Goal: Task Accomplishment & Management: Use online tool/utility

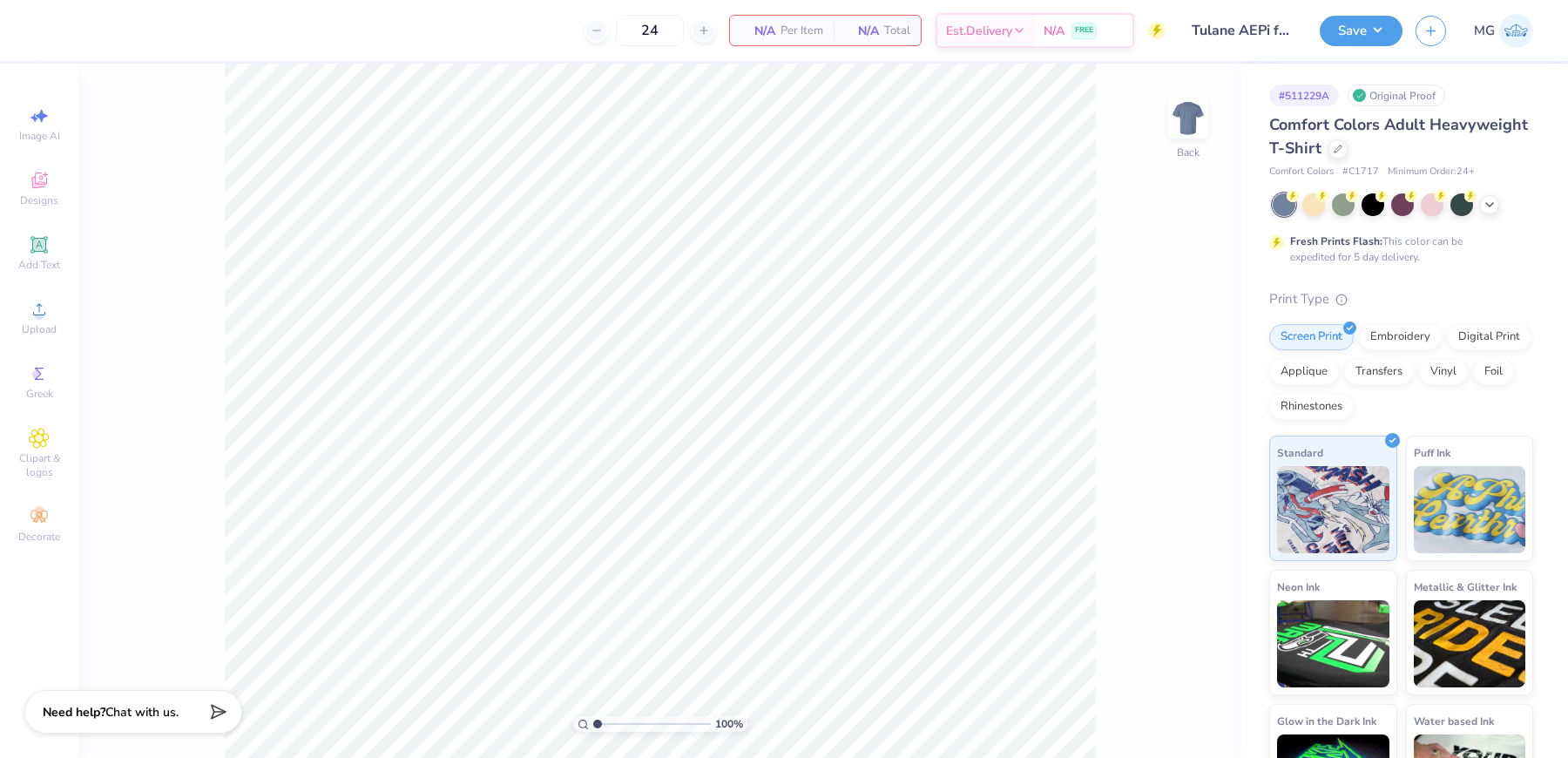
drag, startPoint x: 598, startPoint y: 721, endPoint x: 528, endPoint y: 726, distance: 70.2
click at [593, 726] on input "range" at bounding box center [652, 724] width 118 height 16
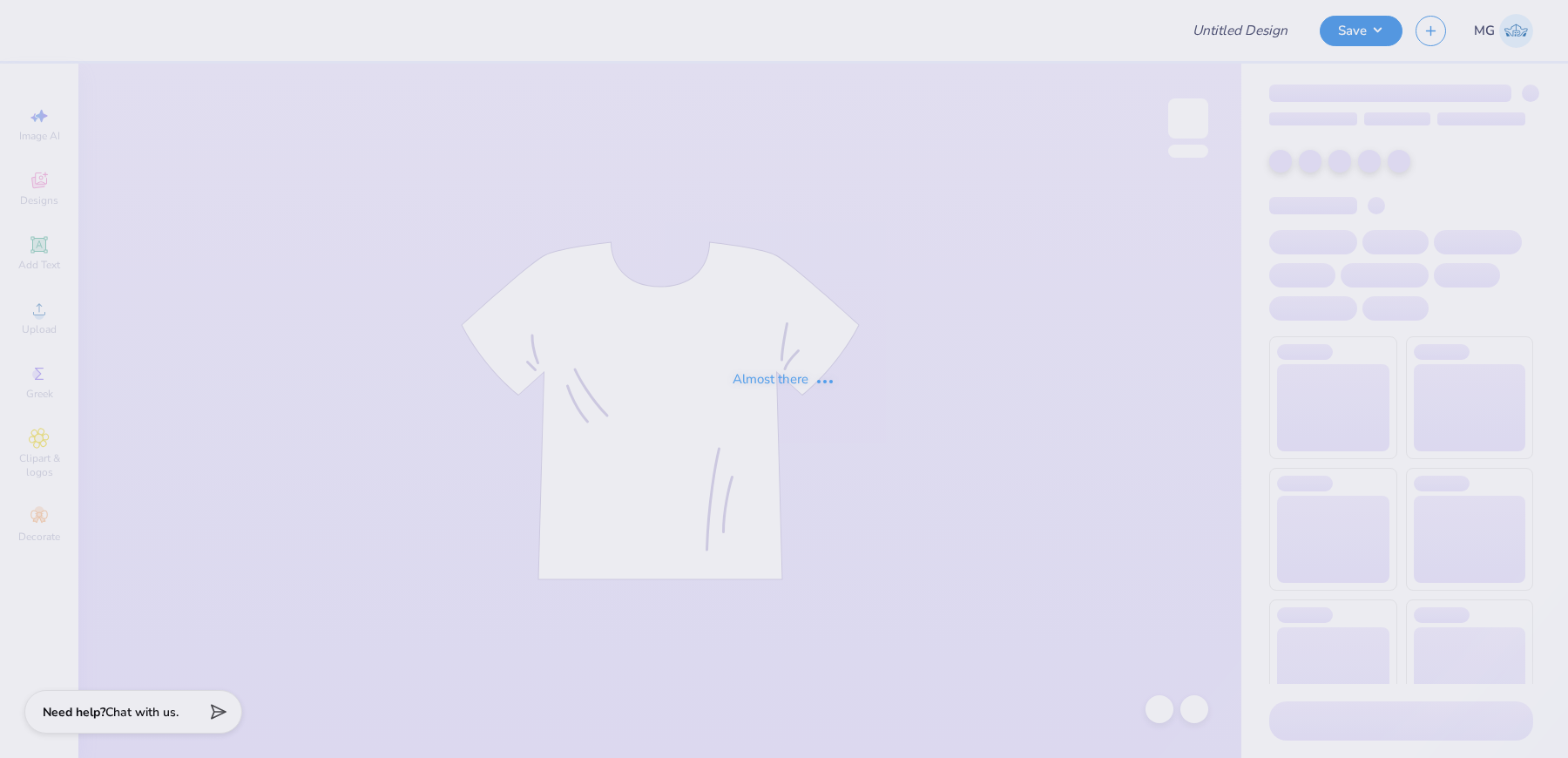
type input "Tulane AEPi formal shirts"
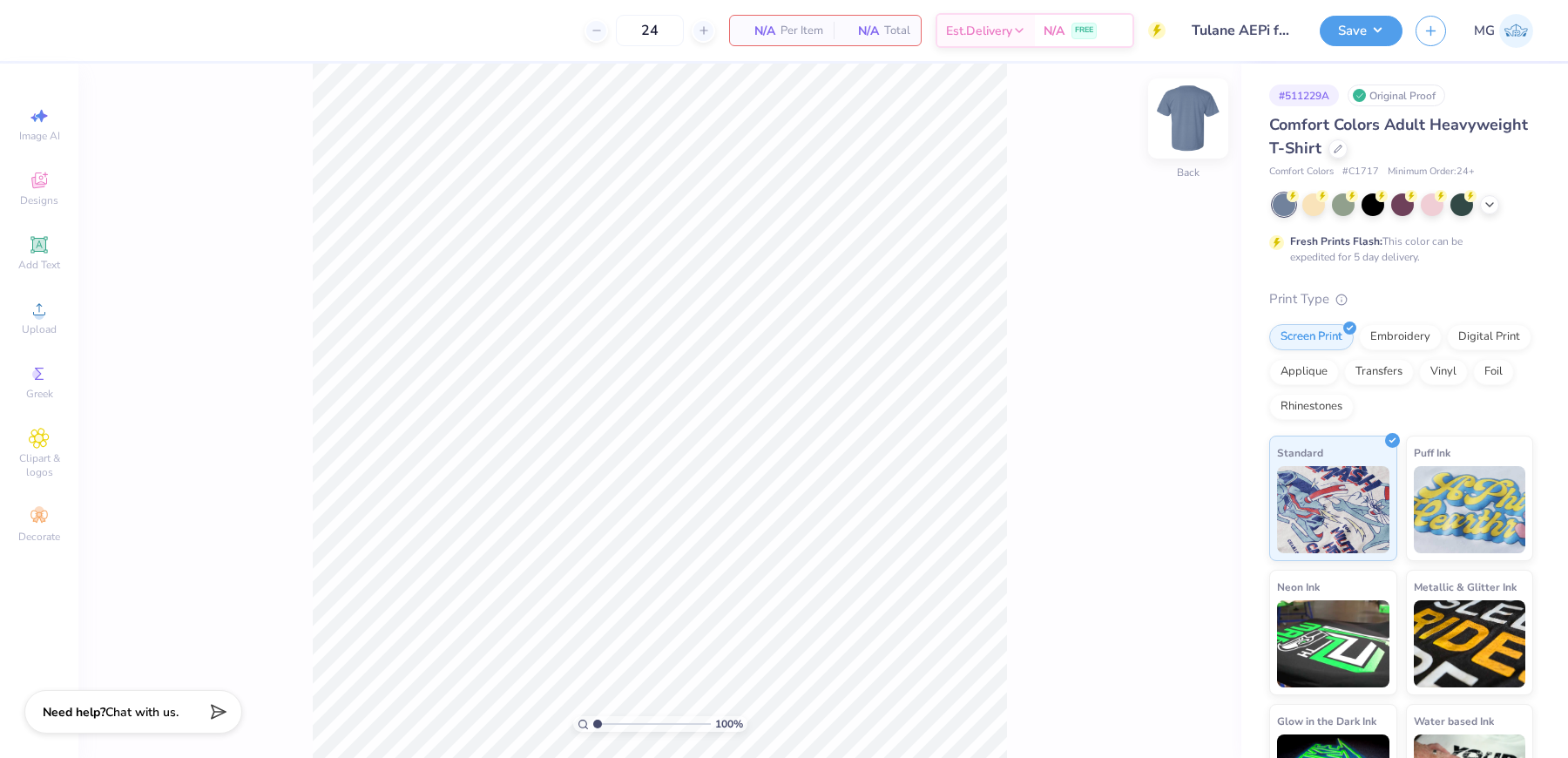
click at [1181, 126] on img at bounding box center [1188, 118] width 69 height 69
click at [188, 429] on div "100 % Front" at bounding box center [659, 410] width 1163 height 694
click at [48, 326] on span "Upload" at bounding box center [38, 330] width 35 height 14
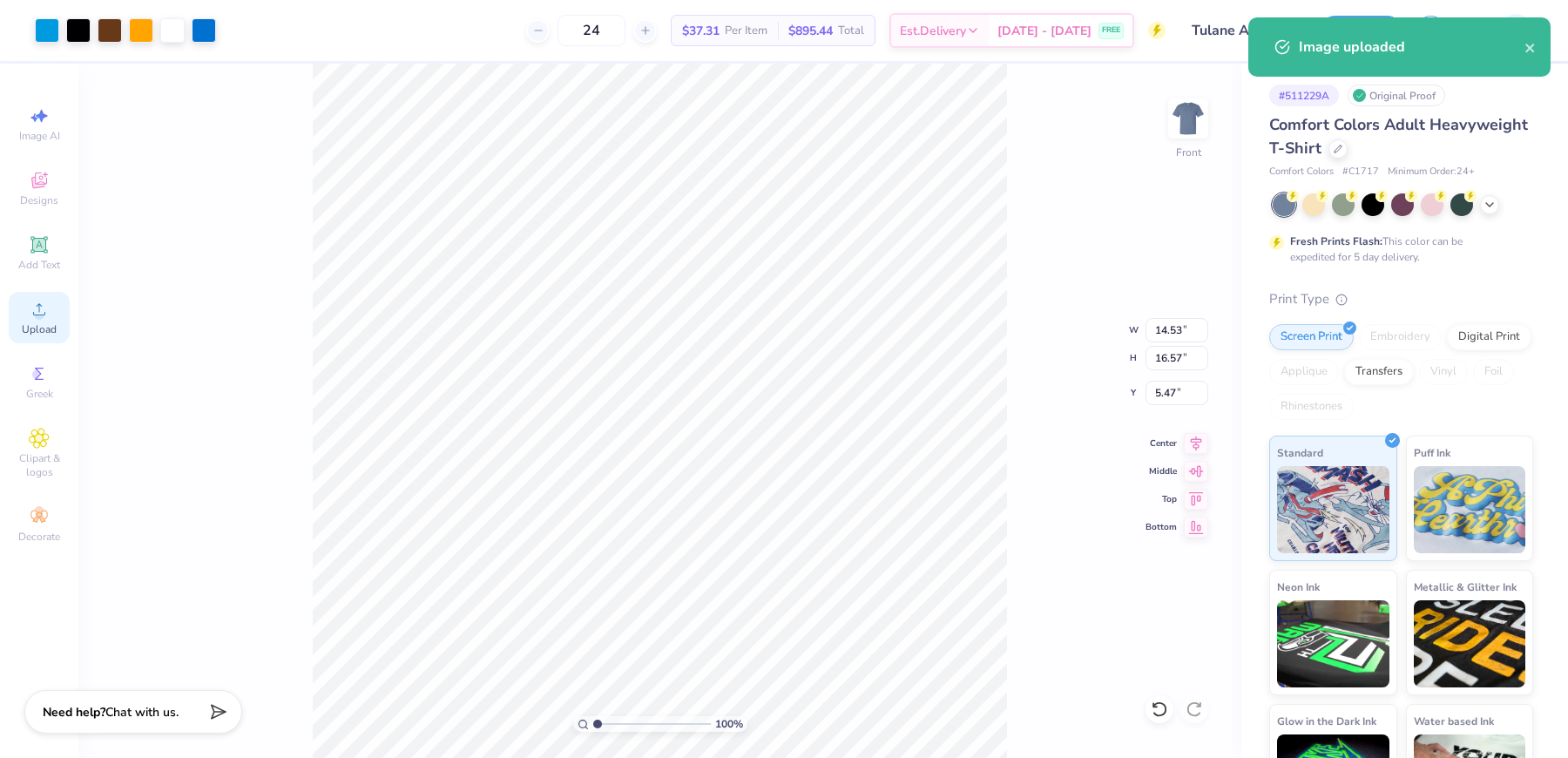
type input "3.00"
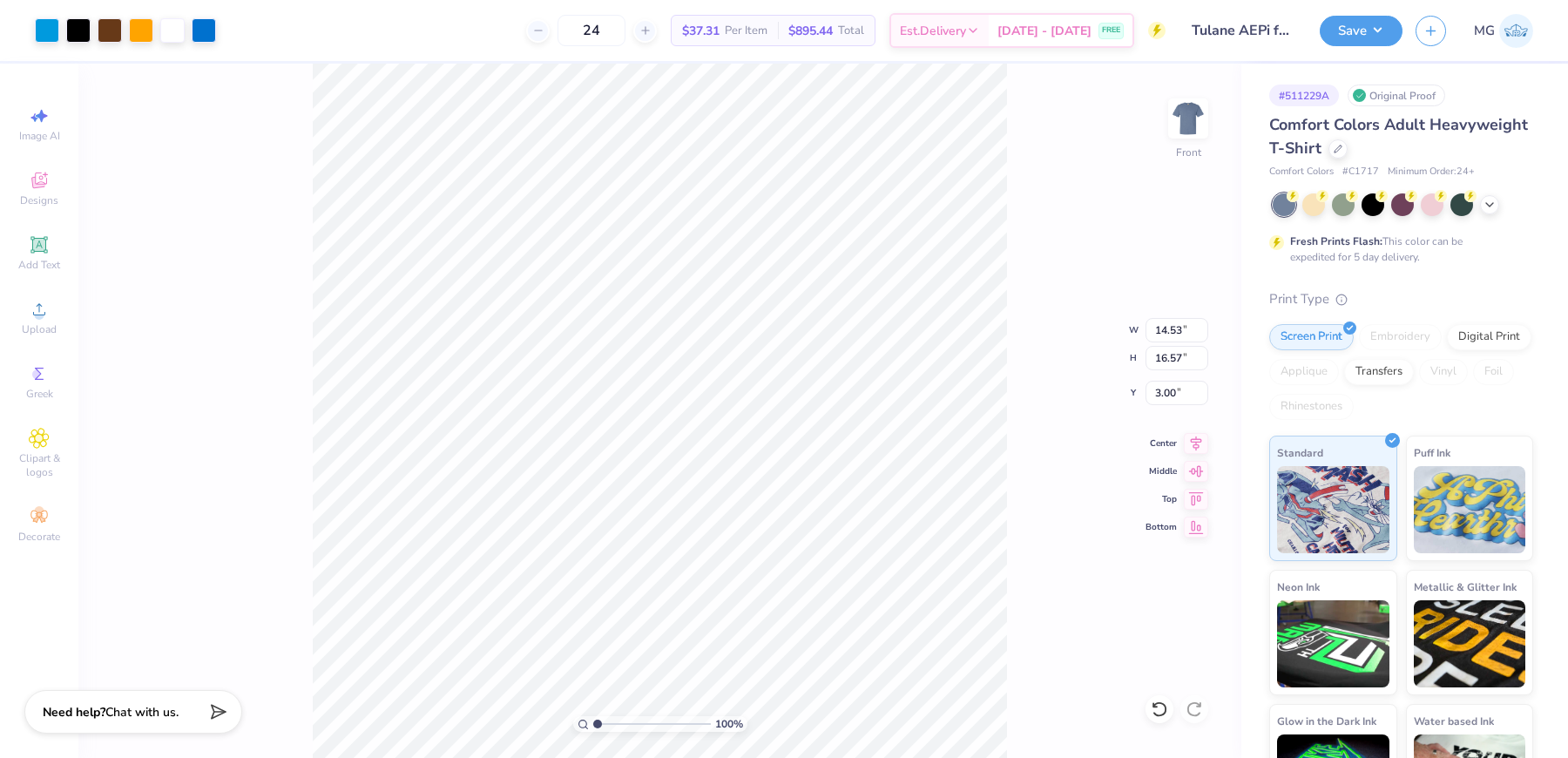
type input "11.06"
type input "12.61"
type input "3.00"
type input "1.06"
click at [598, 722] on input "range" at bounding box center [652, 724] width 118 height 16
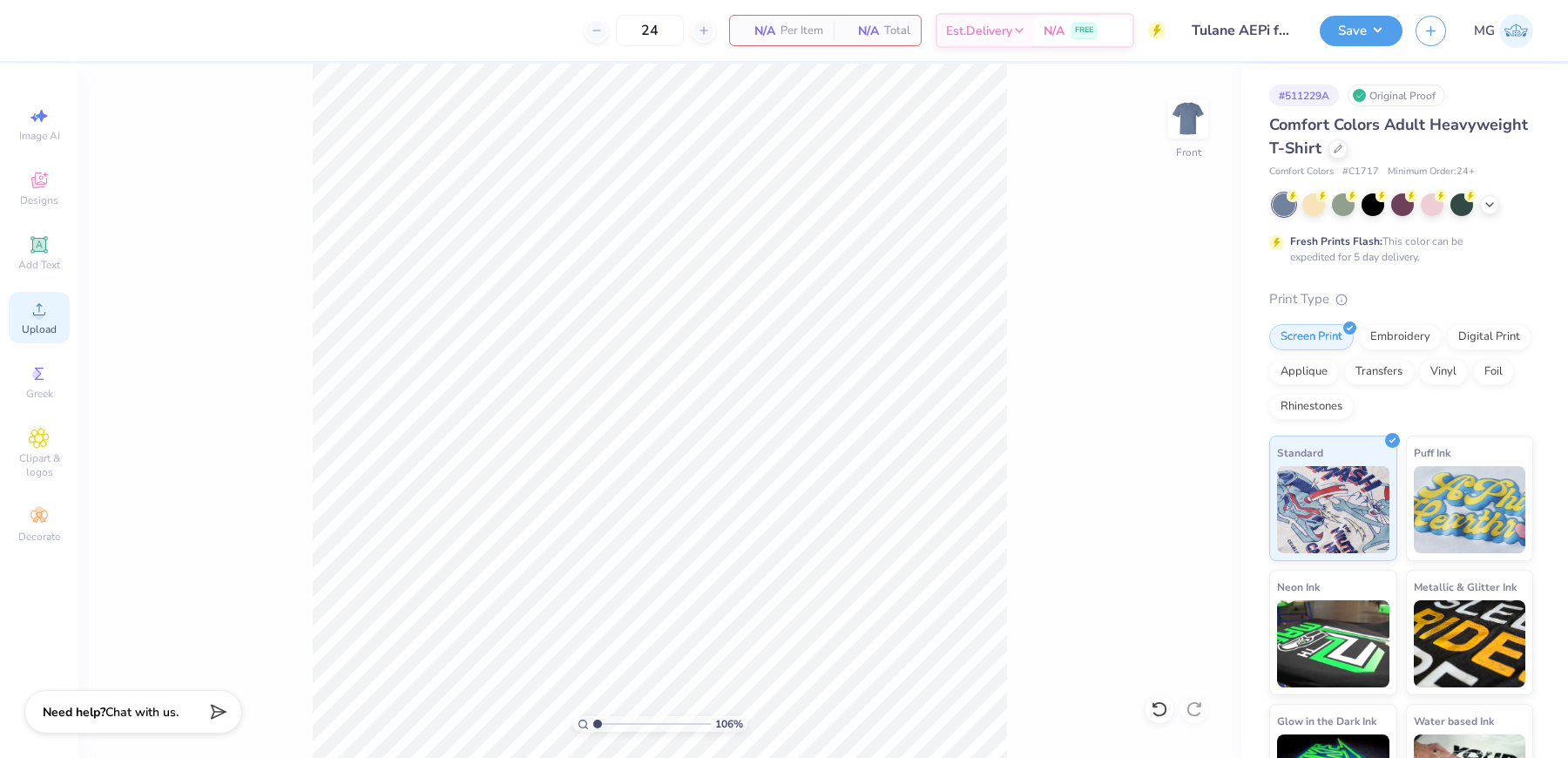
click at [45, 331] on span "Upload" at bounding box center [38, 330] width 35 height 14
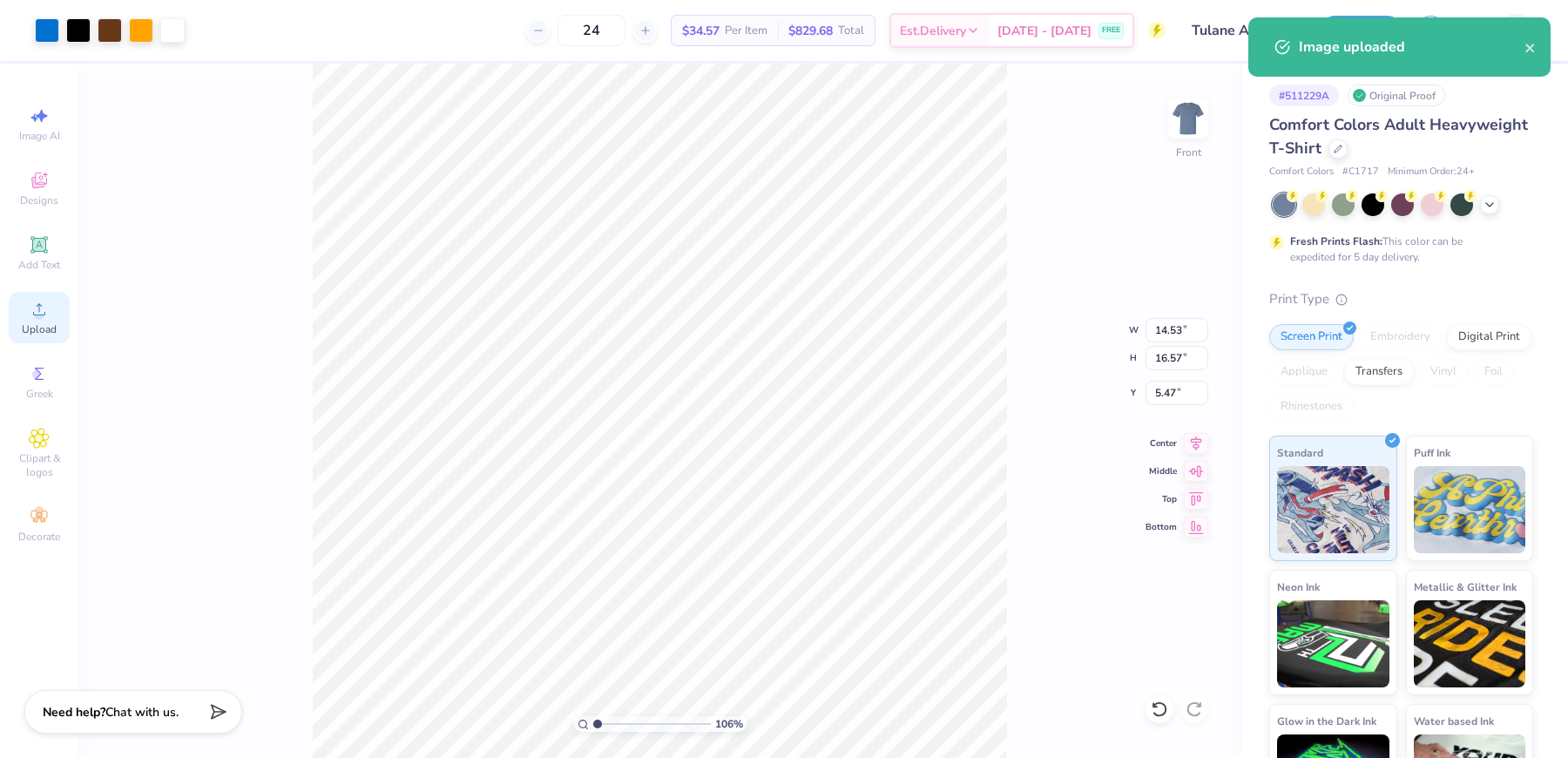
type input "3.66"
click at [1184, 360] on input "16.57" at bounding box center [1177, 357] width 62 height 24
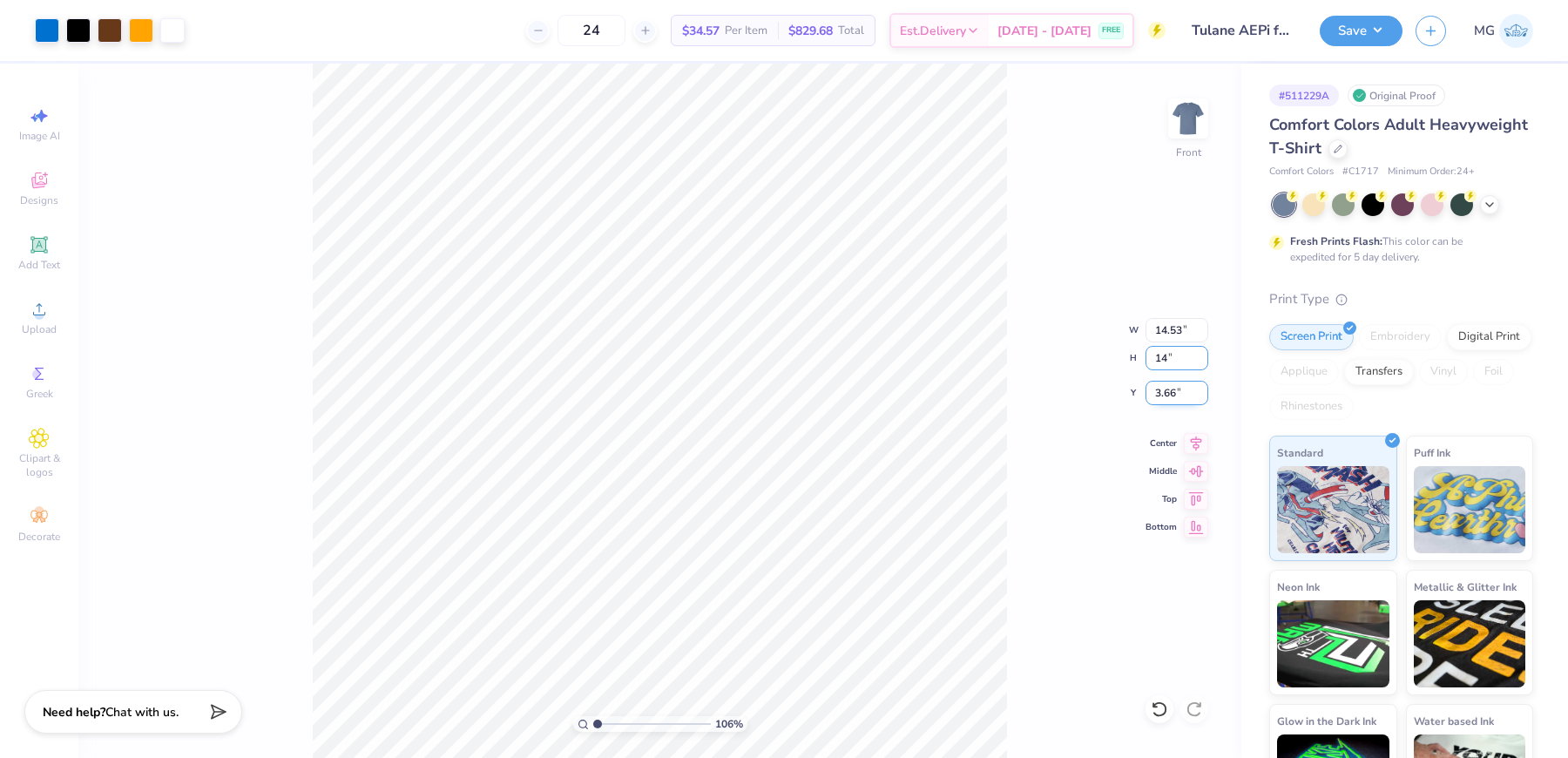
type input "14"
type input "12.28"
type input "14.00"
type input "4.95"
click at [1007, 426] on div "106 % Front W 12.28 12.28 " H 14.00 14.00 " Y 4.95 4.95 " Center Middle Top Bot…" at bounding box center [659, 410] width 1163 height 694
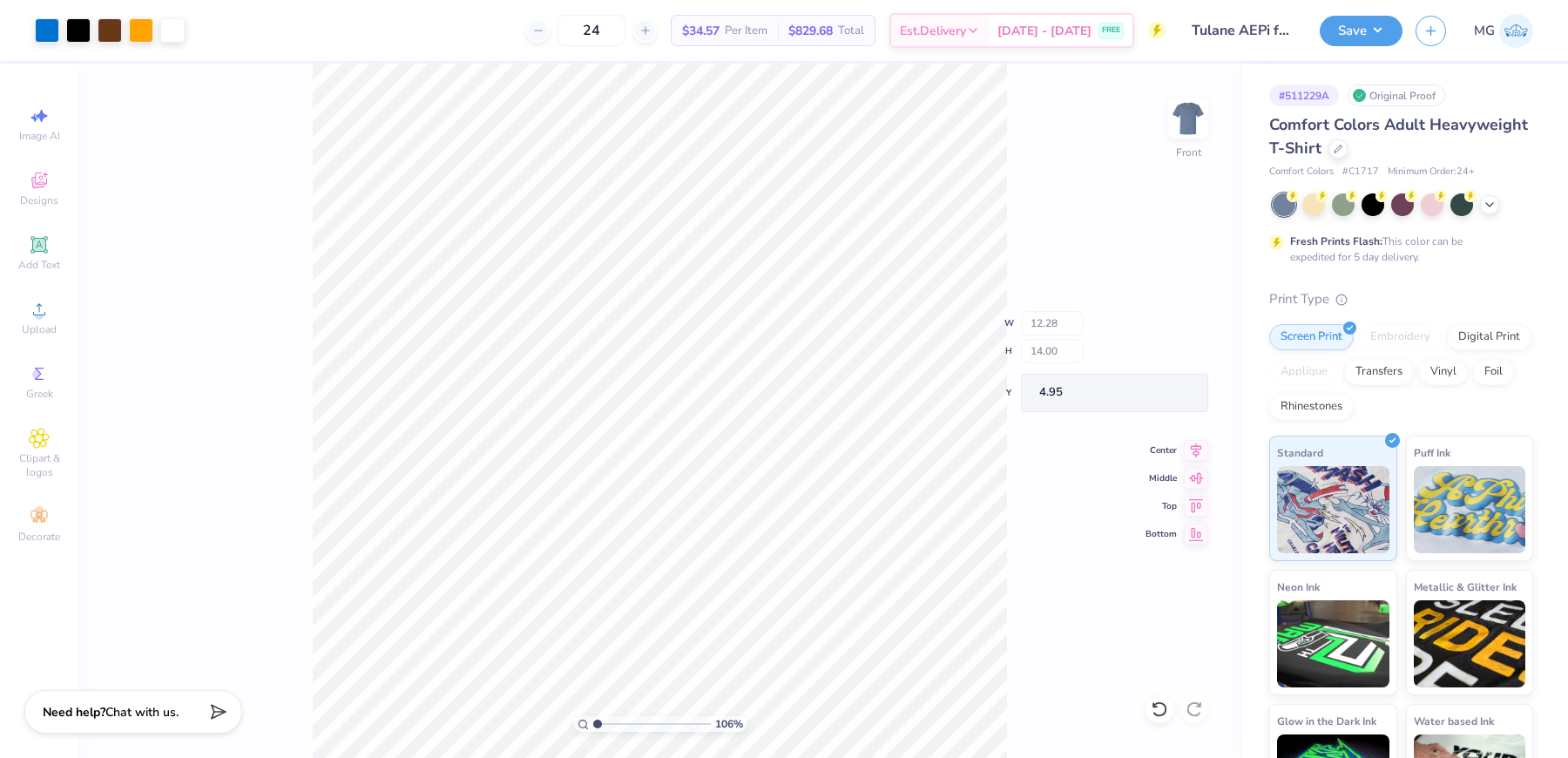
click at [1007, 426] on div "106 % Front W 12.28 H 14.00 Y 4.95 Center Middle Top Bottom" at bounding box center [659, 410] width 1163 height 694
drag, startPoint x: 607, startPoint y: 722, endPoint x: 620, endPoint y: 723, distance: 13.0
type input "2.98"
click at [620, 723] on input "range" at bounding box center [652, 724] width 118 height 16
type input "0.16"
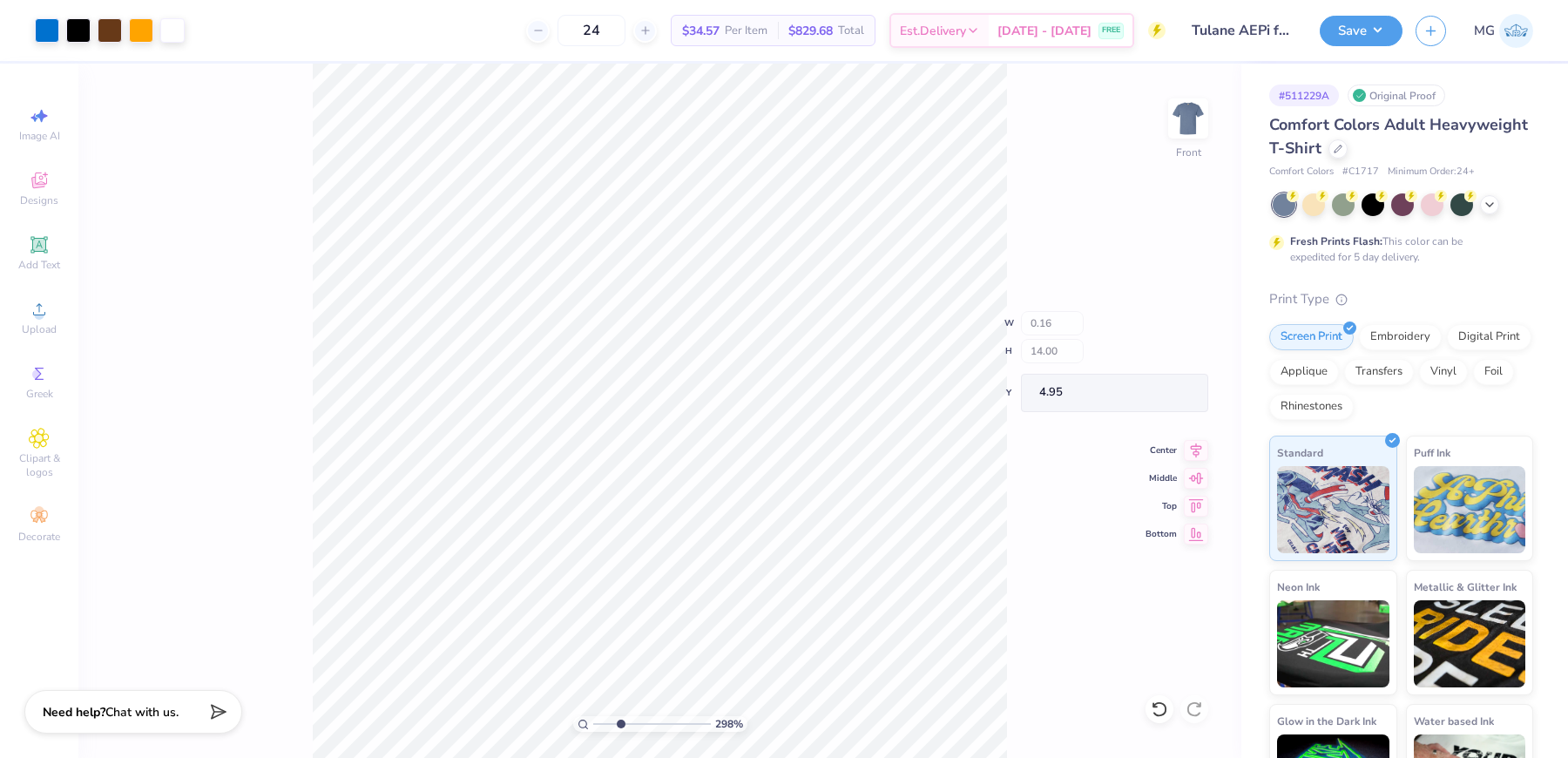
type input "1.32"
type input "11.79"
click at [41, 41] on div at bounding box center [46, 29] width 24 height 24
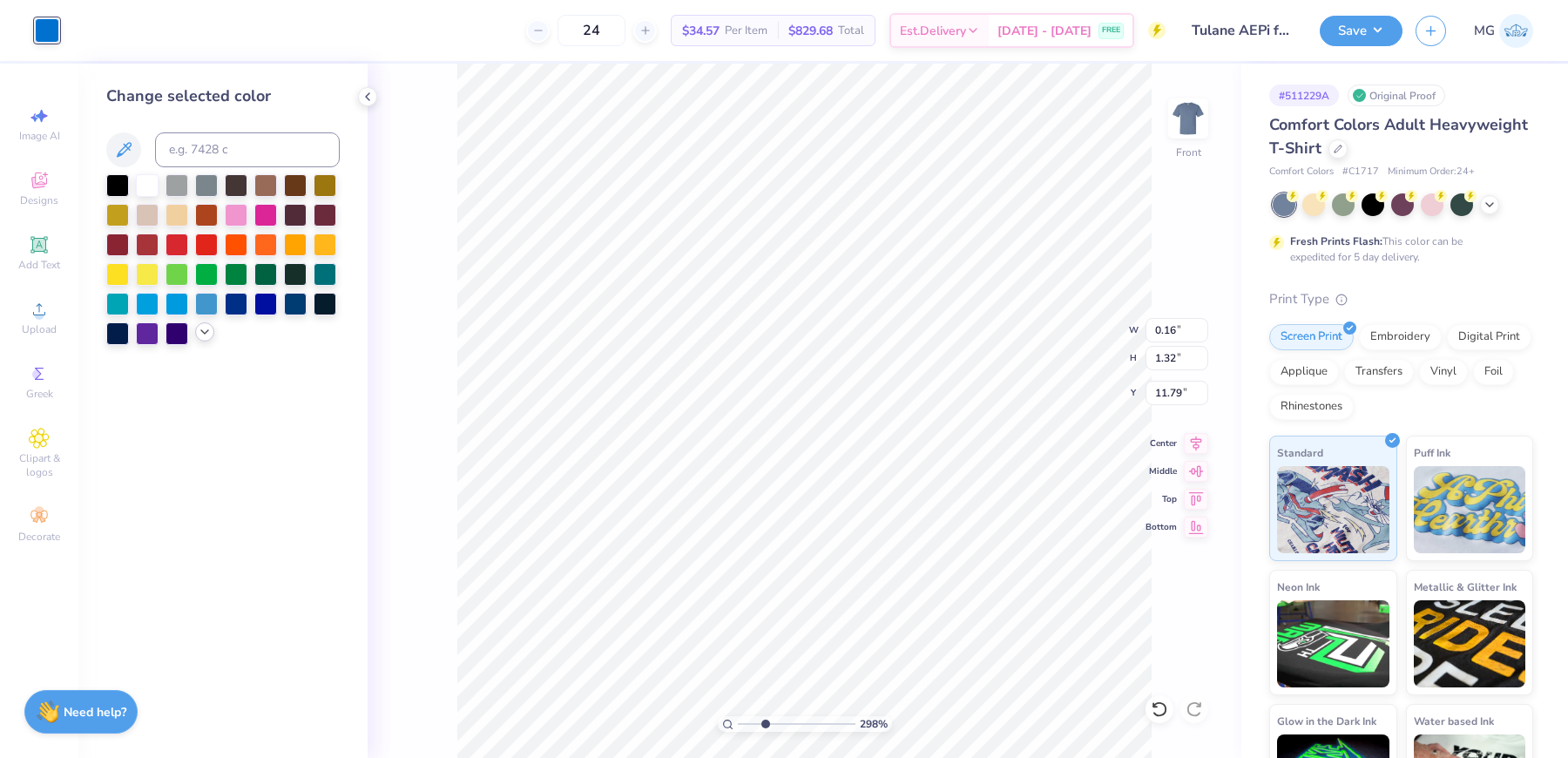
click at [201, 333] on icon at bounding box center [205, 332] width 14 height 14
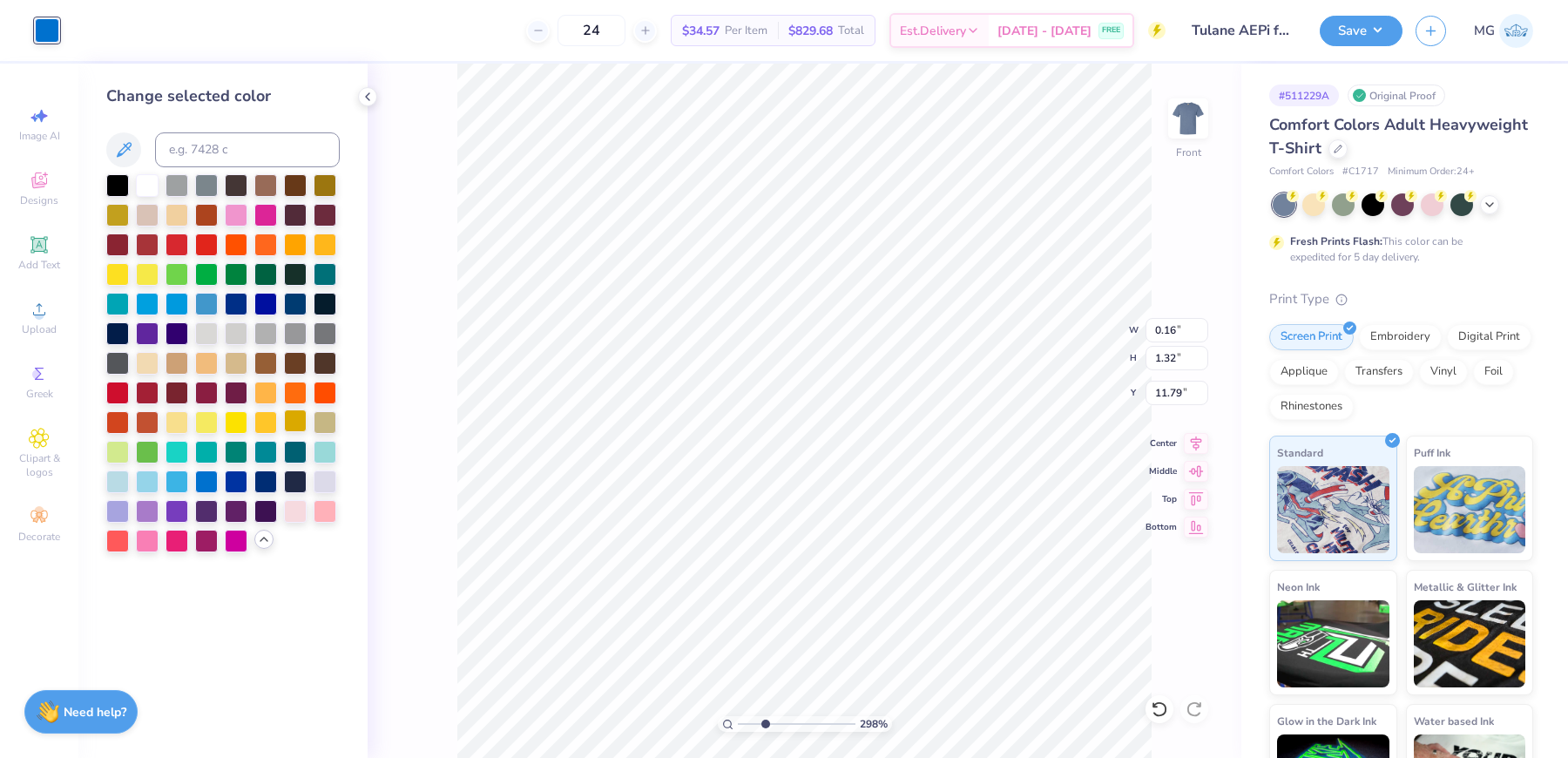
click at [168, 480] on div at bounding box center [176, 481] width 22 height 22
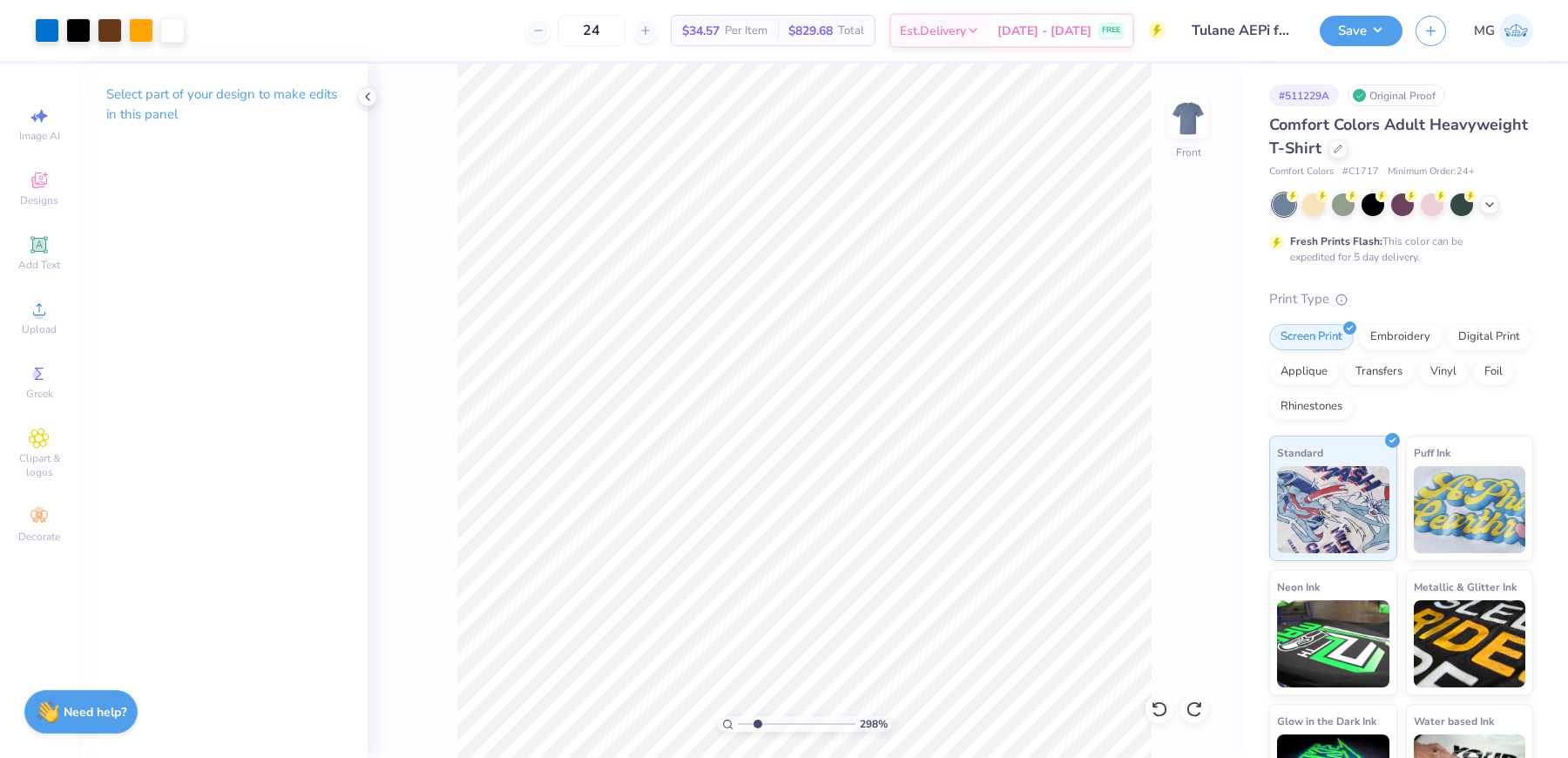
click at [757, 725] on input "range" at bounding box center [796, 724] width 118 height 16
drag, startPoint x: 746, startPoint y: 725, endPoint x: 638, endPoint y: 726, distance: 108.0
type input "1"
click at [738, 726] on input "range" at bounding box center [796, 724] width 118 height 16
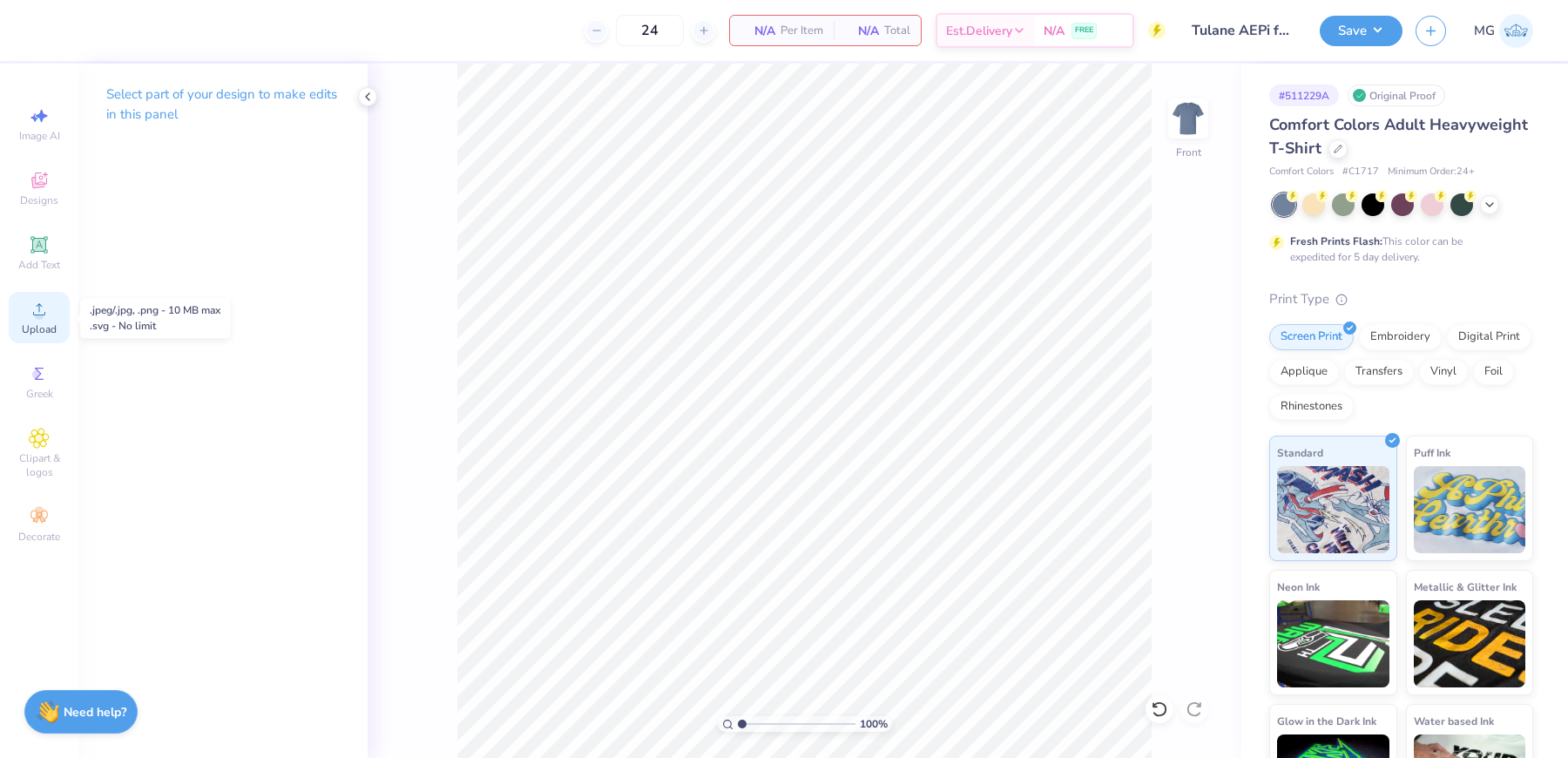
click at [41, 310] on icon at bounding box center [38, 308] width 20 height 20
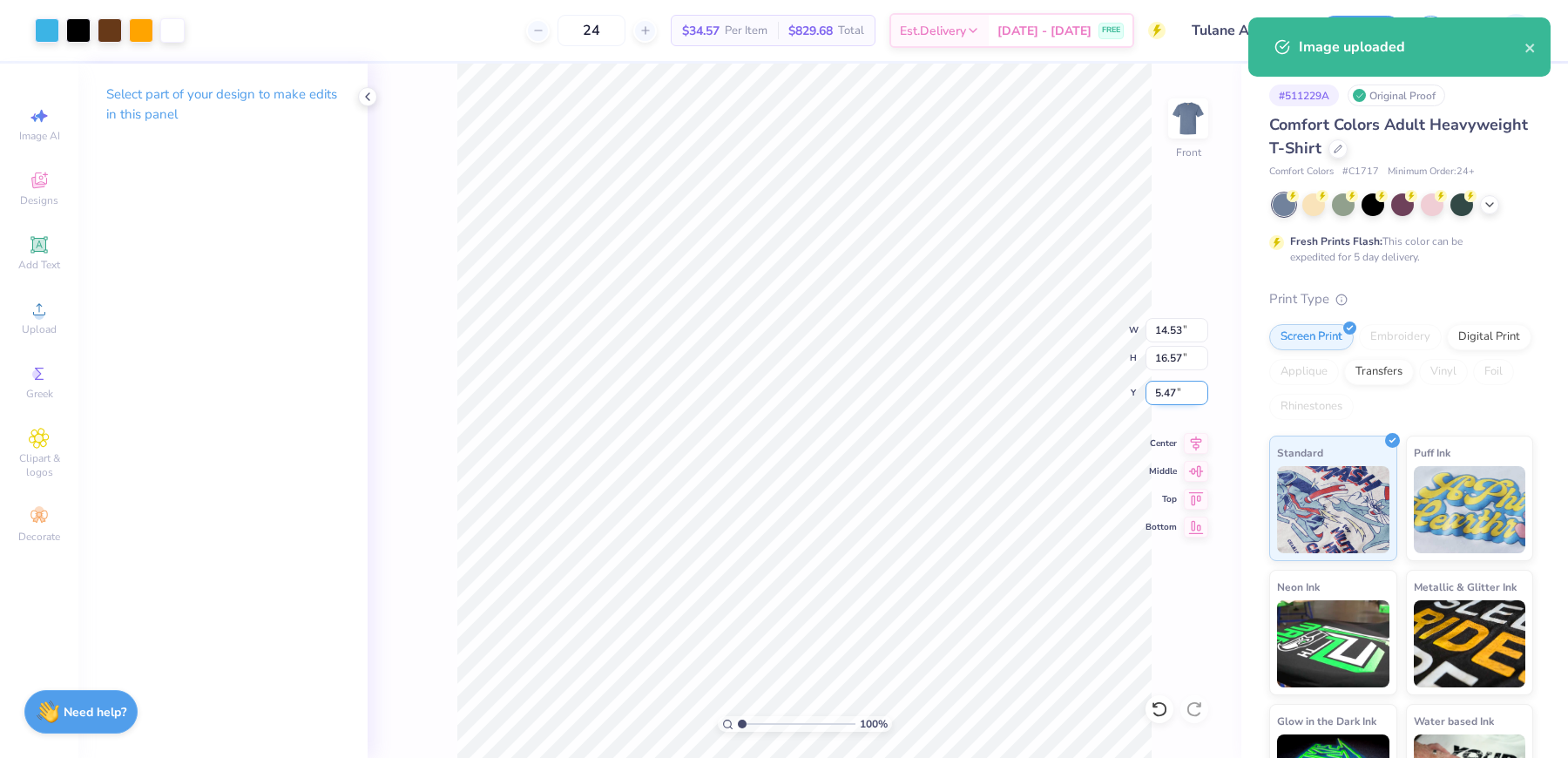
click at [1172, 387] on input "5.47" at bounding box center [1177, 392] width 62 height 24
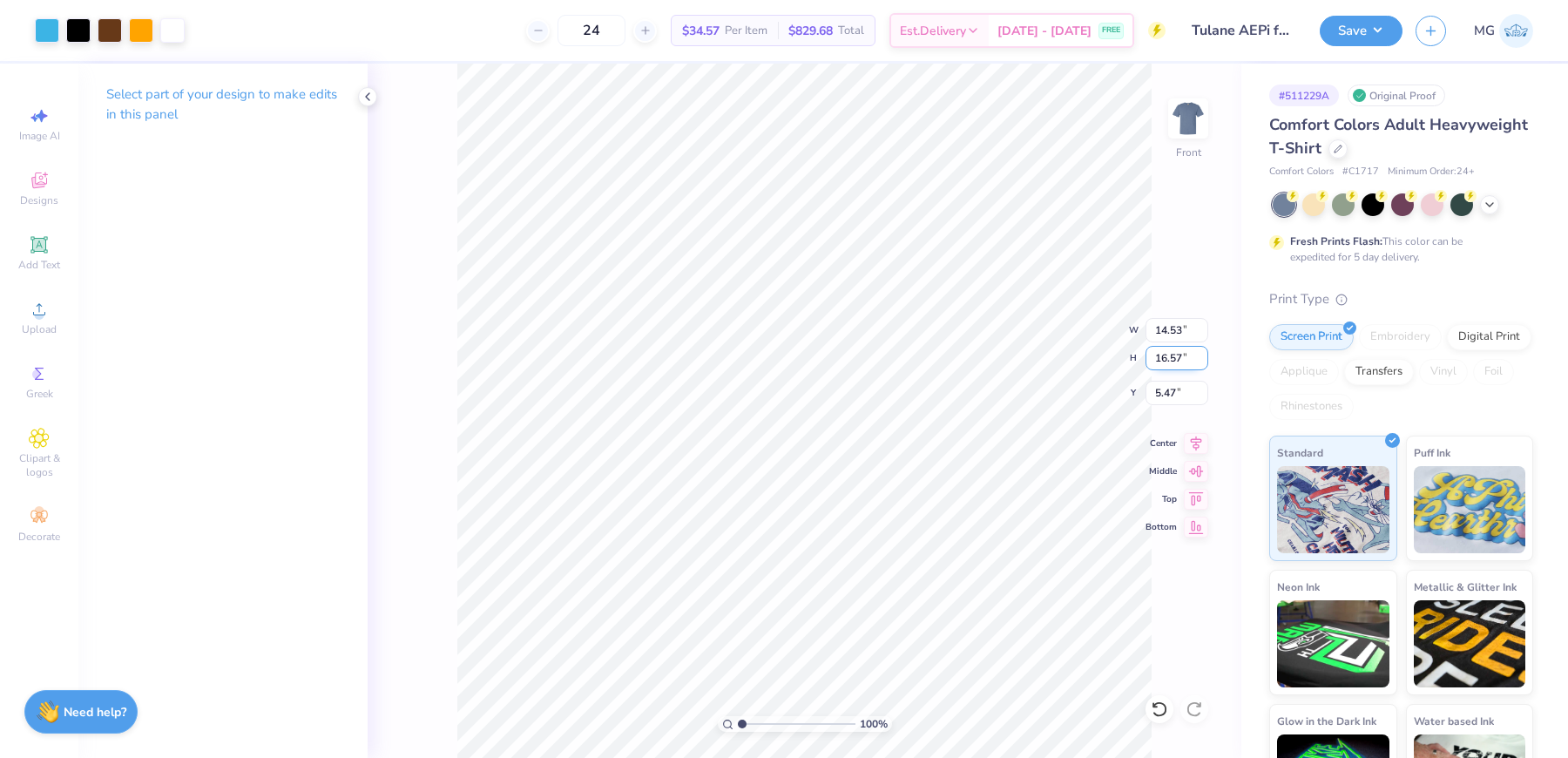
click at [1180, 358] on input "16.57" at bounding box center [1177, 357] width 62 height 24
type input "1"
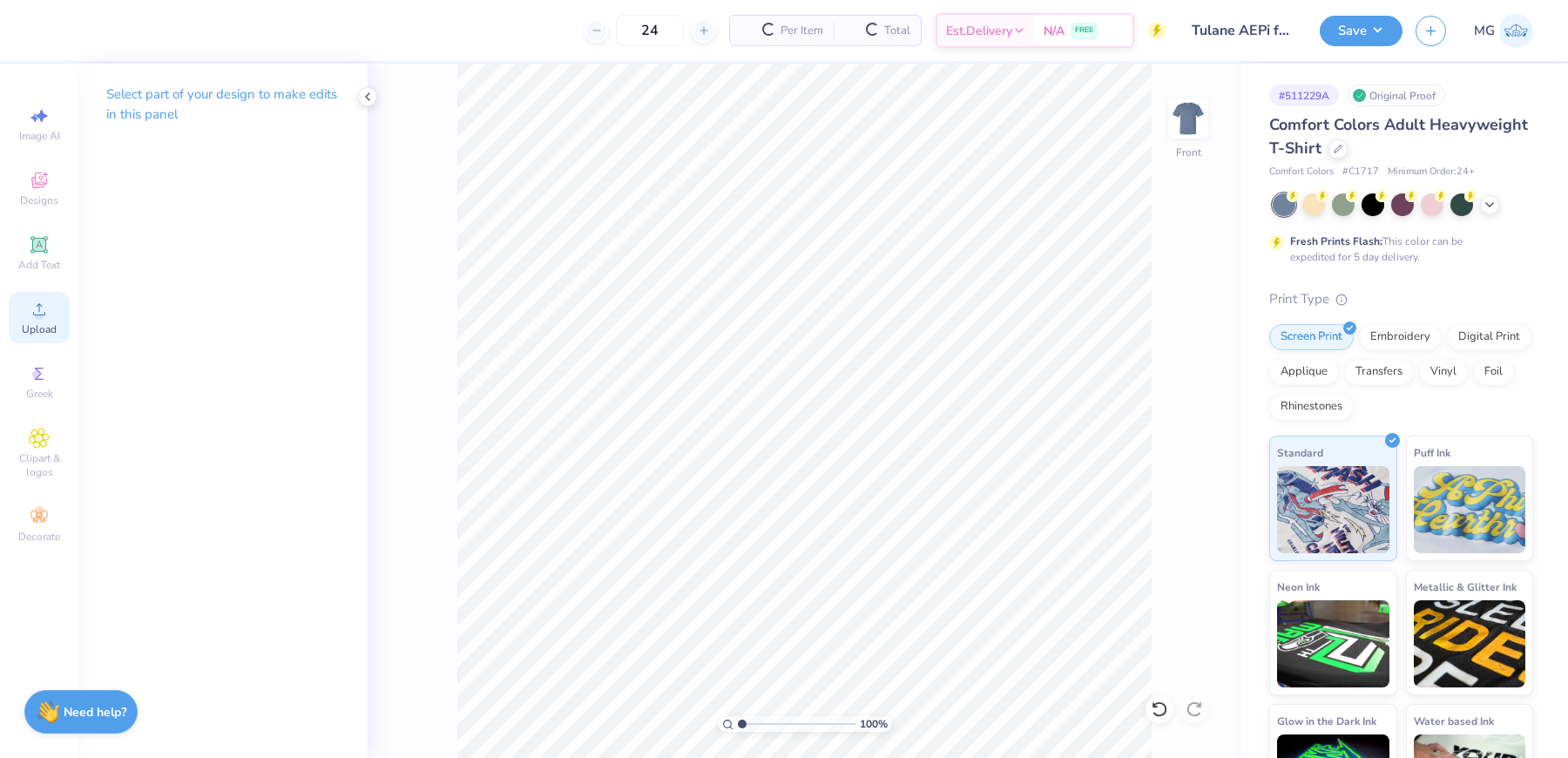
click at [30, 315] on icon at bounding box center [38, 308] width 20 height 20
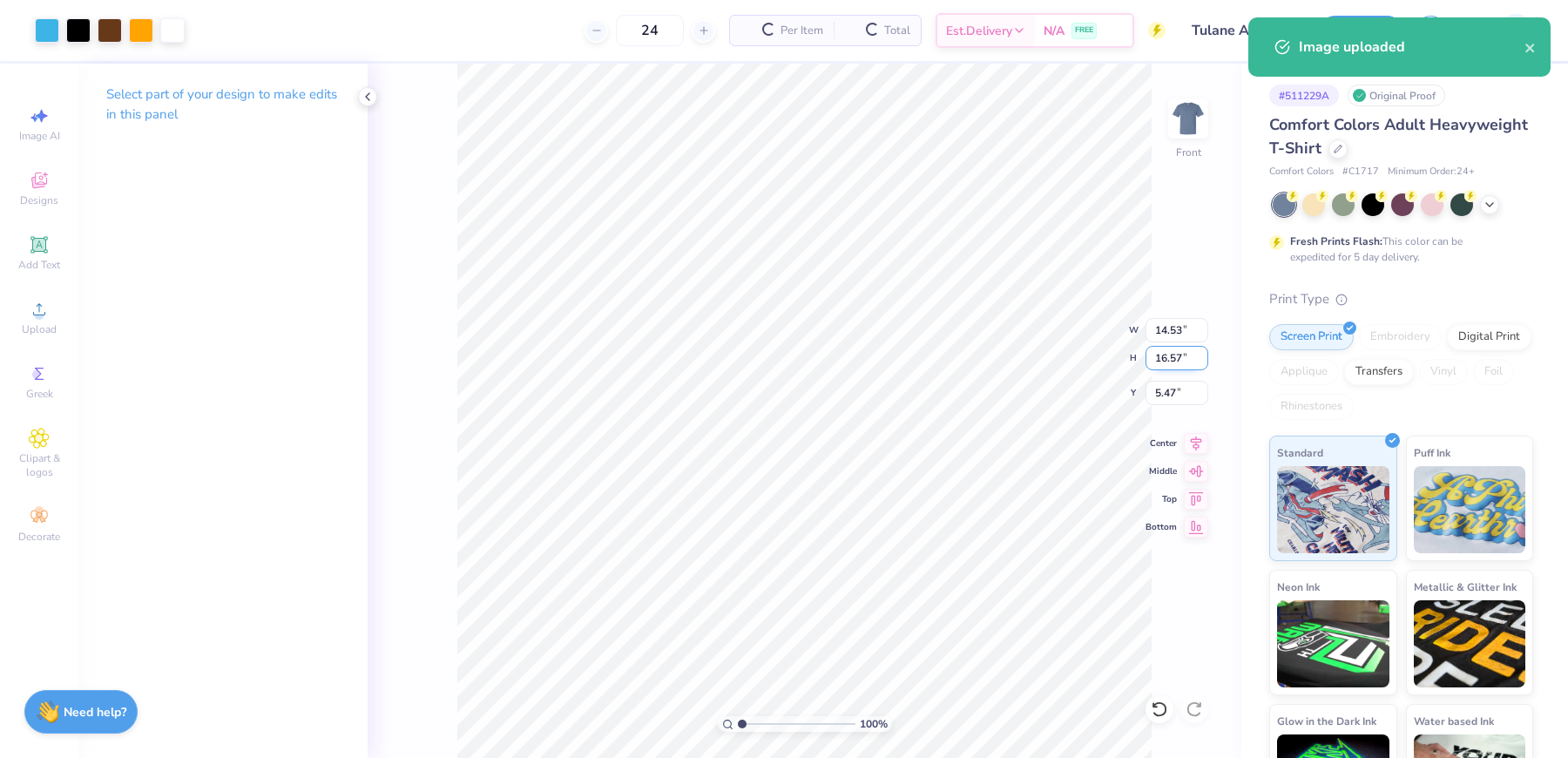
click at [1177, 355] on input "16.57" at bounding box center [1177, 357] width 62 height 24
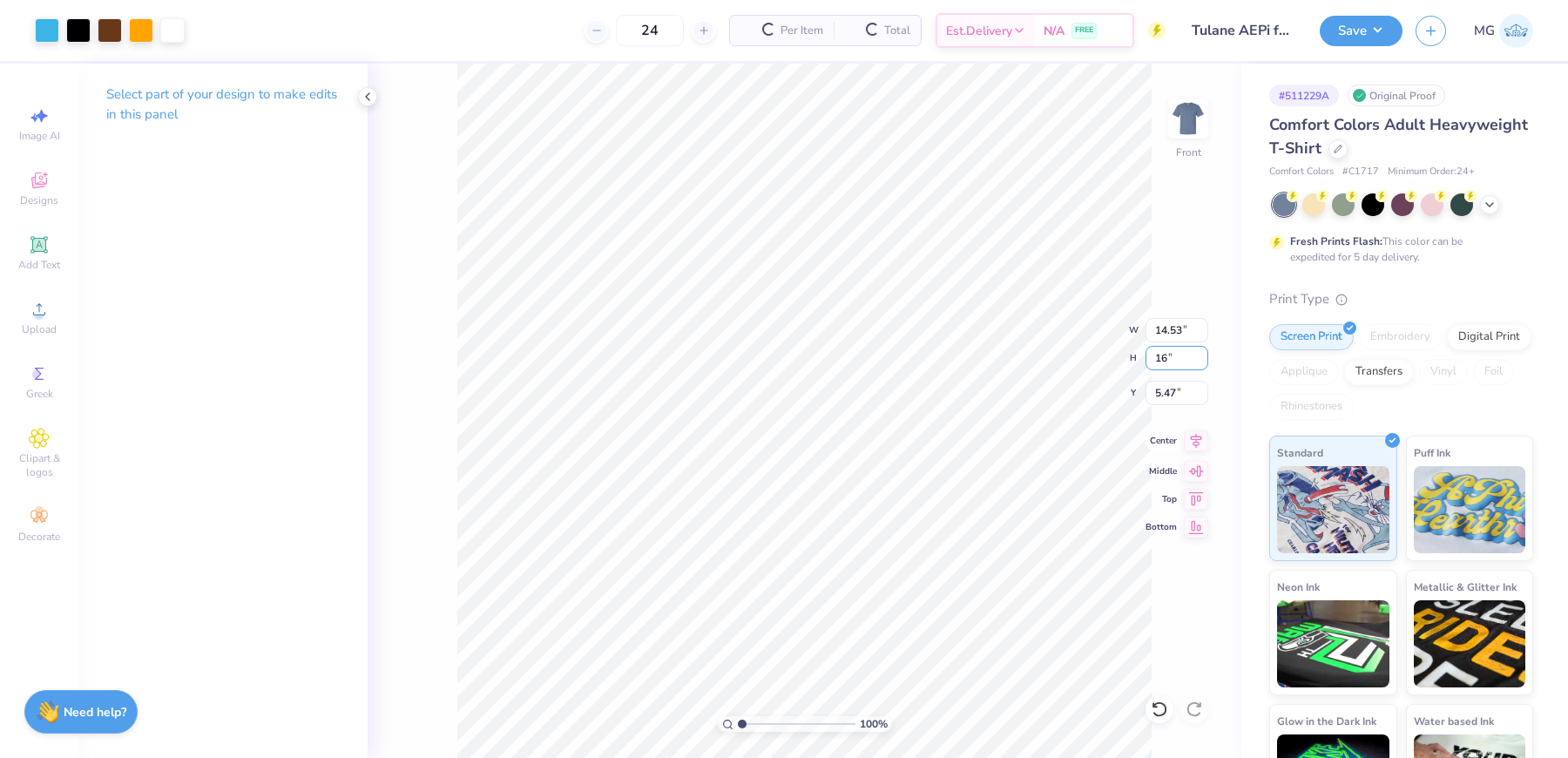
type input "1"
type input "14"
type input "12.28"
type input "14.00"
click at [1174, 391] on input "6.75" at bounding box center [1177, 392] width 62 height 24
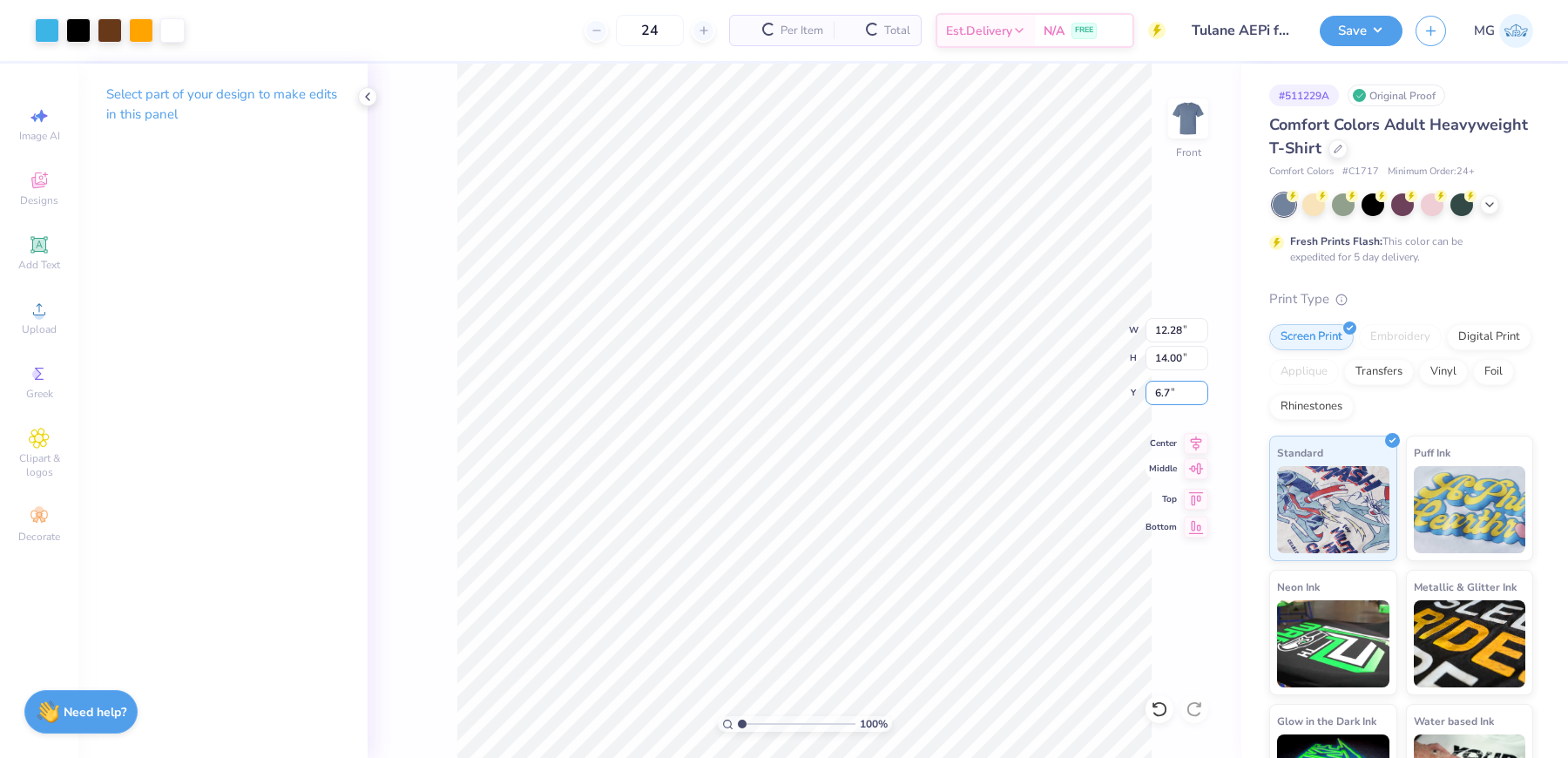
type input "6"
type input "3.00"
click at [1181, 122] on img at bounding box center [1188, 118] width 69 height 69
click at [1043, 567] on div "Almost there" at bounding box center [968, 410] width 1200 height 694
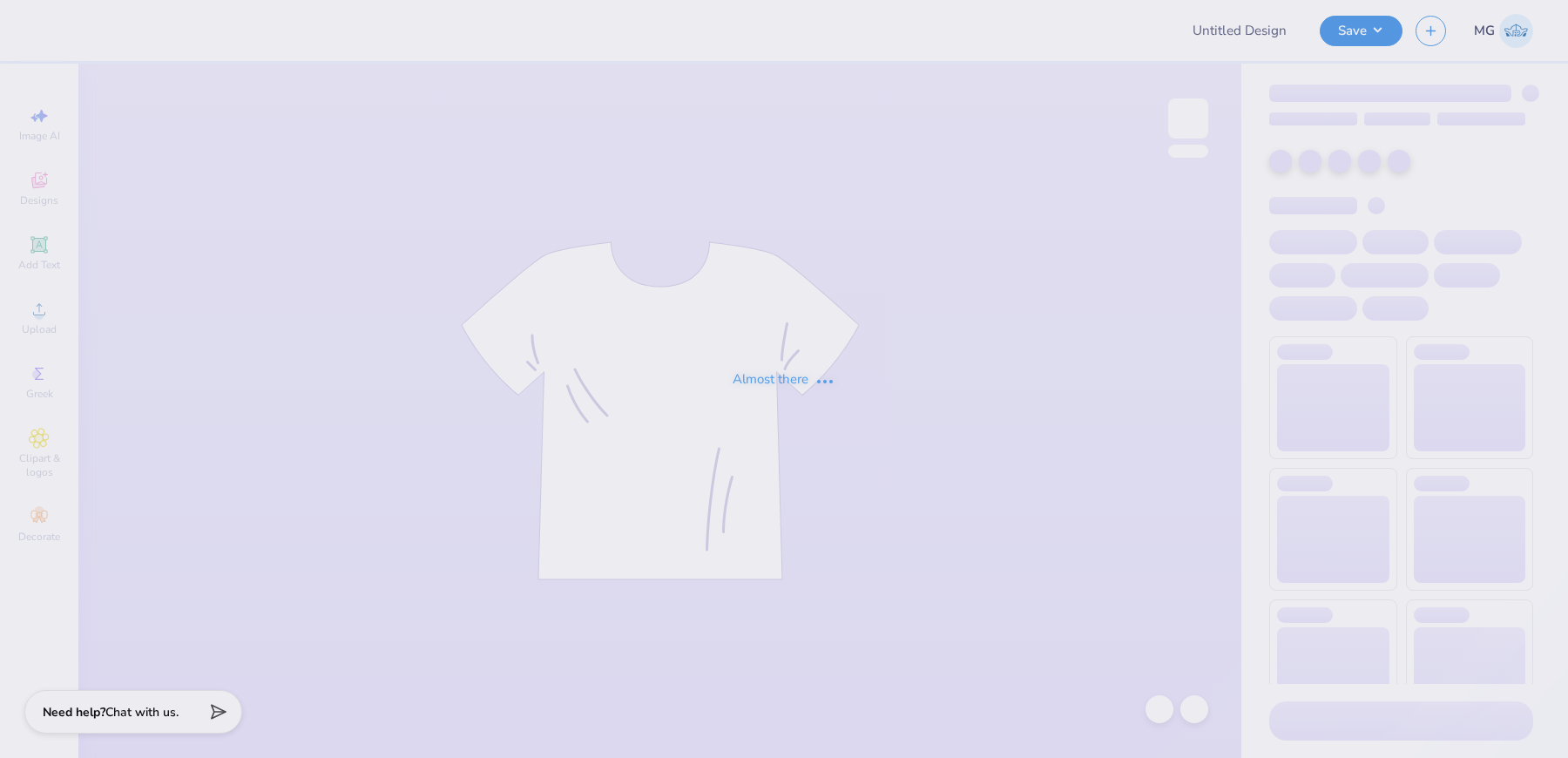
type input "Tulane AEPi formal shirts"
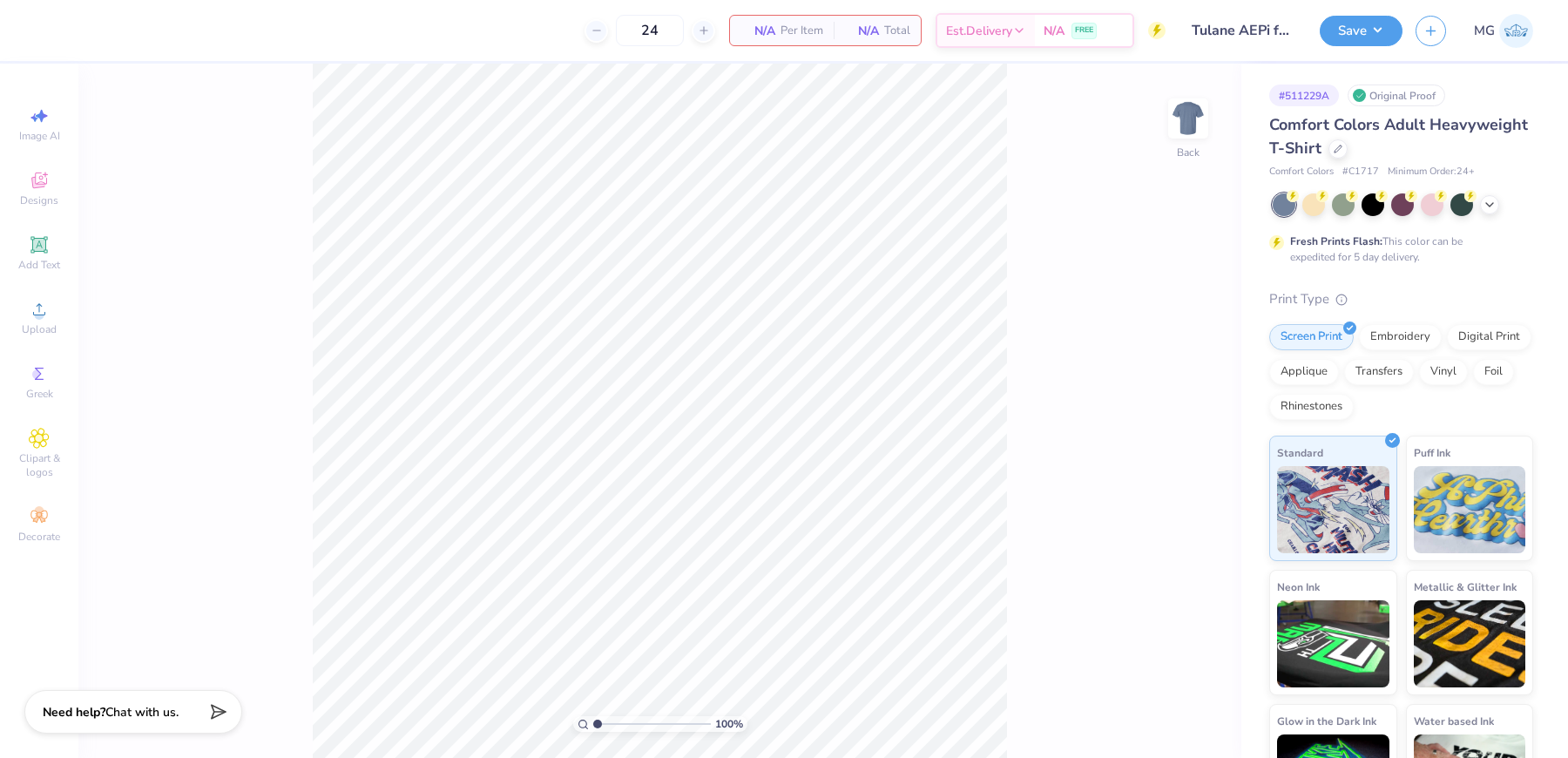
click at [1104, 138] on div "100 % Back" at bounding box center [659, 410] width 1163 height 694
click at [270, 251] on div "100 % Back" at bounding box center [659, 410] width 1163 height 694
click at [37, 314] on circle at bounding box center [38, 314] width 10 height 10
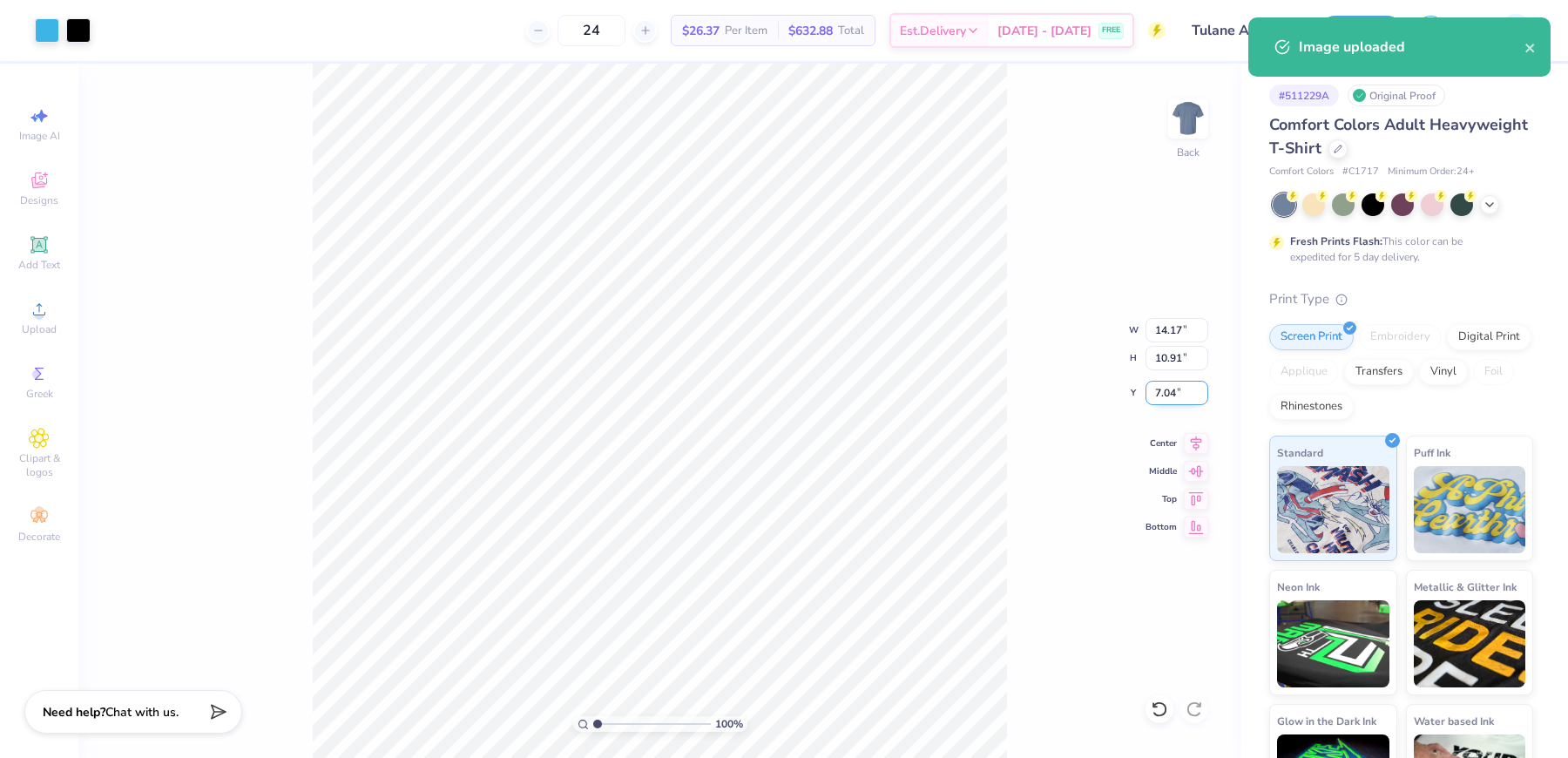
click at [1175, 390] on input "7.04" at bounding box center [1177, 392] width 62 height 24
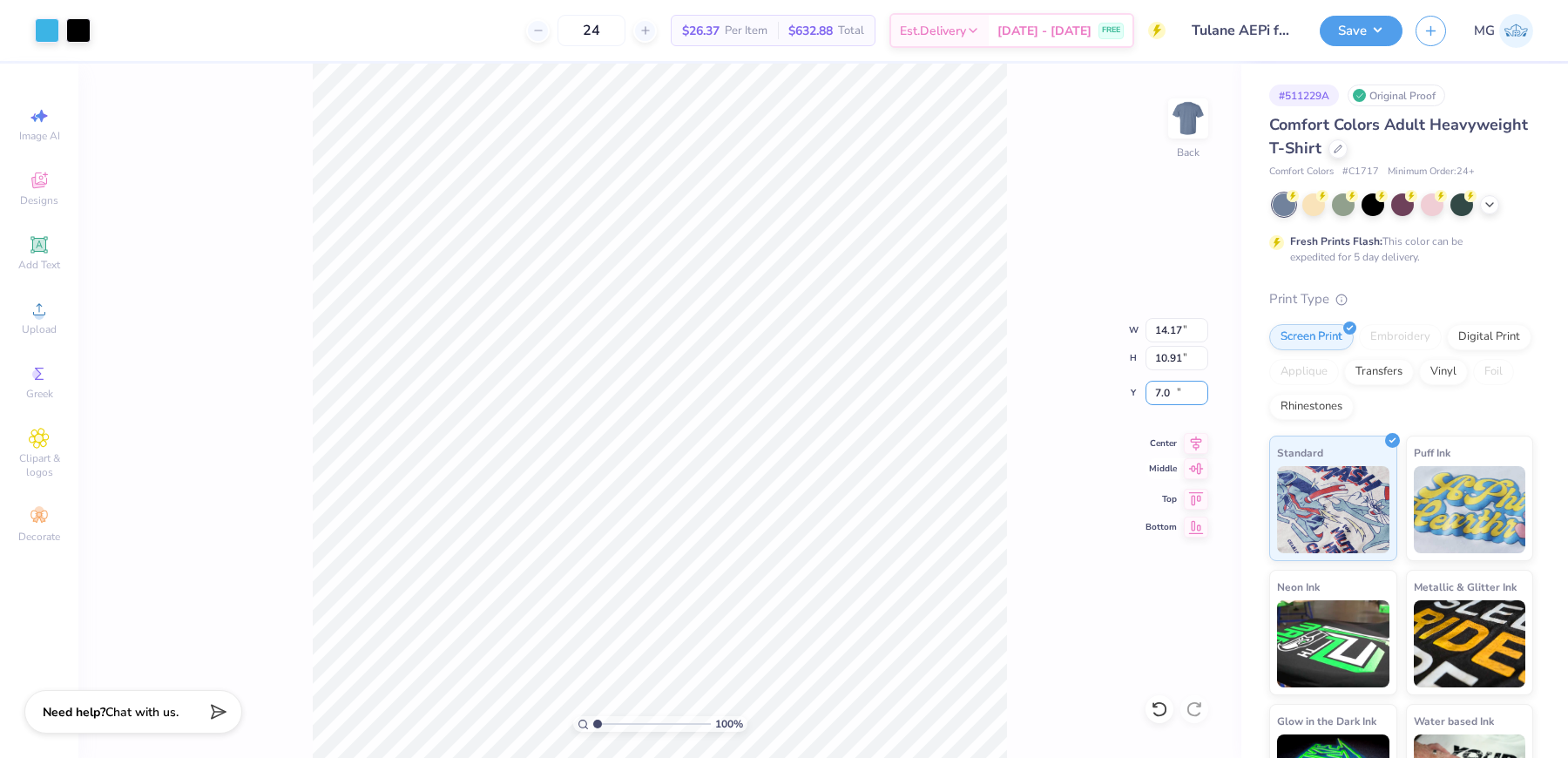
type input "7"
type input "3.00"
click at [1185, 332] on input "14.17" at bounding box center [1177, 330] width 62 height 24
type input "1"
type input "3.50"
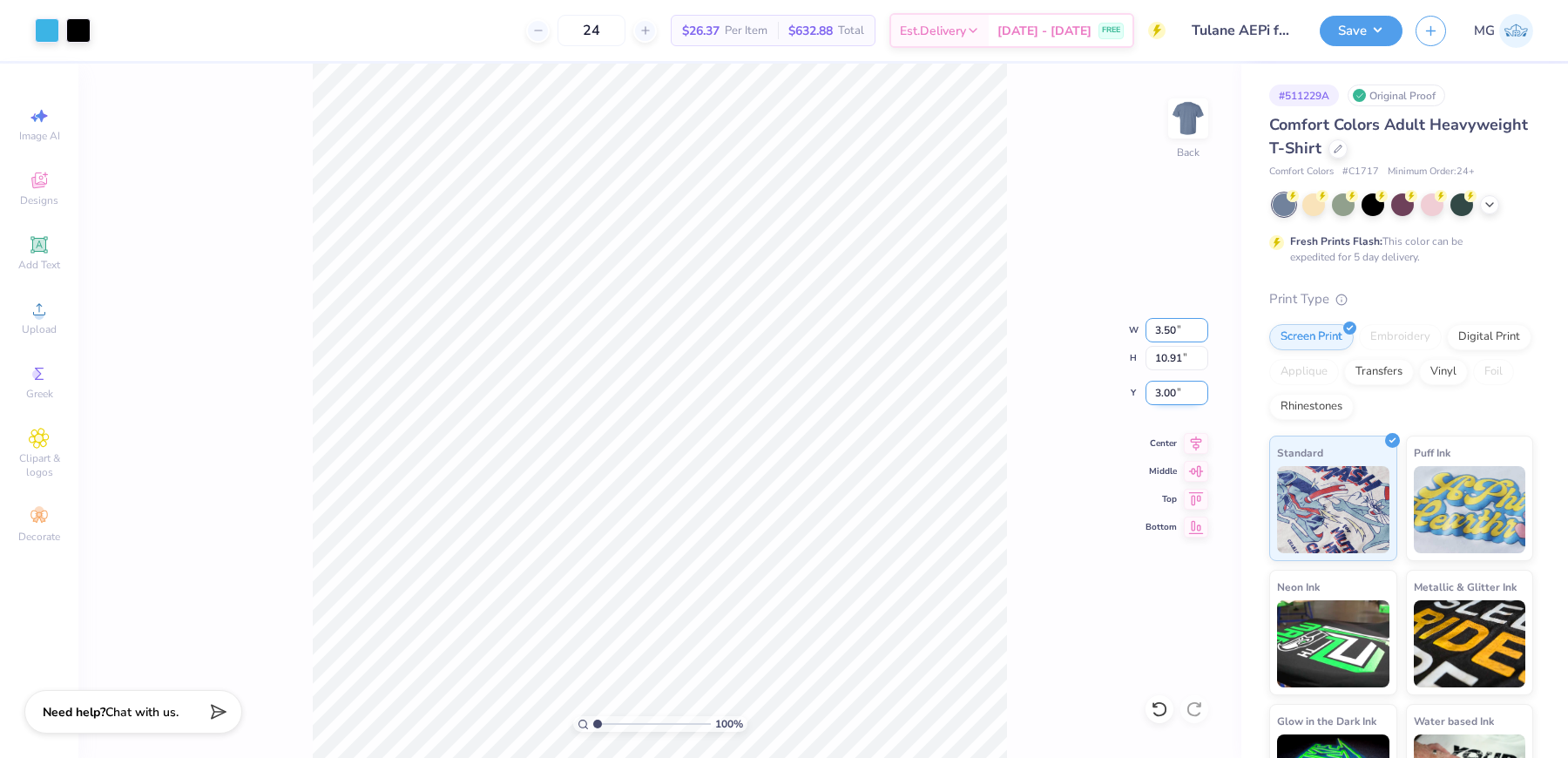
type input "2.69"
type input "7.11"
type input "3.00"
click at [1009, 192] on div "100 % Back W 3.50 3.50 " H 2.69 2.69 " Y 3.00 3.00 " Center Middle Top Bottom" at bounding box center [659, 410] width 1163 height 694
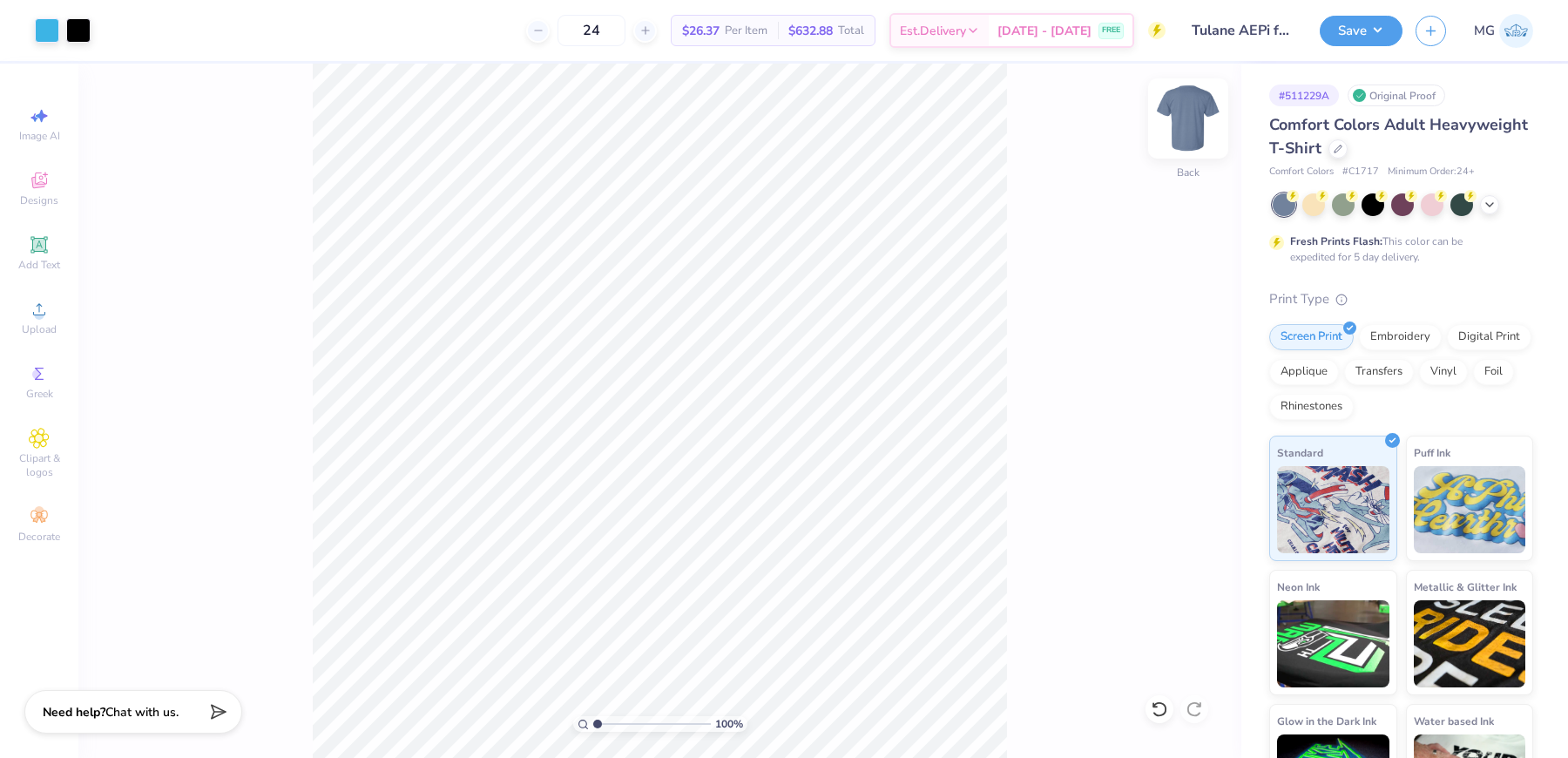
click at [1195, 120] on img at bounding box center [1188, 118] width 69 height 69
click at [229, 206] on div "100 % Front" at bounding box center [659, 410] width 1163 height 694
click at [42, 334] on span "Upload" at bounding box center [38, 330] width 35 height 14
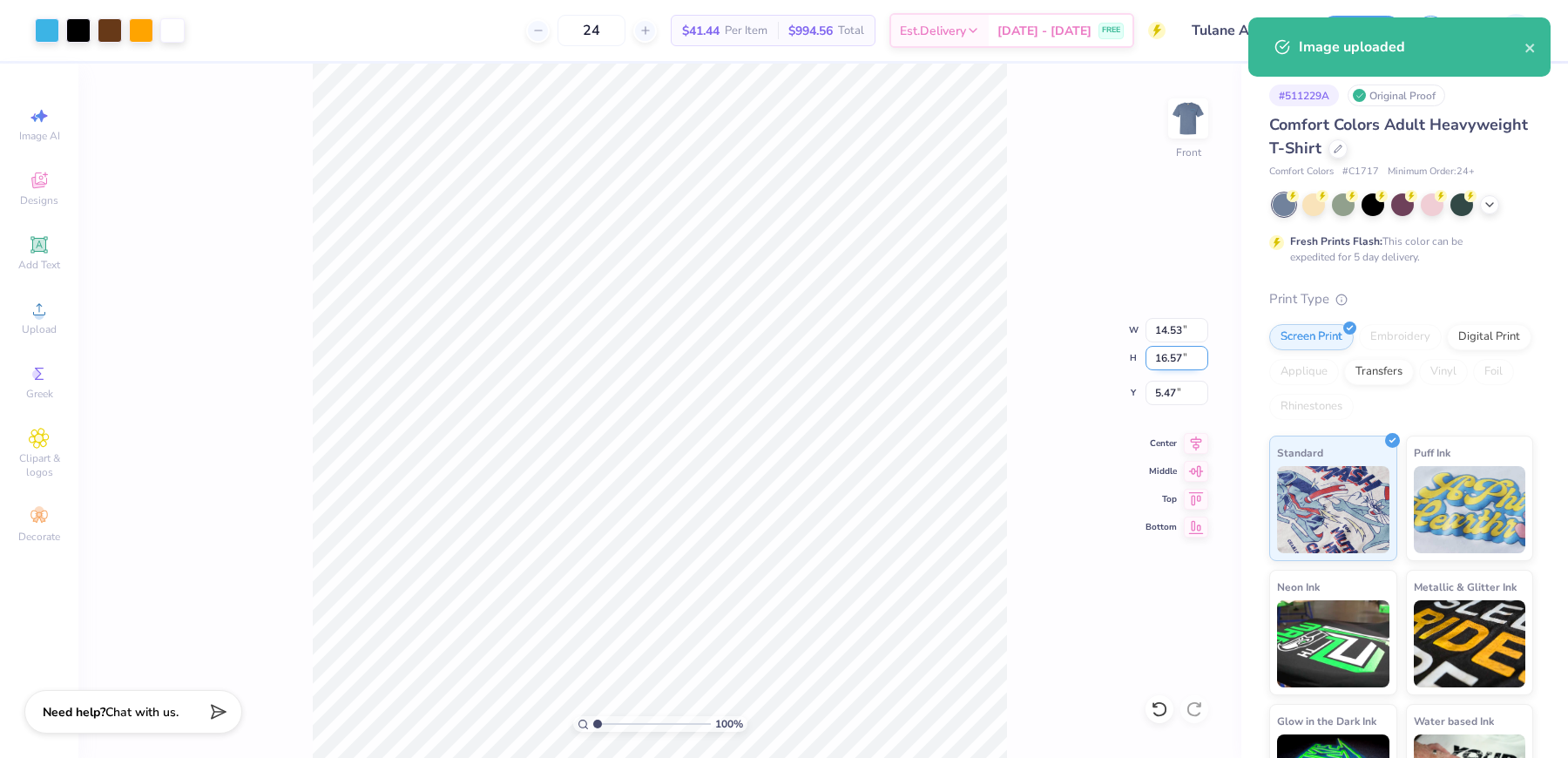
click at [1180, 358] on input "16.57" at bounding box center [1177, 357] width 62 height 24
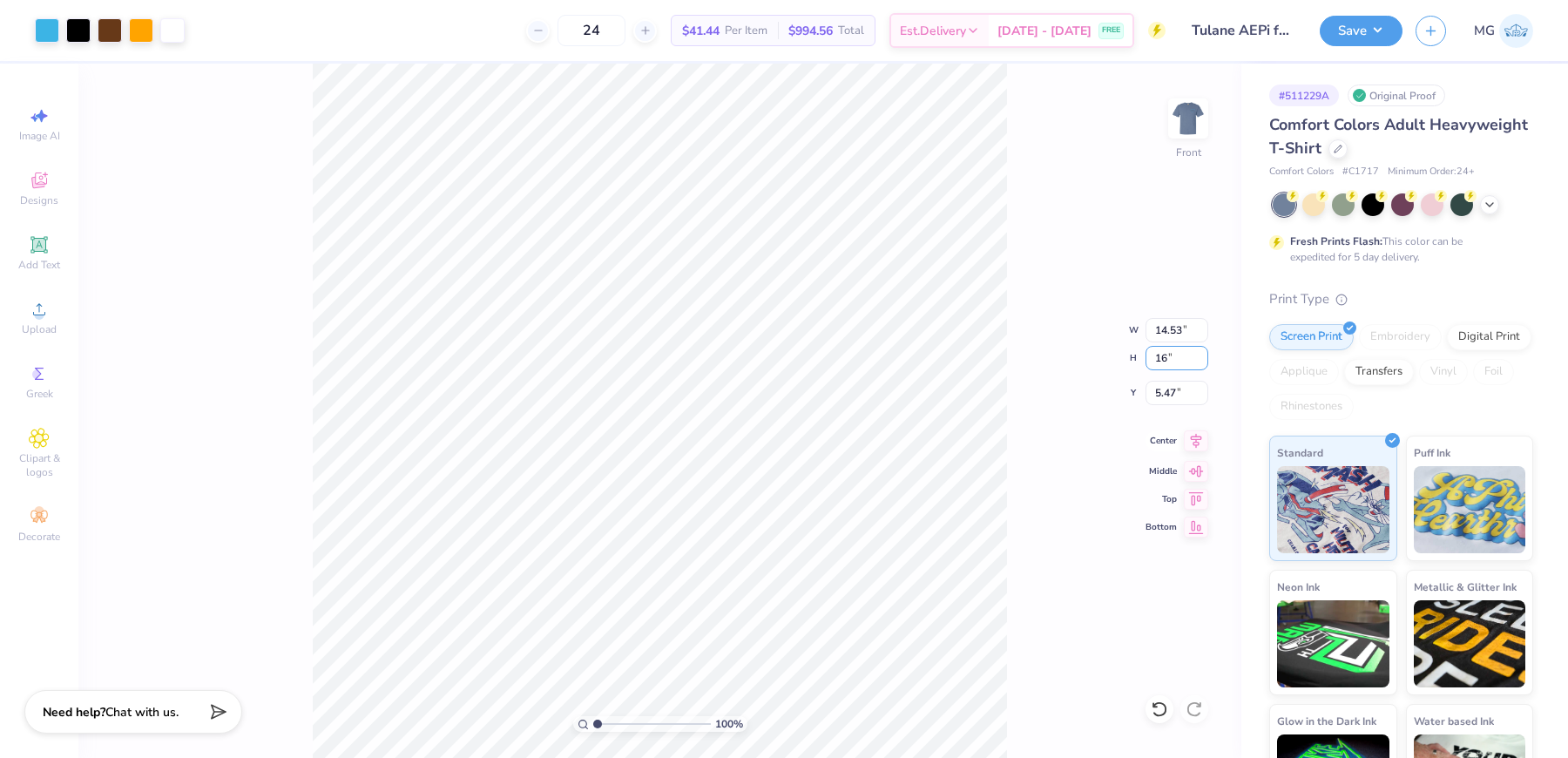
type input "1"
type input "14"
type input "12.28"
type input "14.00"
type input "6.75"
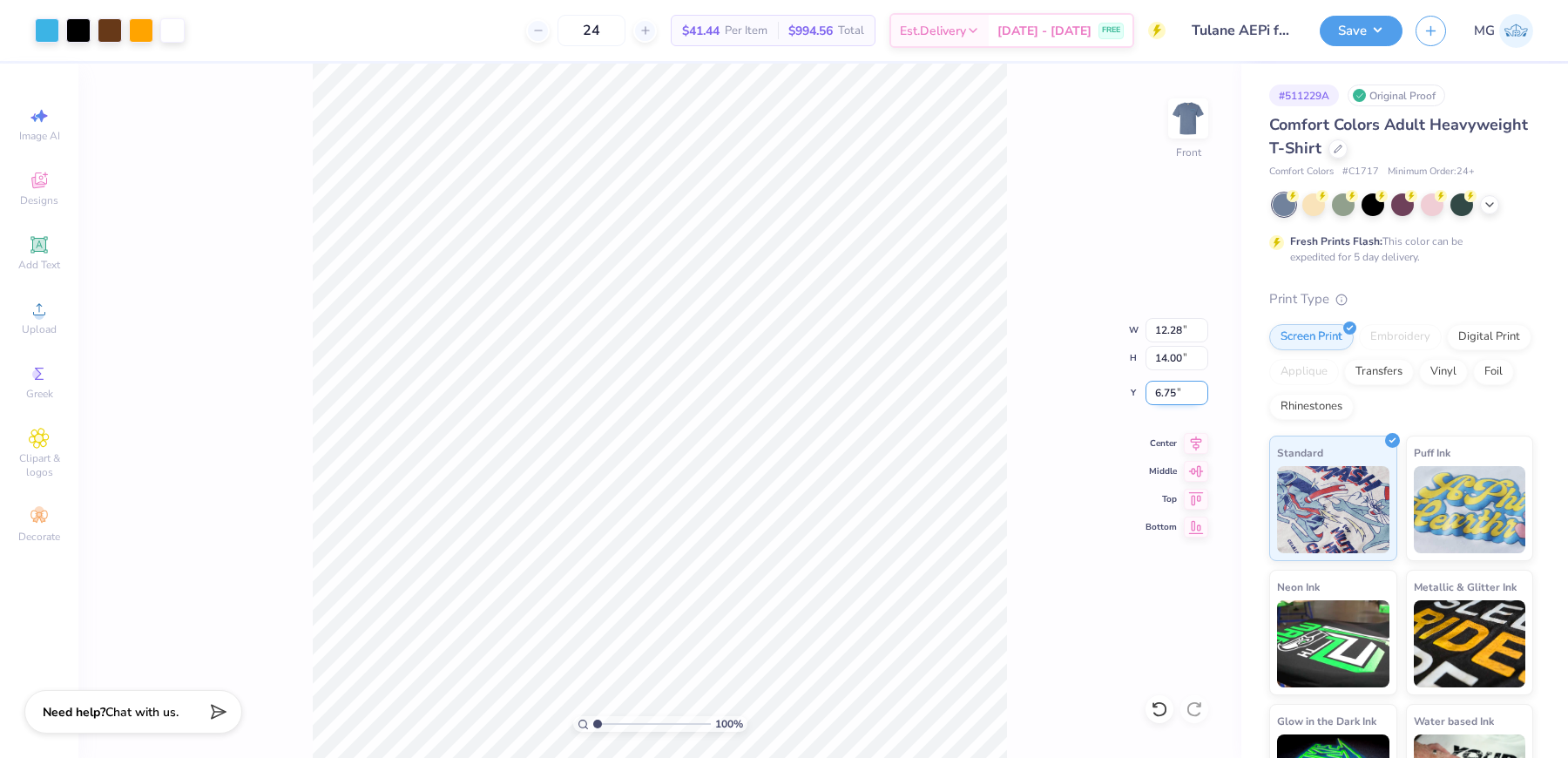
click at [1176, 395] on input "6.75" at bounding box center [1177, 392] width 62 height 24
type input "6"
type input "3.00"
click at [1383, 15] on button "Save" at bounding box center [1360, 29] width 83 height 30
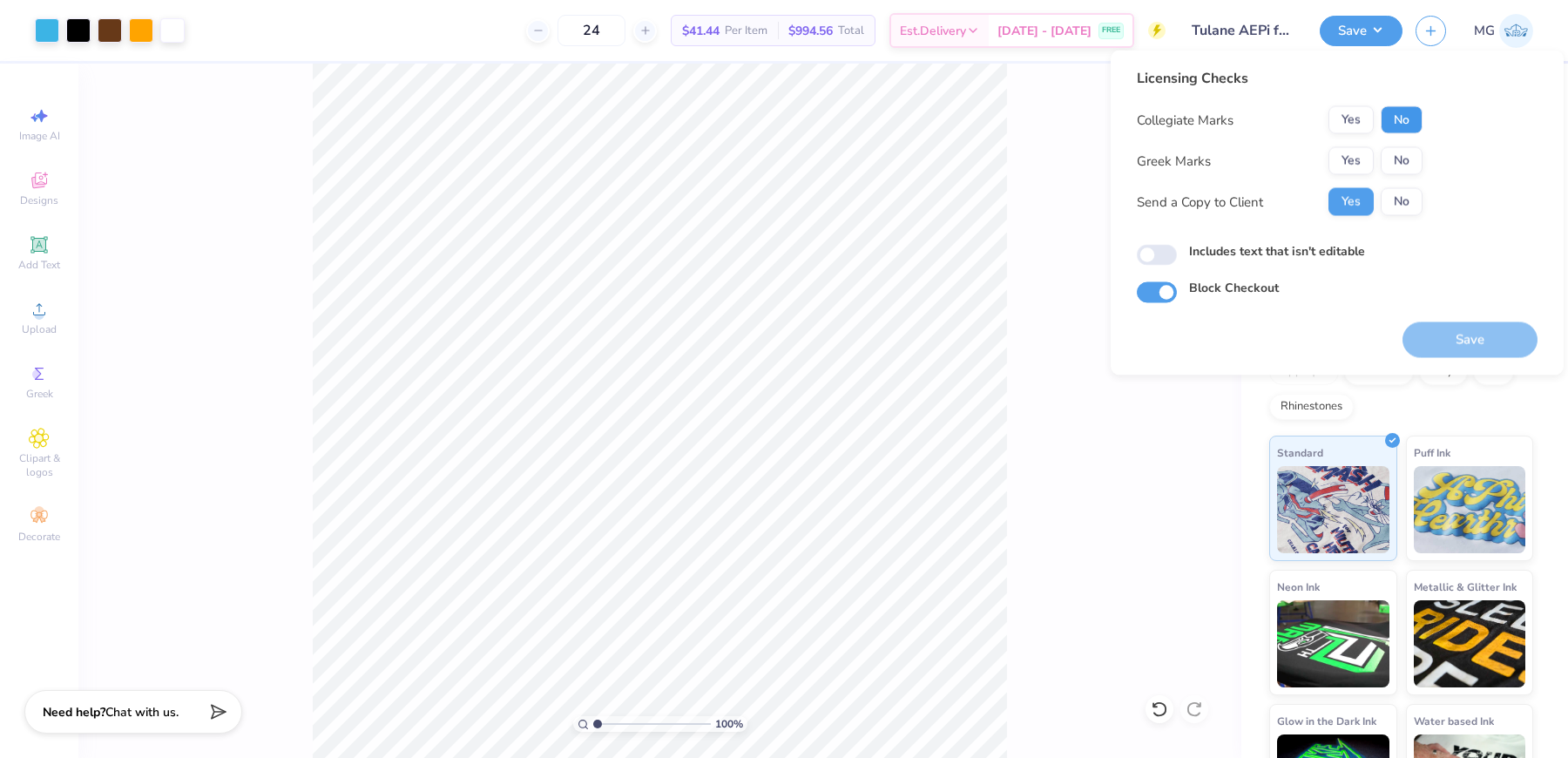
click at [1387, 121] on button "No" at bounding box center [1401, 119] width 42 height 28
click at [1354, 156] on button "Yes" at bounding box center [1351, 160] width 45 height 28
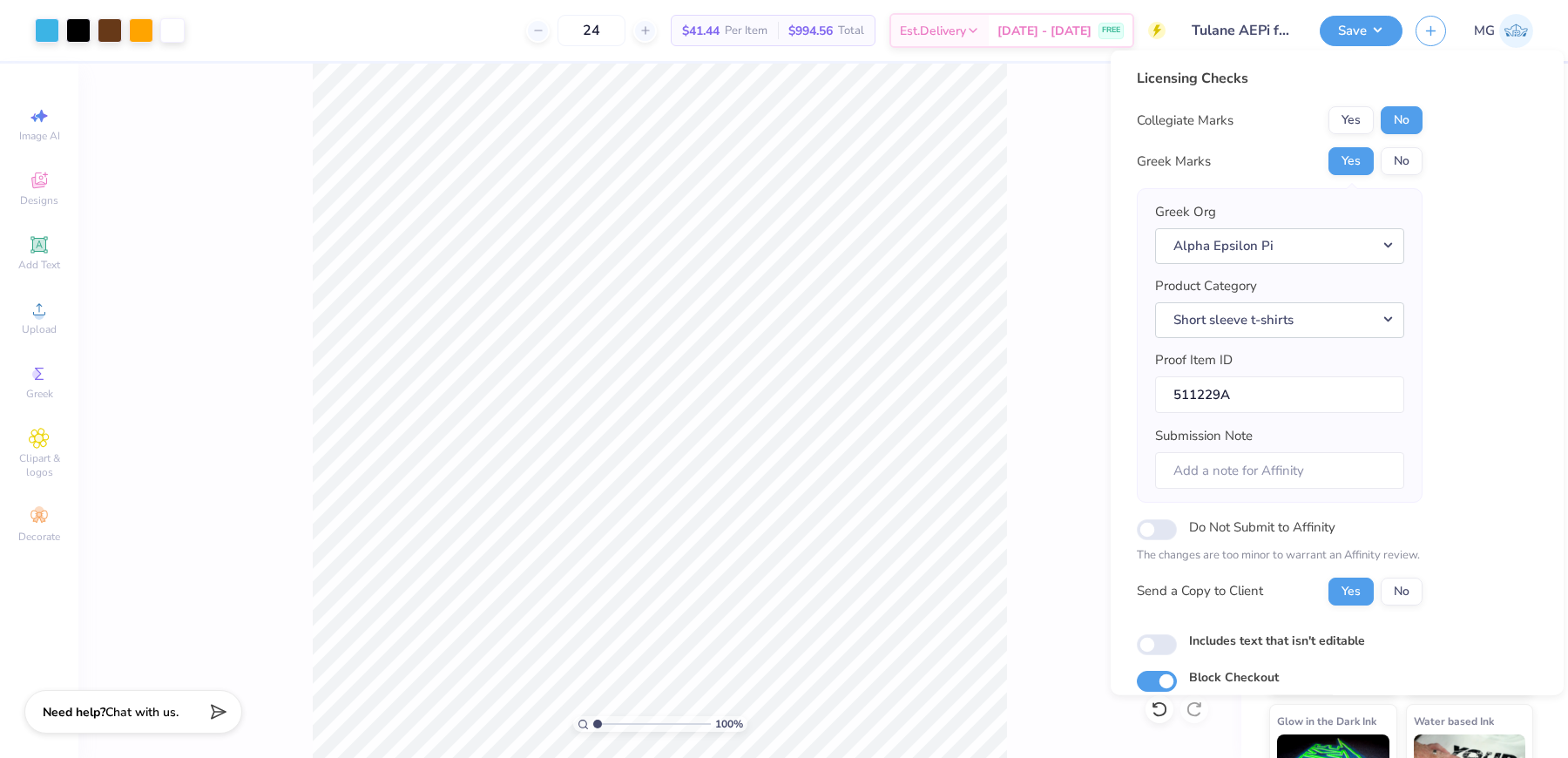
click at [1217, 631] on label "Includes text that isn't editable" at bounding box center [1278, 640] width 176 height 19
click at [1177, 633] on input "Includes text that isn't editable" at bounding box center [1156, 643] width 40 height 20
checkbox input "true"
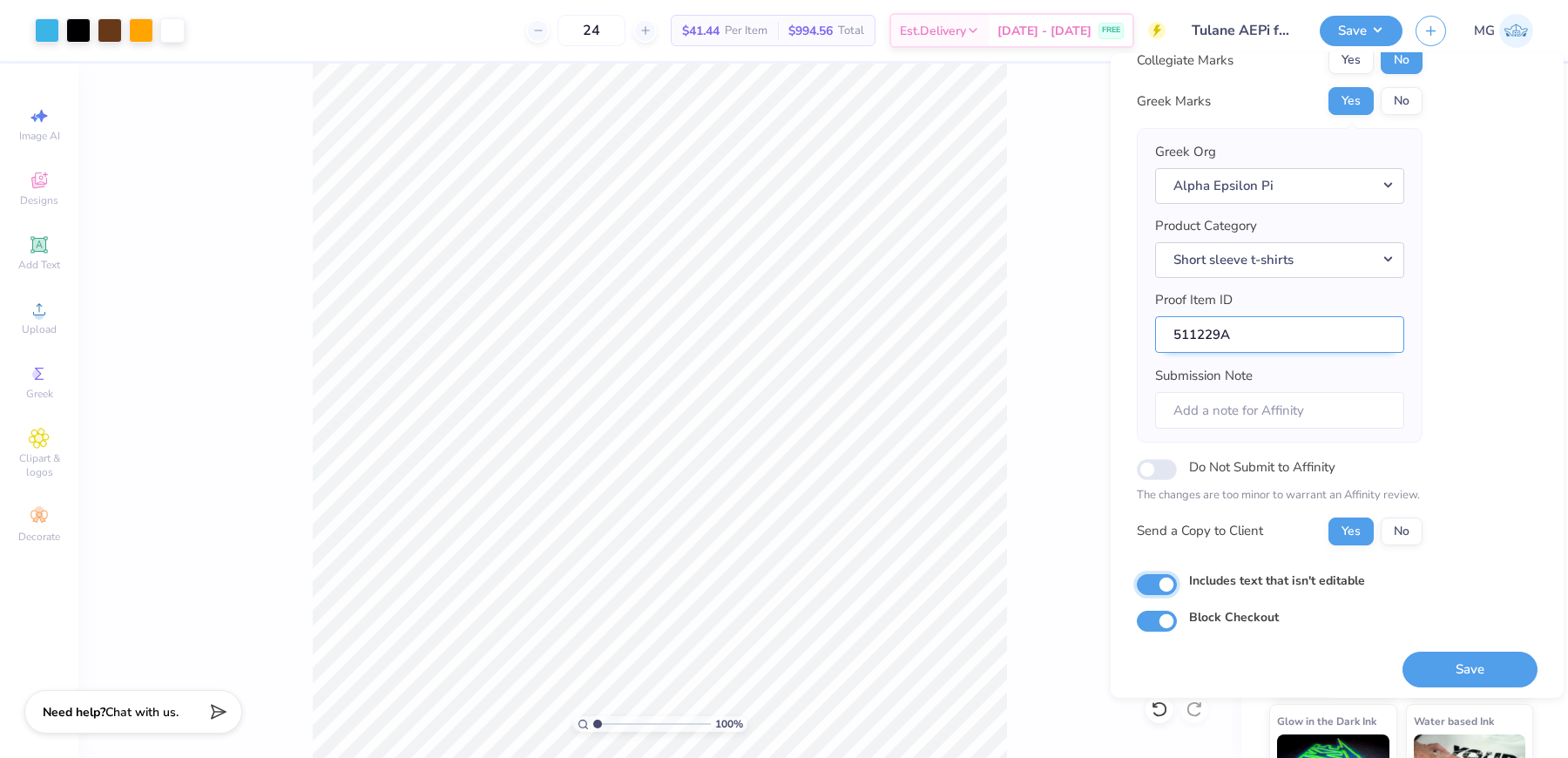
scroll to position [65, 0]
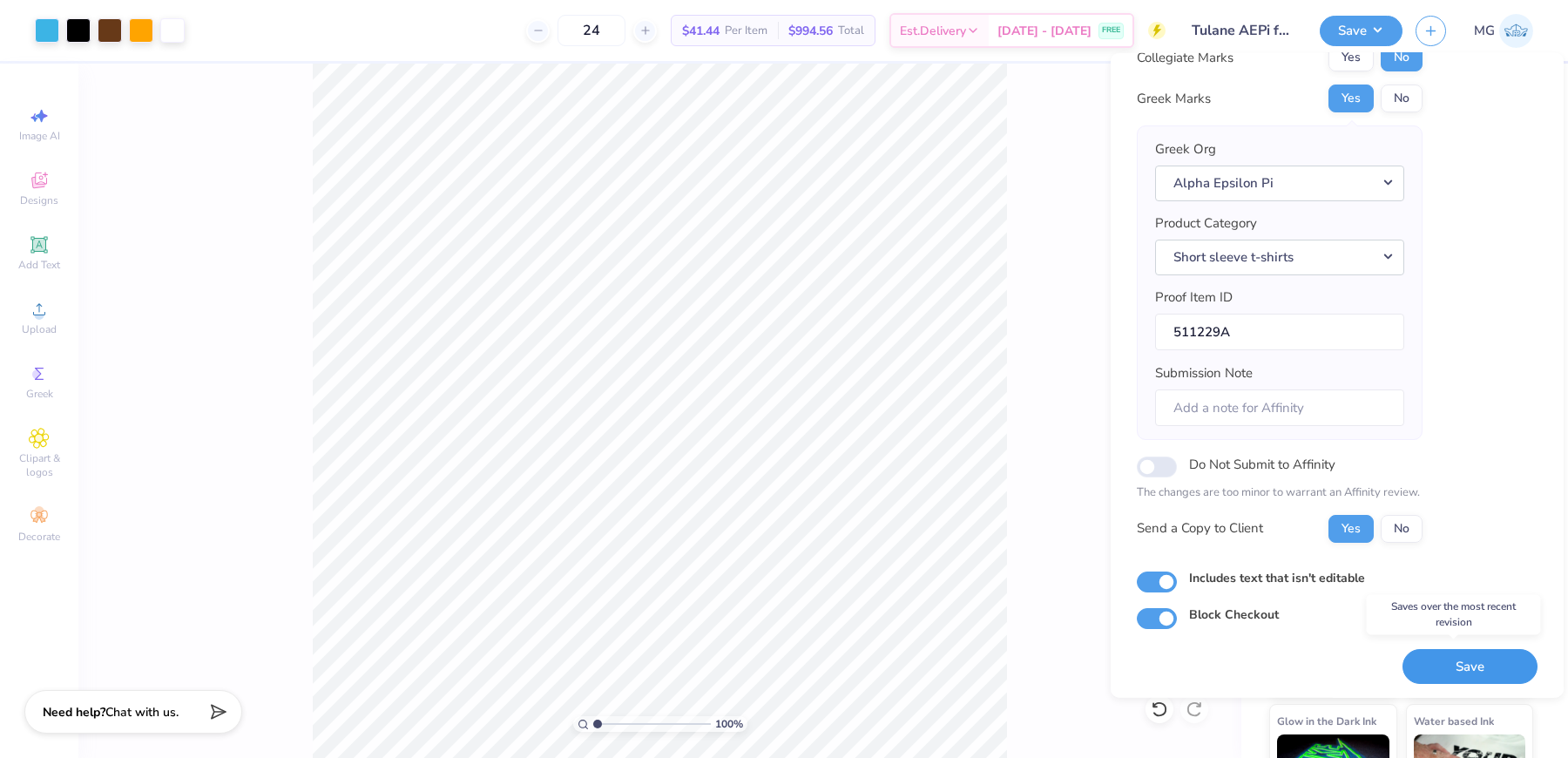
click at [1449, 651] on button "Save" at bounding box center [1470, 666] width 135 height 36
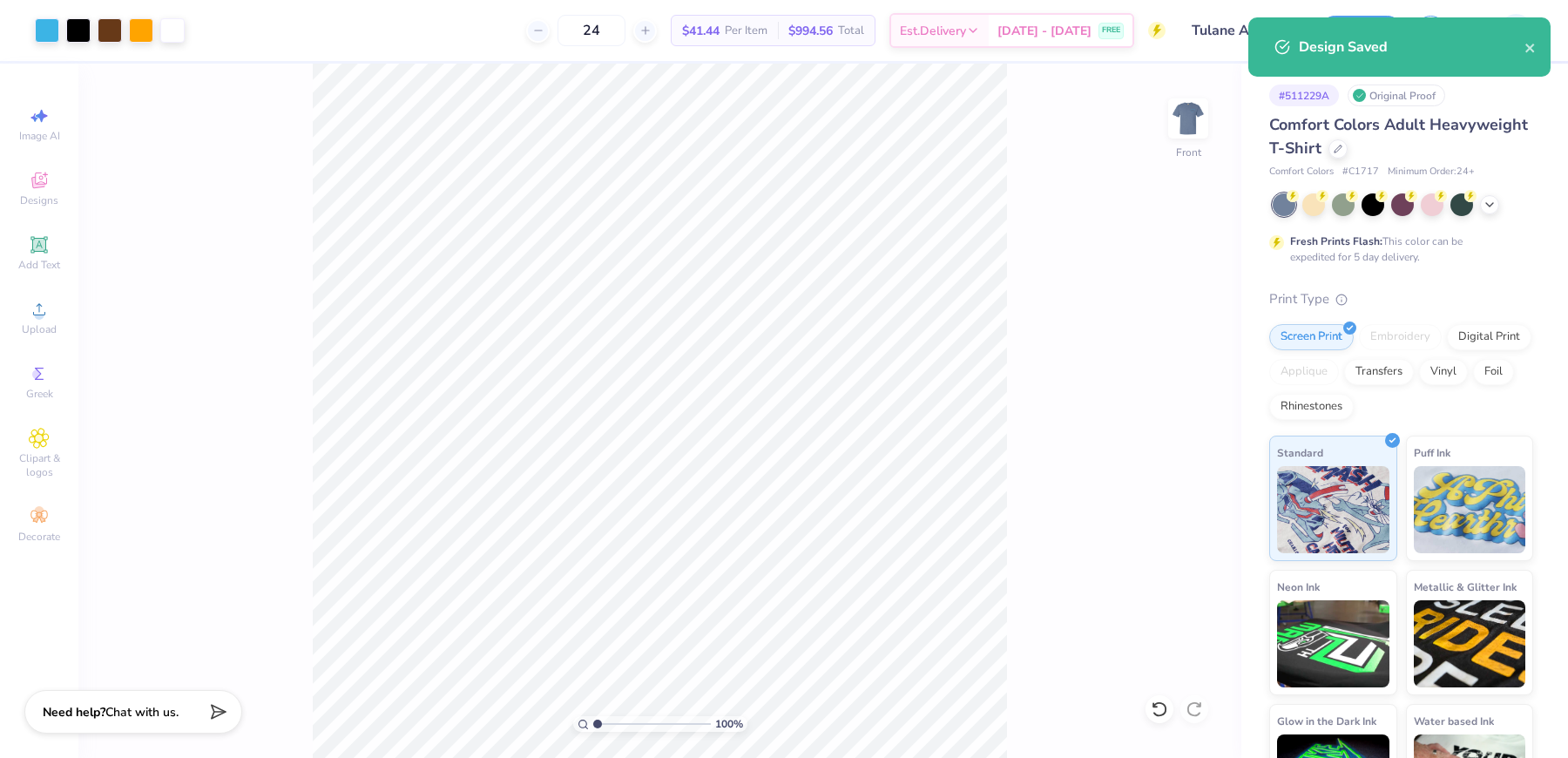
click at [1091, 105] on div "100 % Front" at bounding box center [659, 410] width 1163 height 694
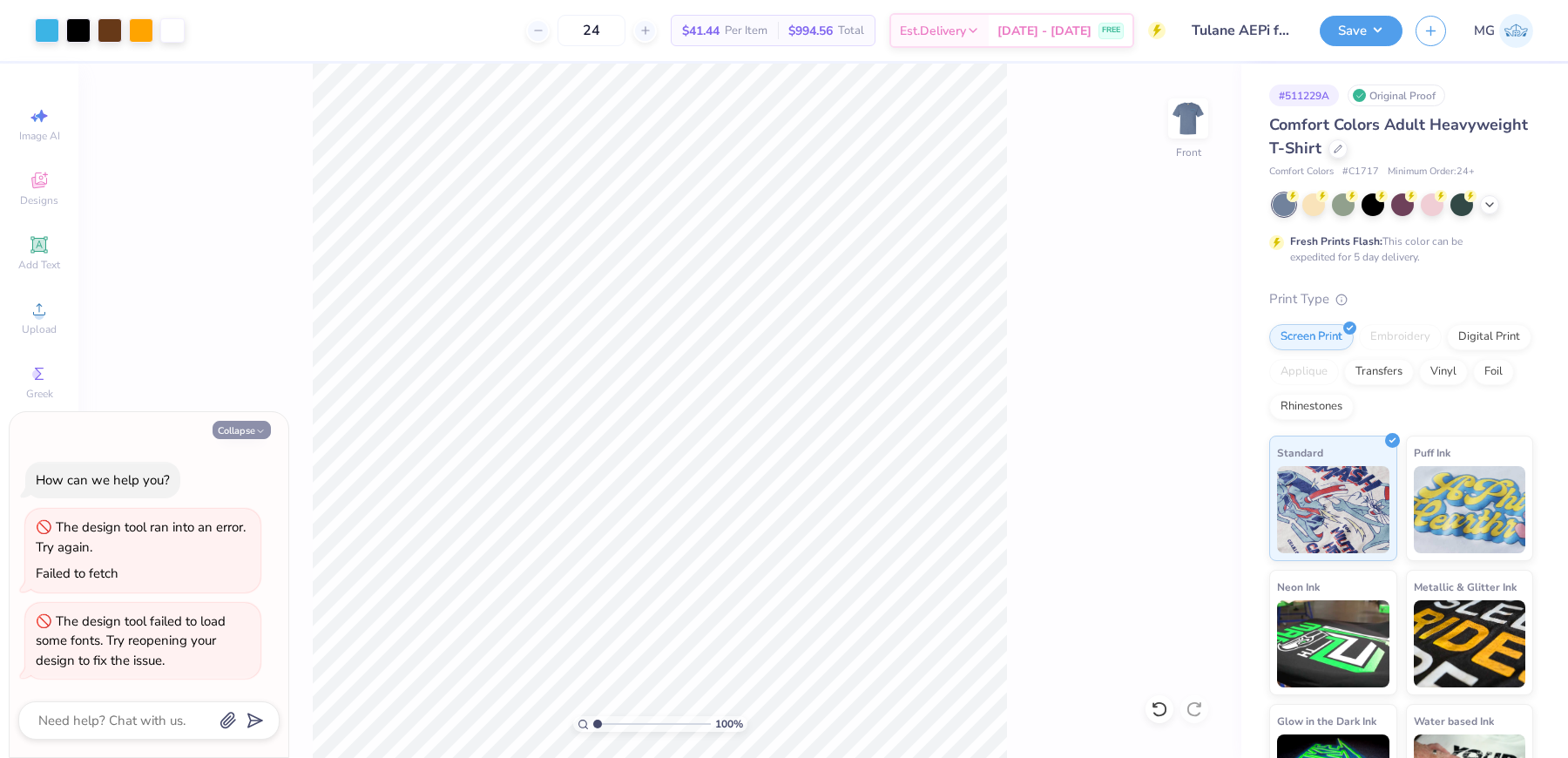
click at [230, 439] on button "Collapse" at bounding box center [242, 429] width 59 height 19
type textarea "x"
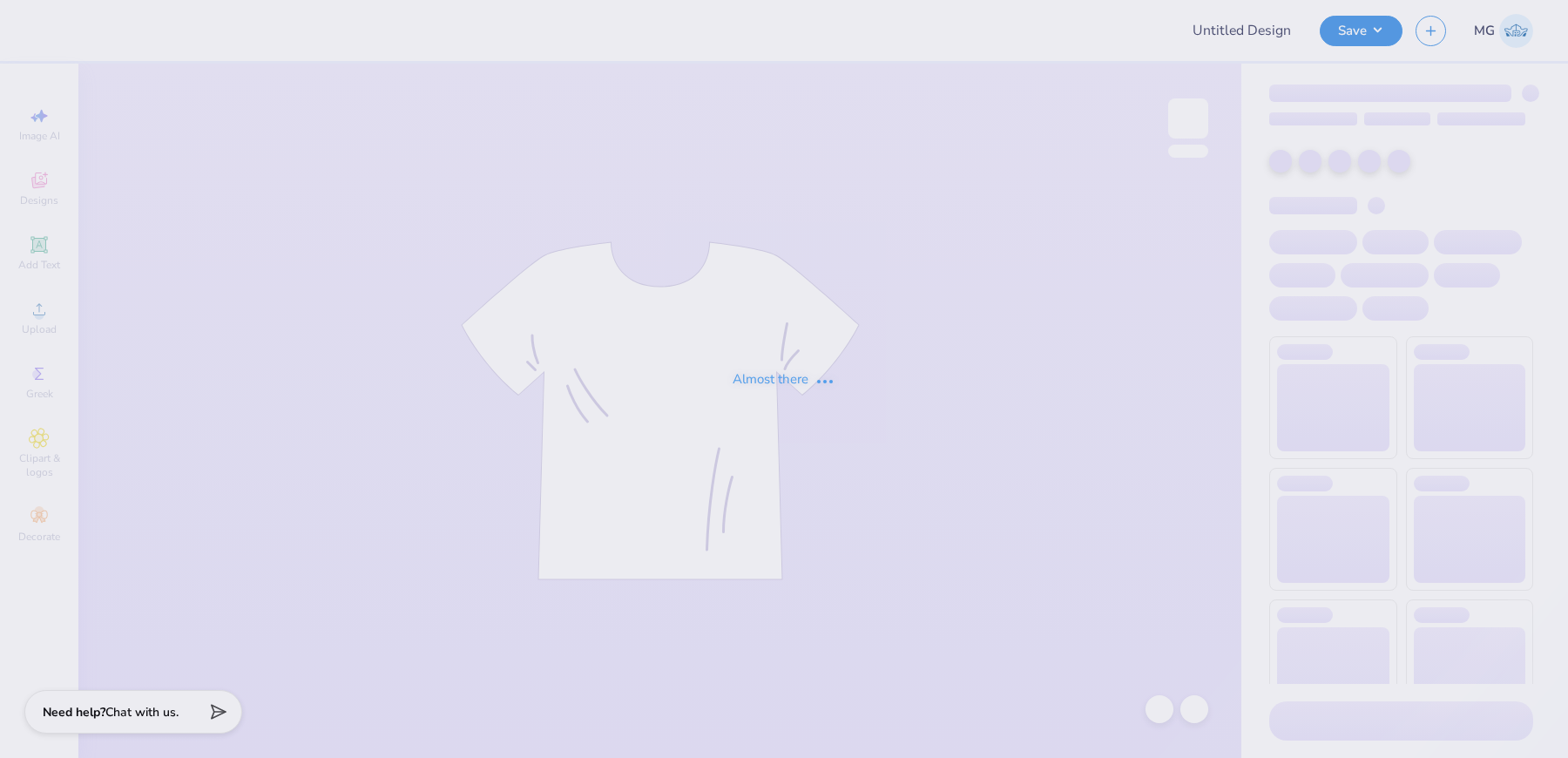
type input "Emma Mclain : TexasTechPreNursingAssociation (PNA)"
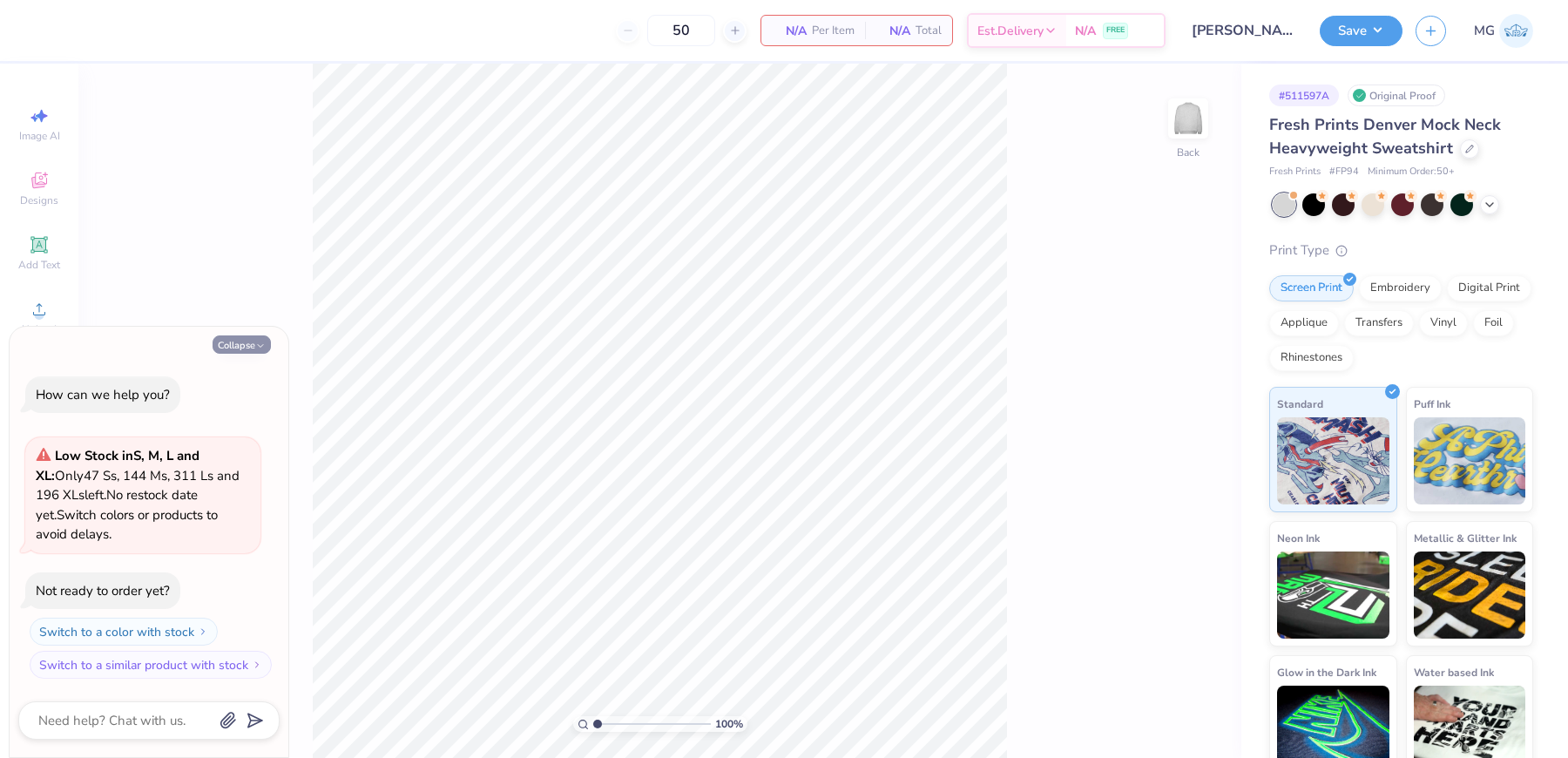
click at [247, 348] on button "Collapse" at bounding box center [242, 344] width 59 height 19
type textarea "x"
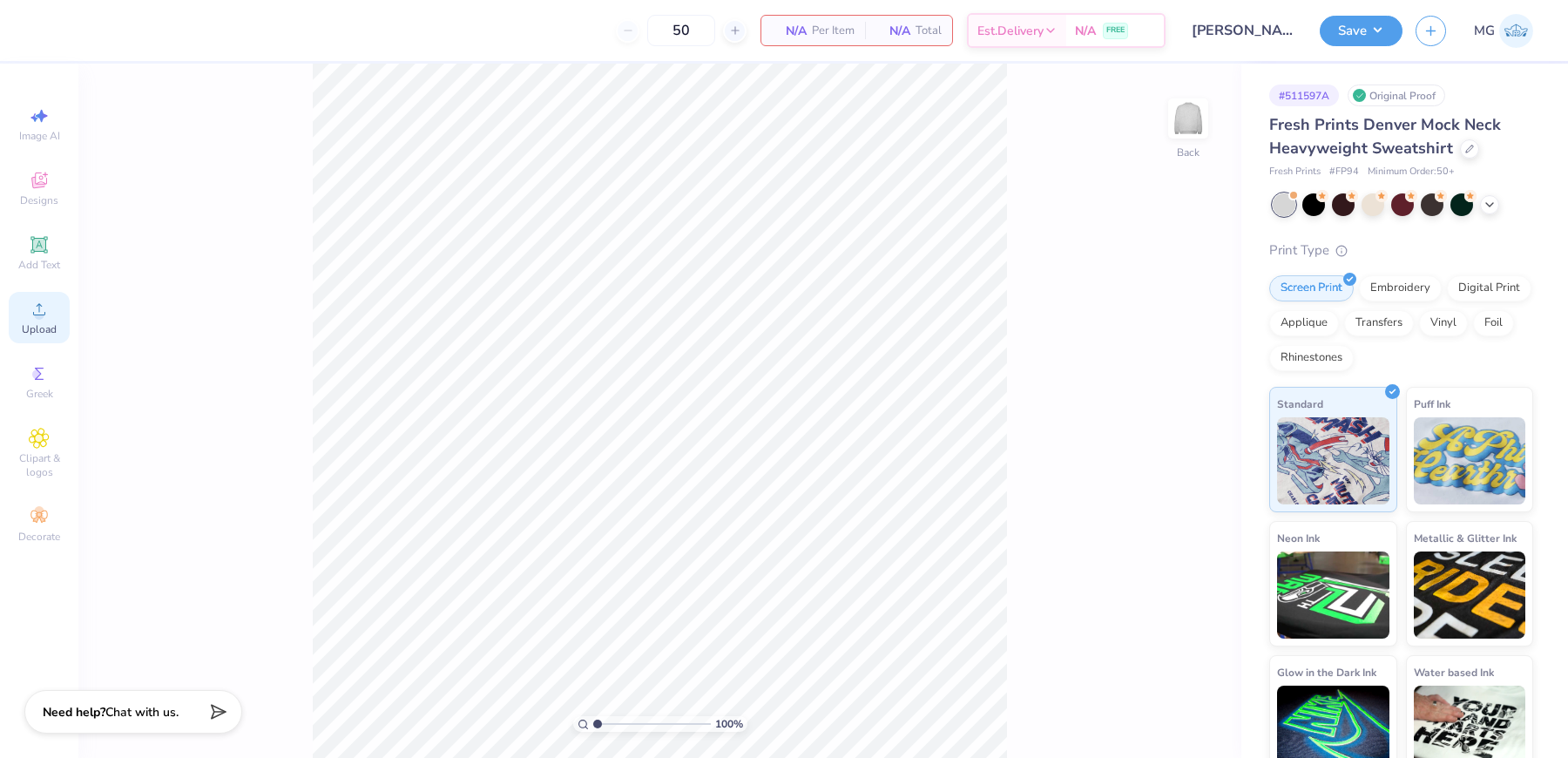
click at [49, 316] on icon at bounding box center [38, 308] width 20 height 20
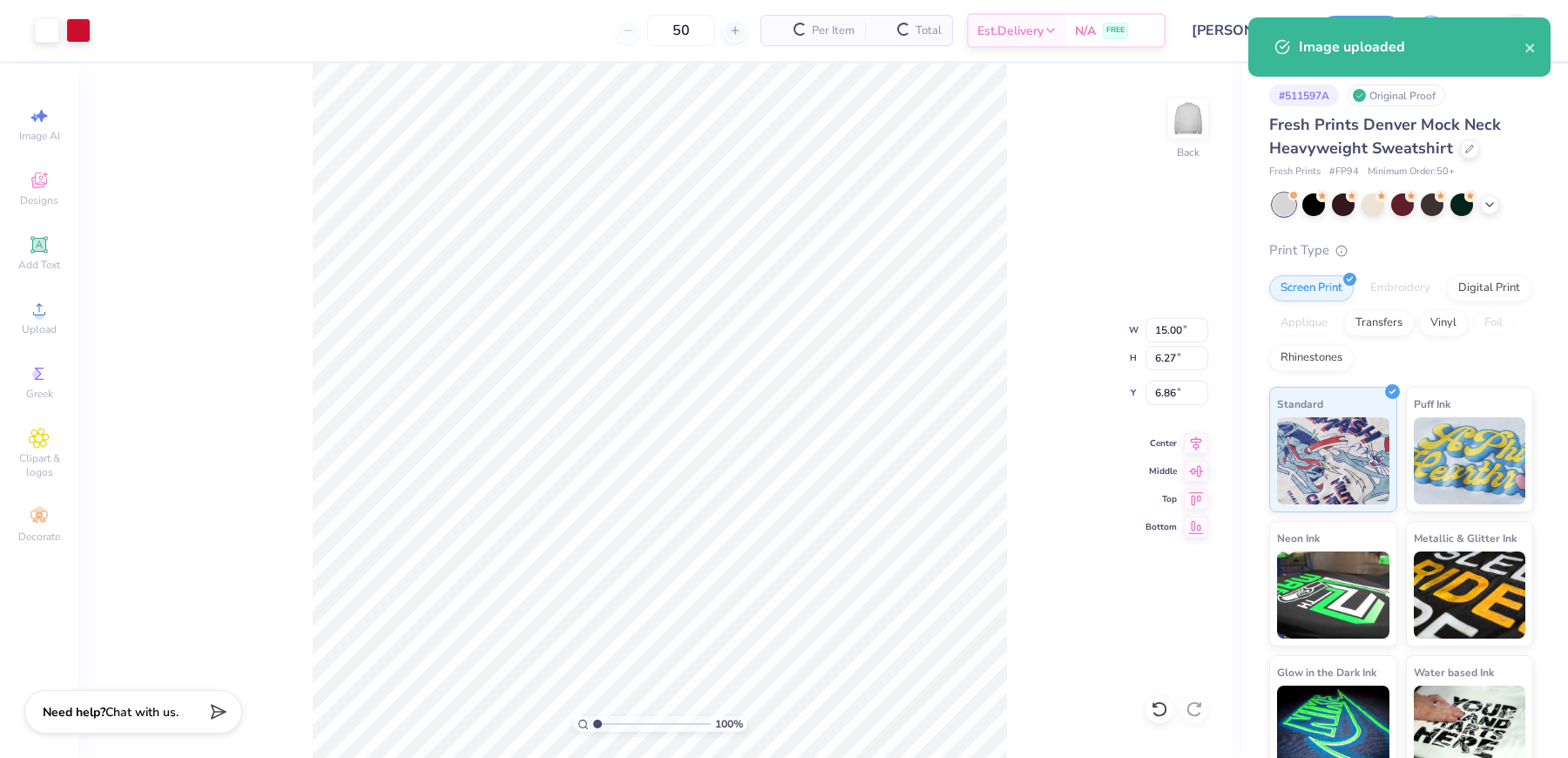
type input "2.08"
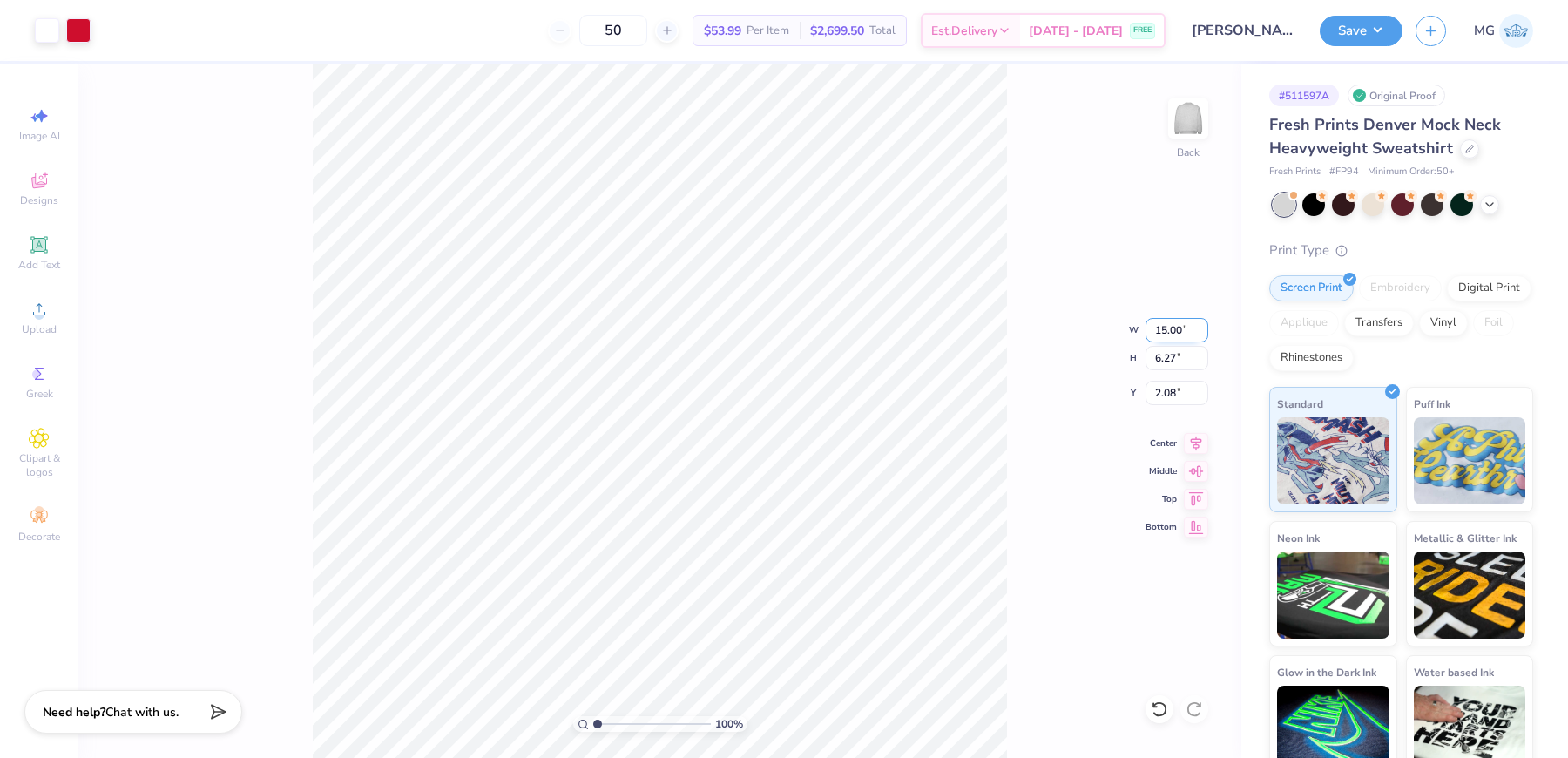
click at [1164, 328] on input "15.00" at bounding box center [1177, 330] width 62 height 24
type input "12.00"
type input "5.02"
type input "2.71"
click at [1172, 392] on input "2.71" at bounding box center [1177, 392] width 62 height 24
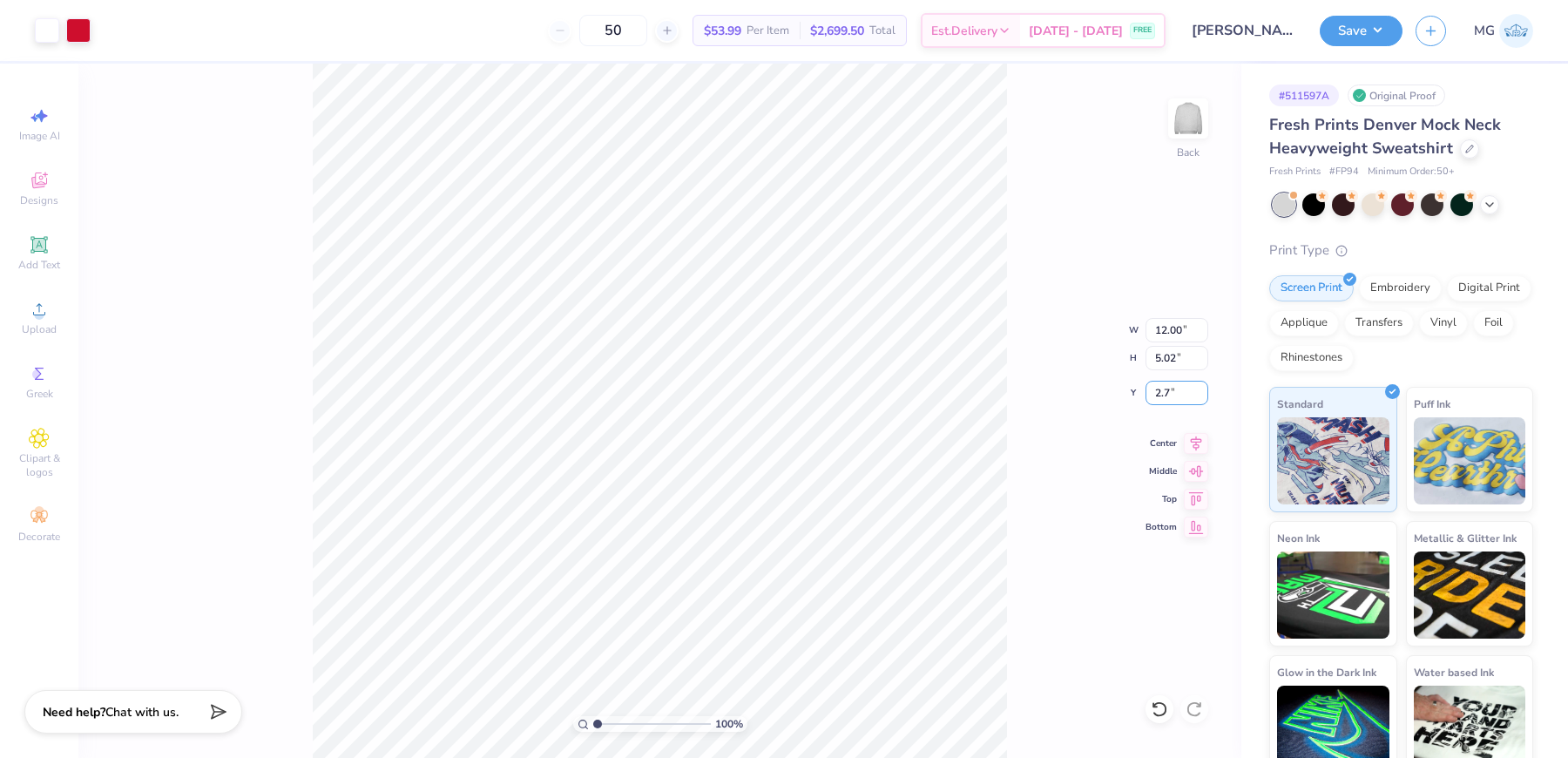
type input "2"
type input "3.00"
click at [1043, 273] on div "100 % Back W 12.00 12.00 " H 5.02 5.02 " Y 3.00 3.00 " Center Middle Top Bottom" at bounding box center [659, 410] width 1163 height 694
type input "1"
drag, startPoint x: 606, startPoint y: 721, endPoint x: 588, endPoint y: 717, distance: 18.4
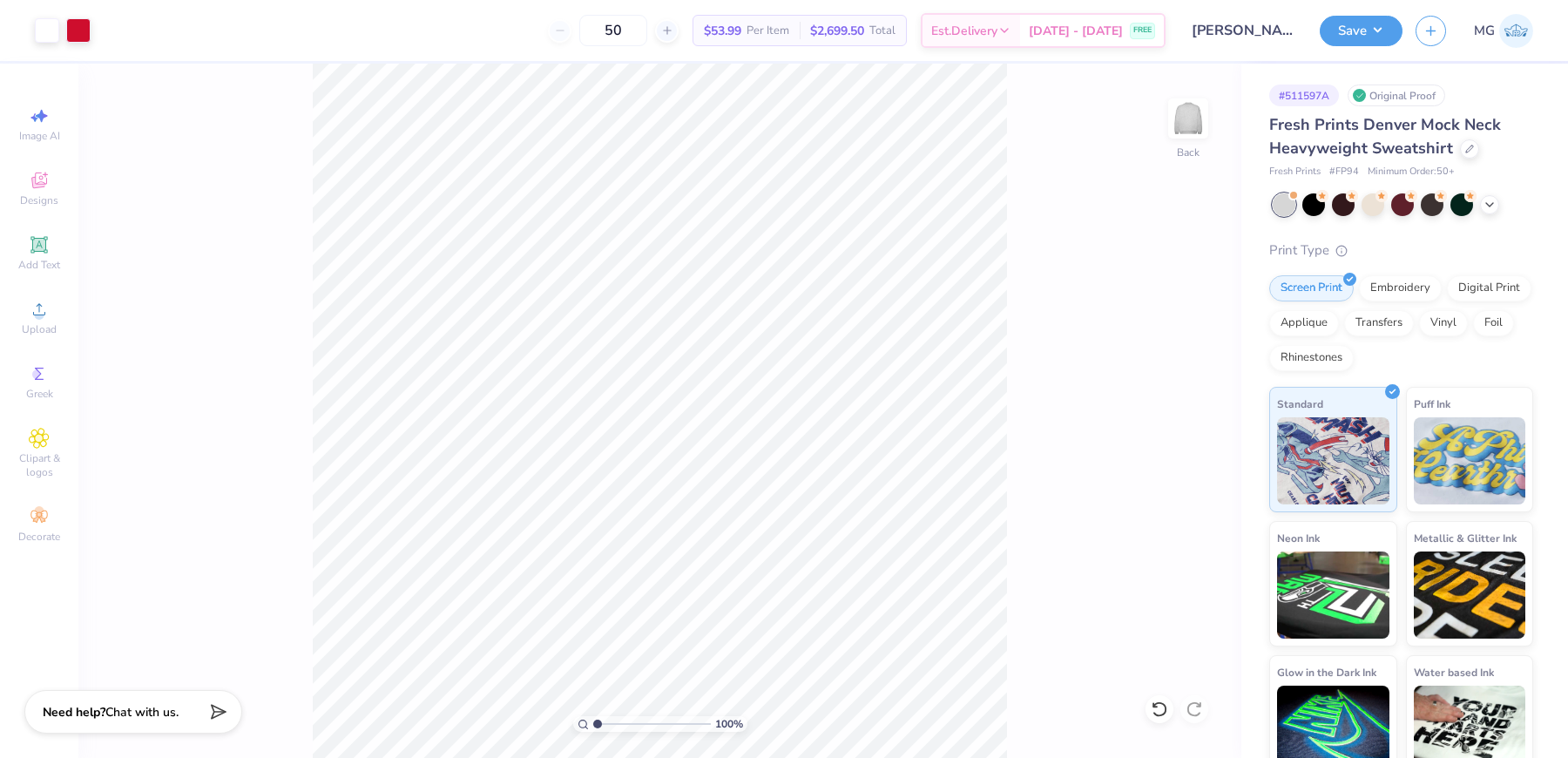
click at [593, 717] on input "range" at bounding box center [652, 724] width 118 height 16
click at [1357, 30] on button "Save" at bounding box center [1360, 29] width 83 height 30
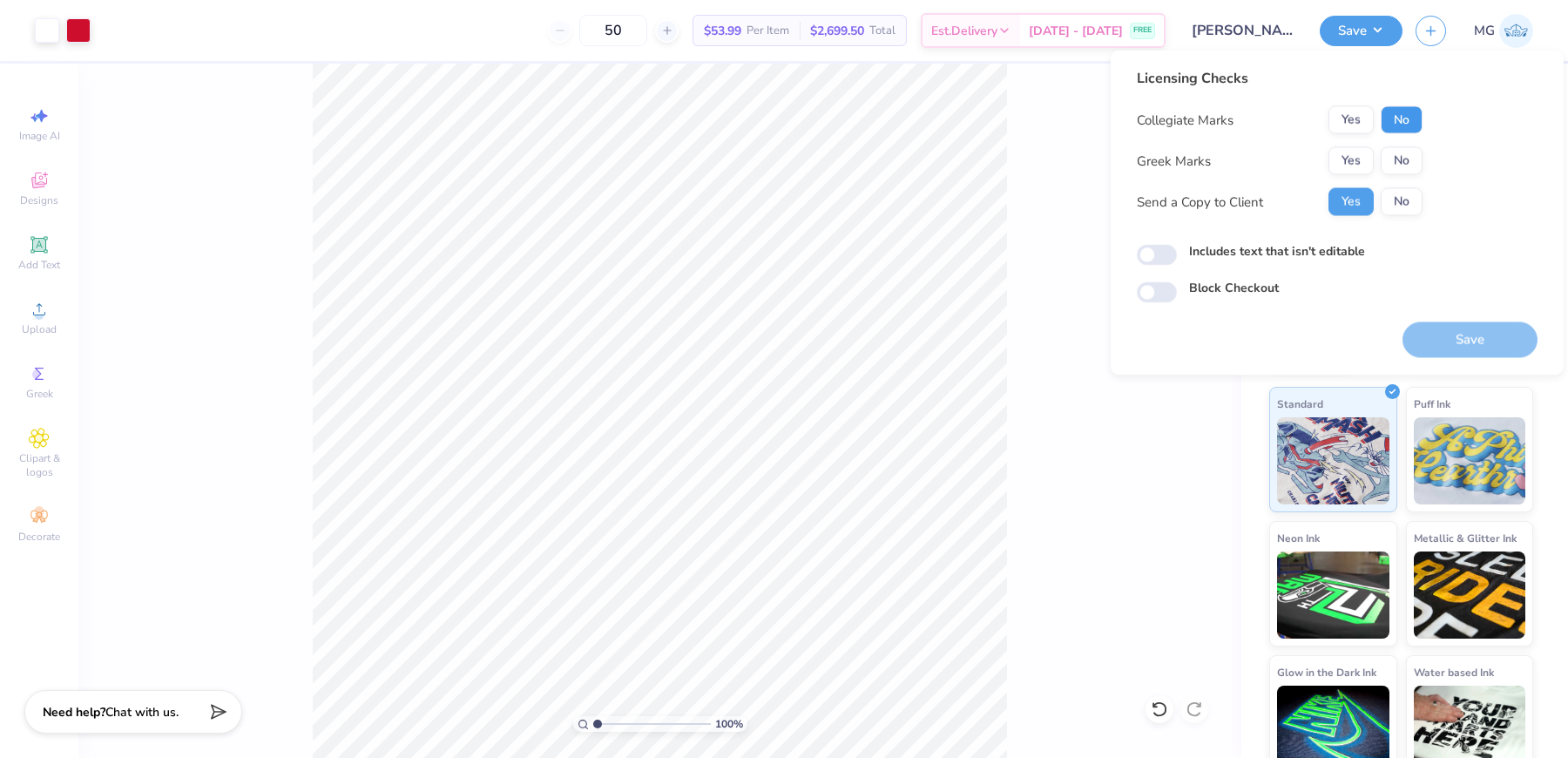
click at [1397, 118] on button "No" at bounding box center [1401, 119] width 42 height 28
click at [1352, 154] on button "Yes" at bounding box center [1351, 160] width 45 height 28
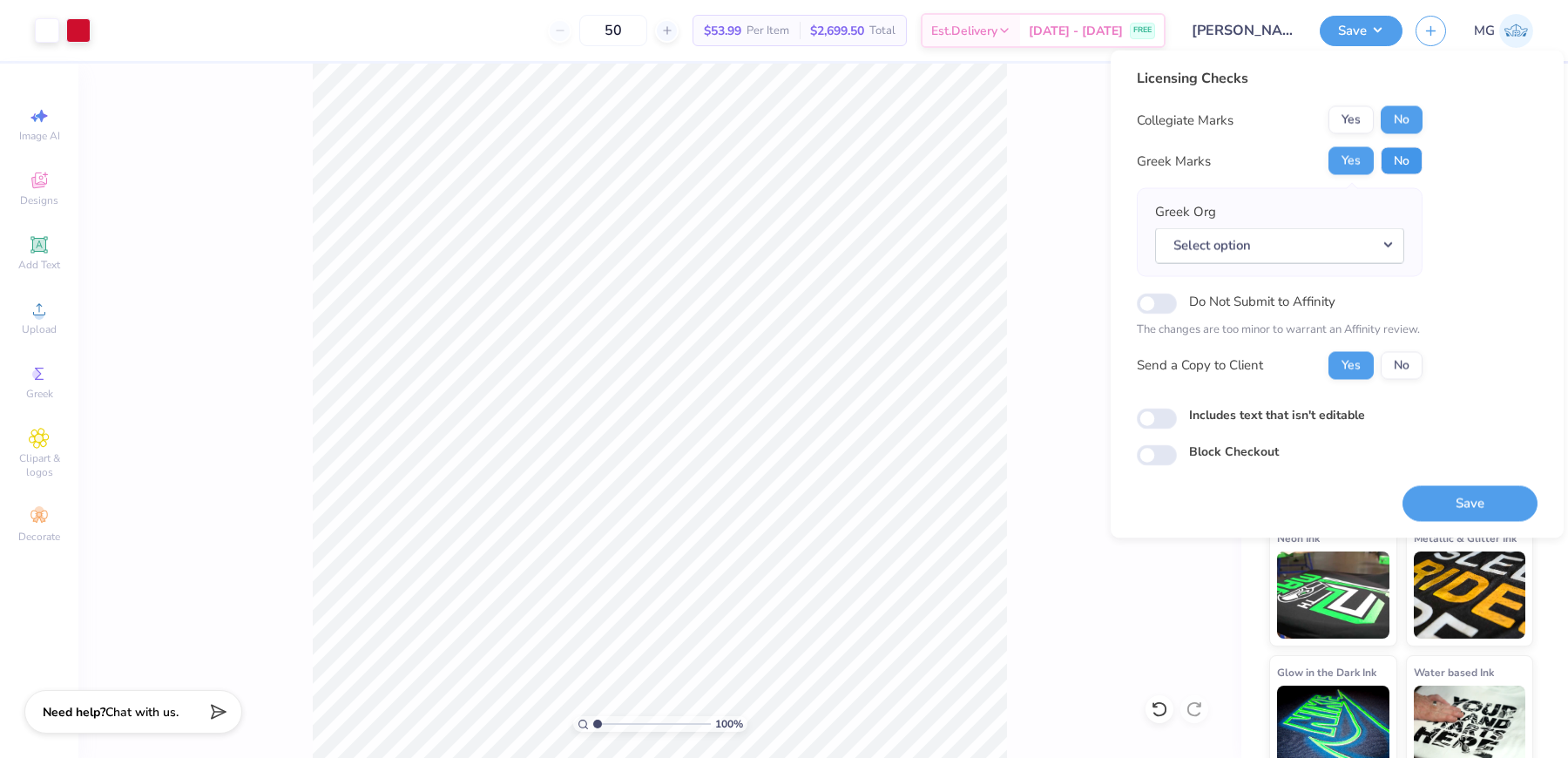
click at [1388, 165] on button "No" at bounding box center [1401, 160] width 42 height 28
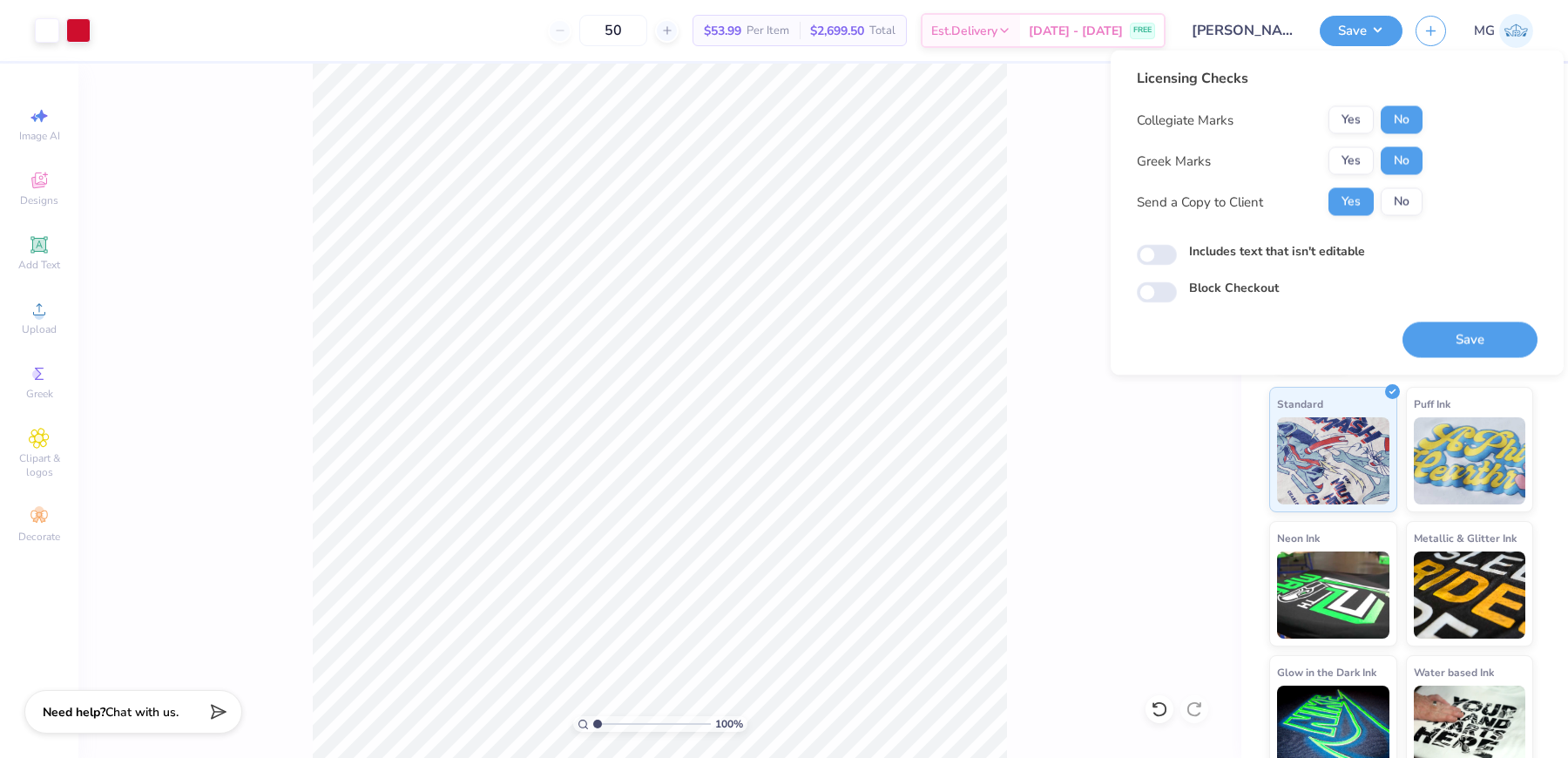
click at [1210, 249] on label "Includes text that isn't editable" at bounding box center [1278, 251] width 176 height 19
click at [1177, 249] on input "Includes text that isn't editable" at bounding box center [1156, 255] width 40 height 20
checkbox input "true"
click at [1454, 335] on button "Save" at bounding box center [1470, 340] width 135 height 36
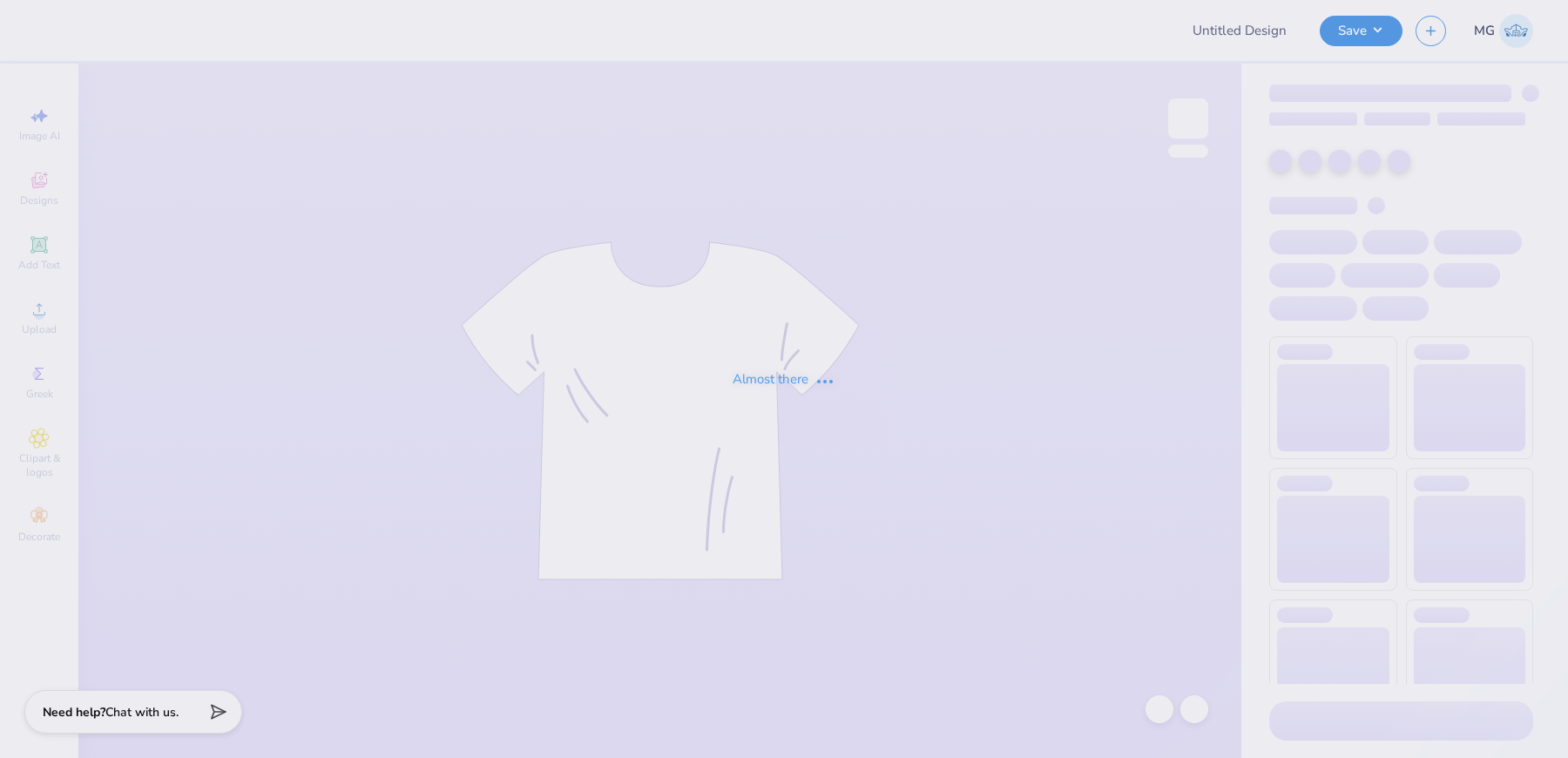
type input "Wellness Society Sweatshirt"
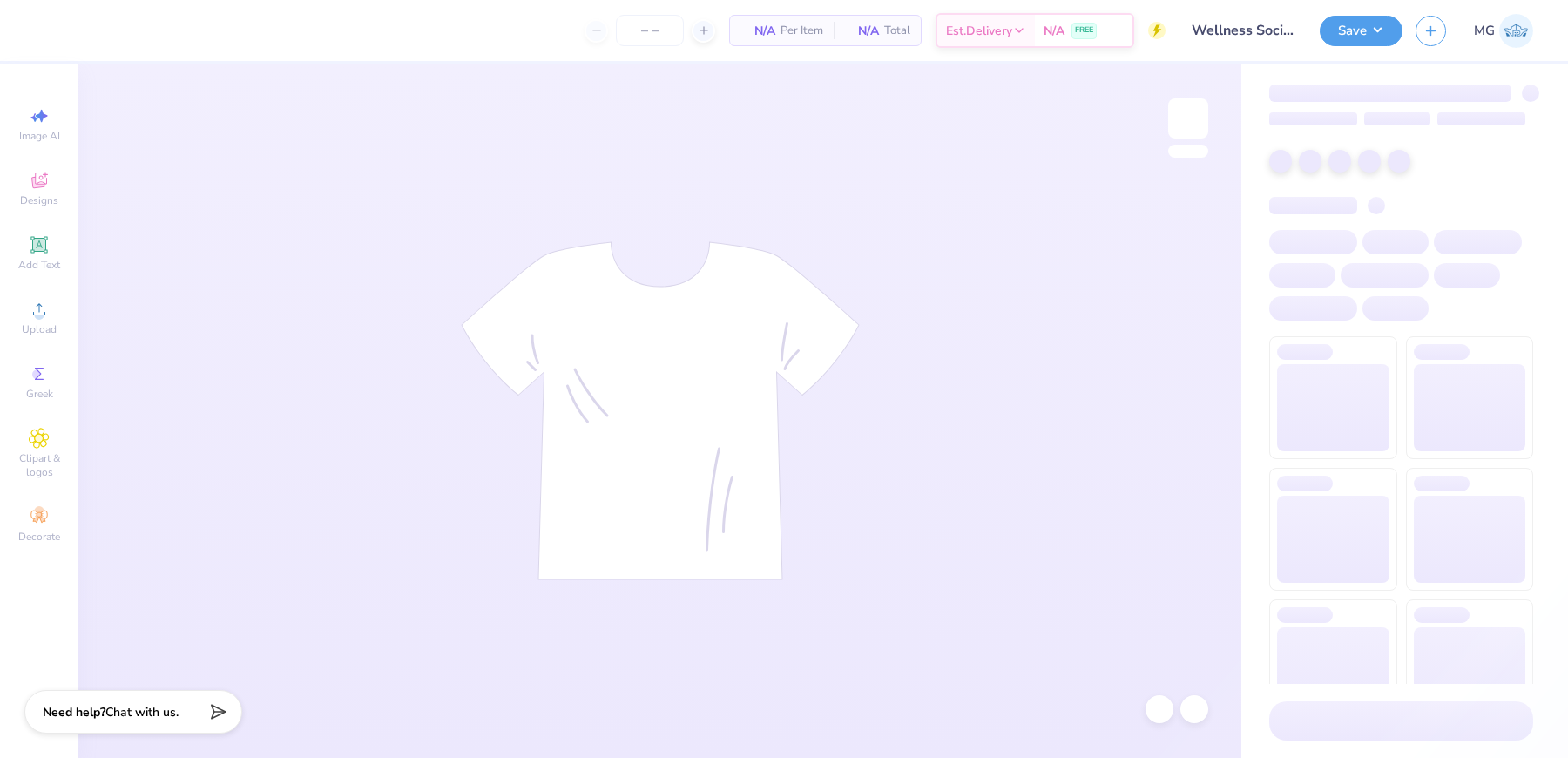
type input "50"
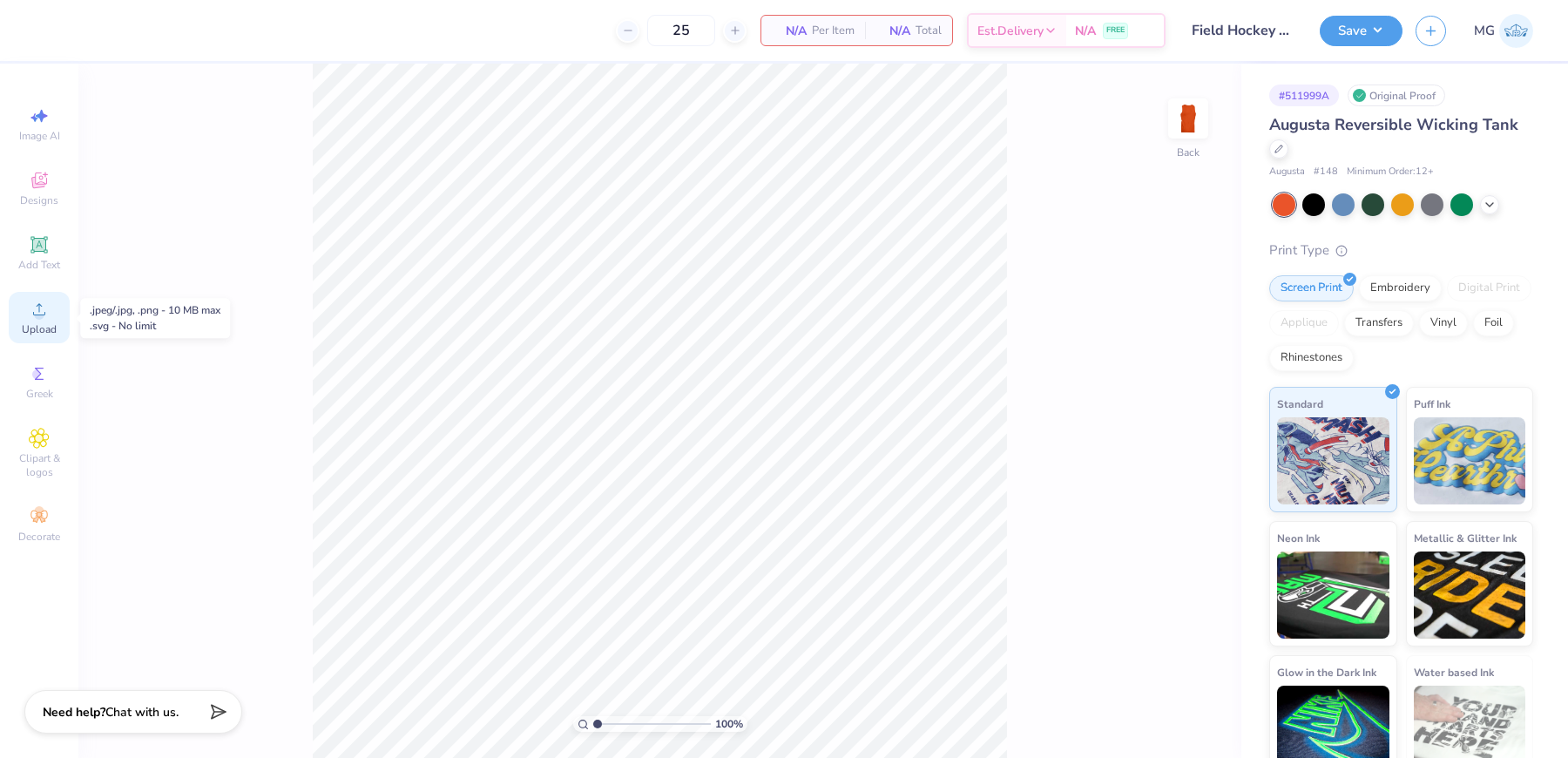
click at [55, 307] on div "Upload" at bounding box center [39, 318] width 61 height 52
click at [37, 316] on circle at bounding box center [38, 314] width 10 height 10
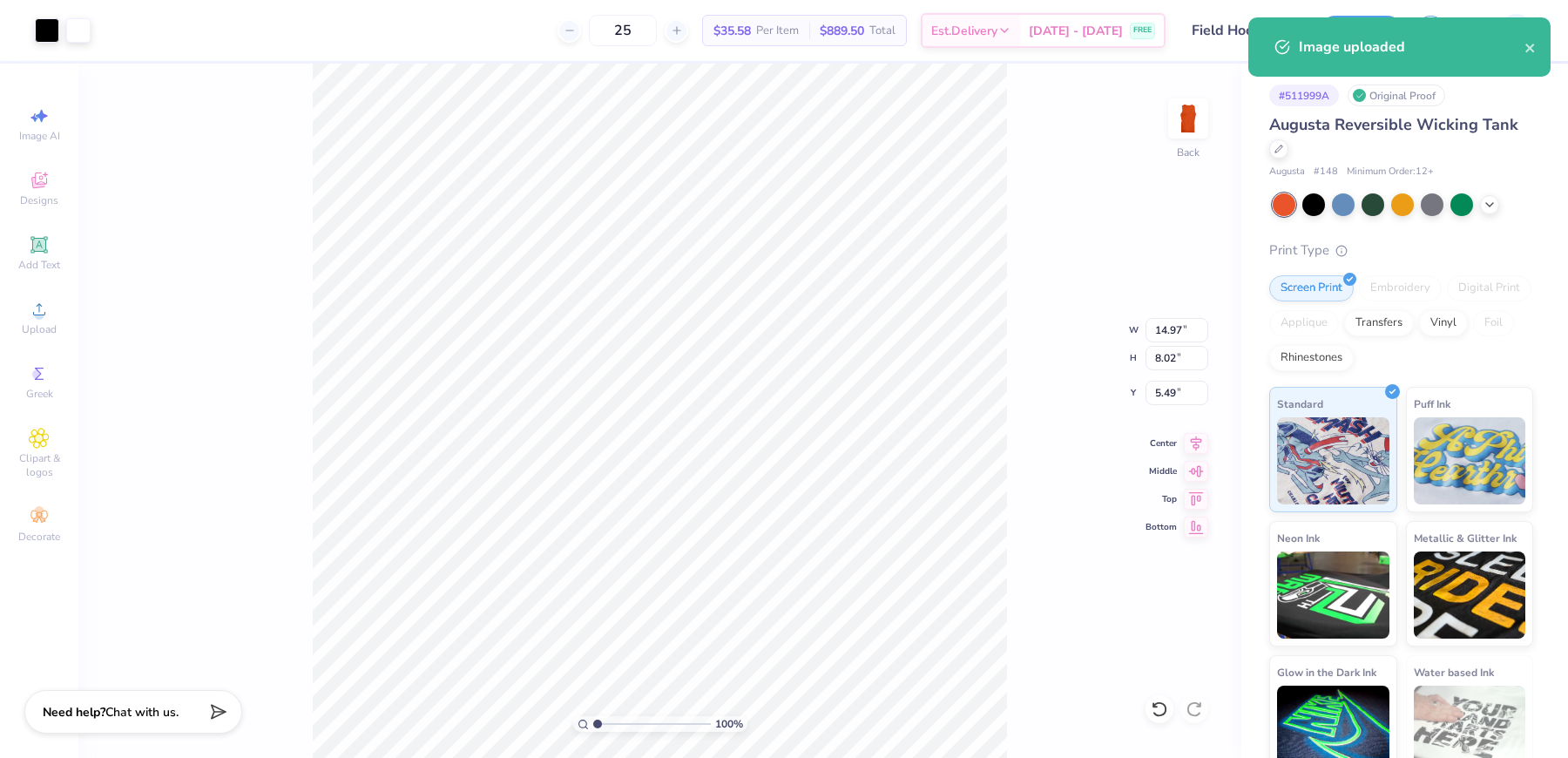
type input "12.68"
type input "6.79"
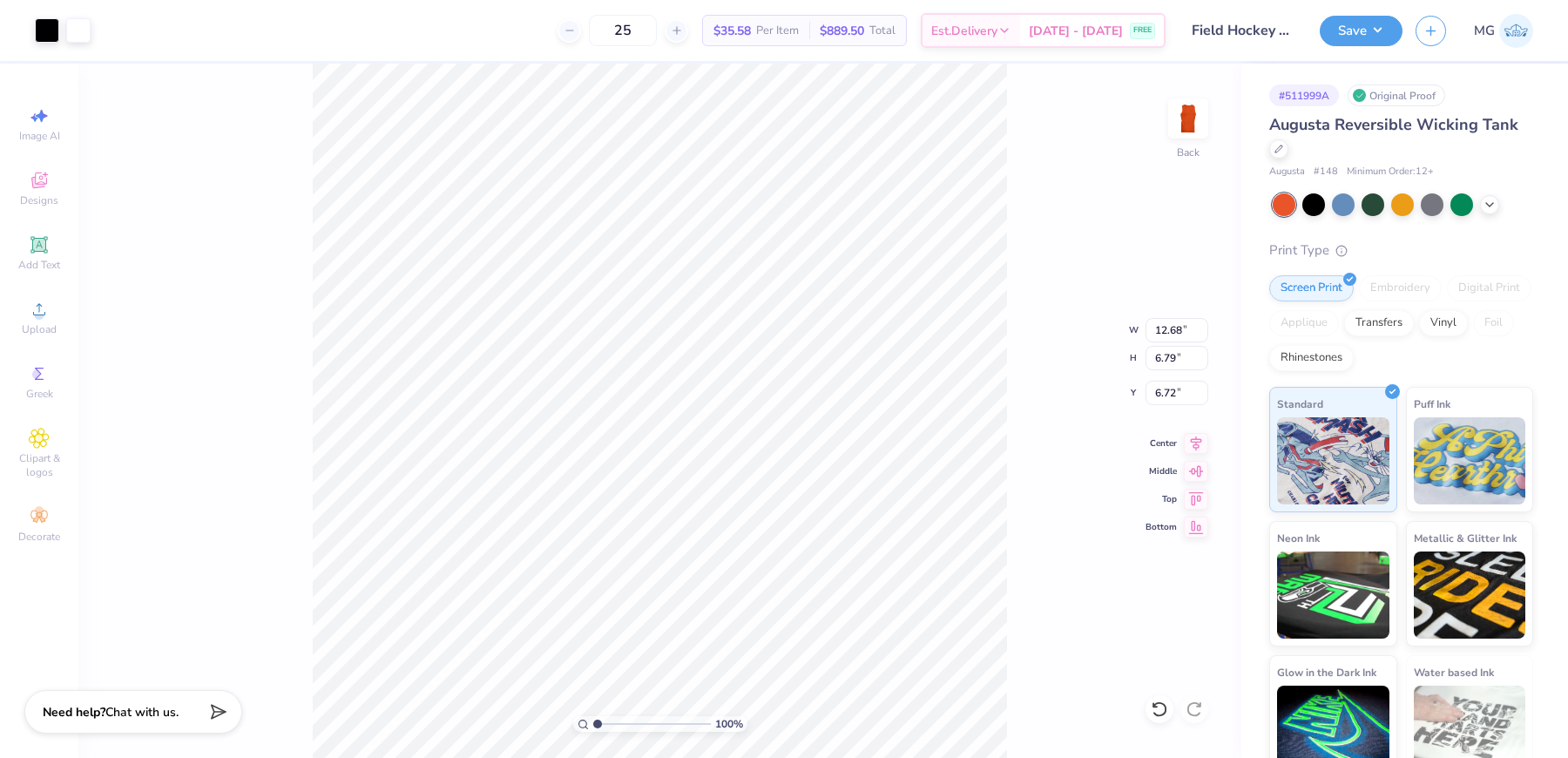
type input "4.50"
click at [617, 725] on input "range" at bounding box center [652, 724] width 118 height 16
click at [1024, 528] on div "270 % Back W 12.68 12.68 " H 6.79 6.79 " Y 4.50 4.50 " Center Middle Top Bottom" at bounding box center [659, 410] width 1163 height 694
drag, startPoint x: 614, startPoint y: 725, endPoint x: 581, endPoint y: 721, distance: 33.2
type input "1"
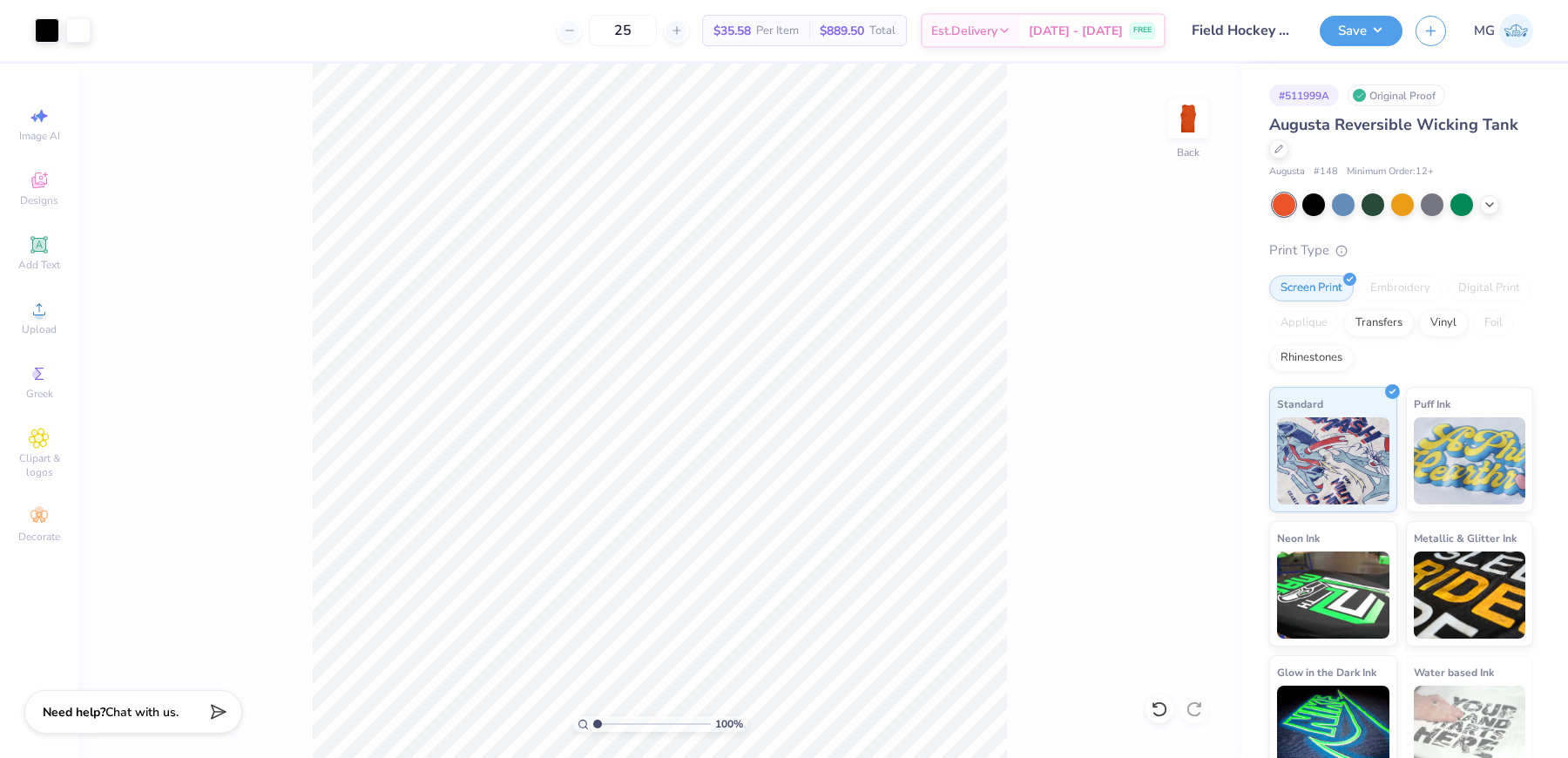
click at [593, 722] on input "range" at bounding box center [652, 724] width 118 height 16
click at [1196, 436] on icon at bounding box center [1196, 441] width 12 height 15
click at [1196, 435] on icon at bounding box center [1196, 441] width 12 height 15
type input "4.51"
click at [1178, 332] on input "12.68" at bounding box center [1177, 330] width 62 height 24
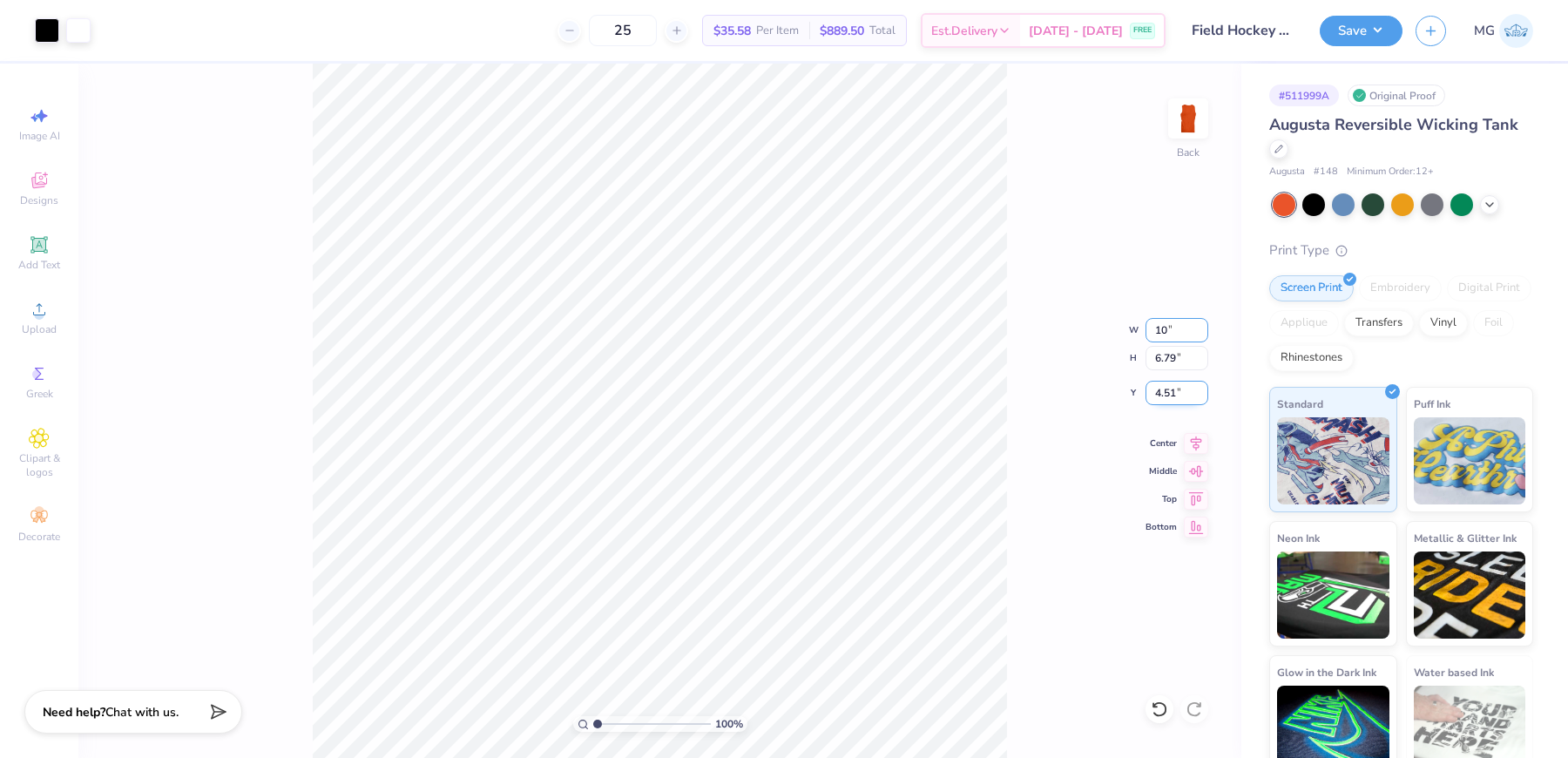
type input "10.00"
type input "5.36"
type input "5.23"
click at [1196, 443] on icon at bounding box center [1196, 440] width 24 height 20
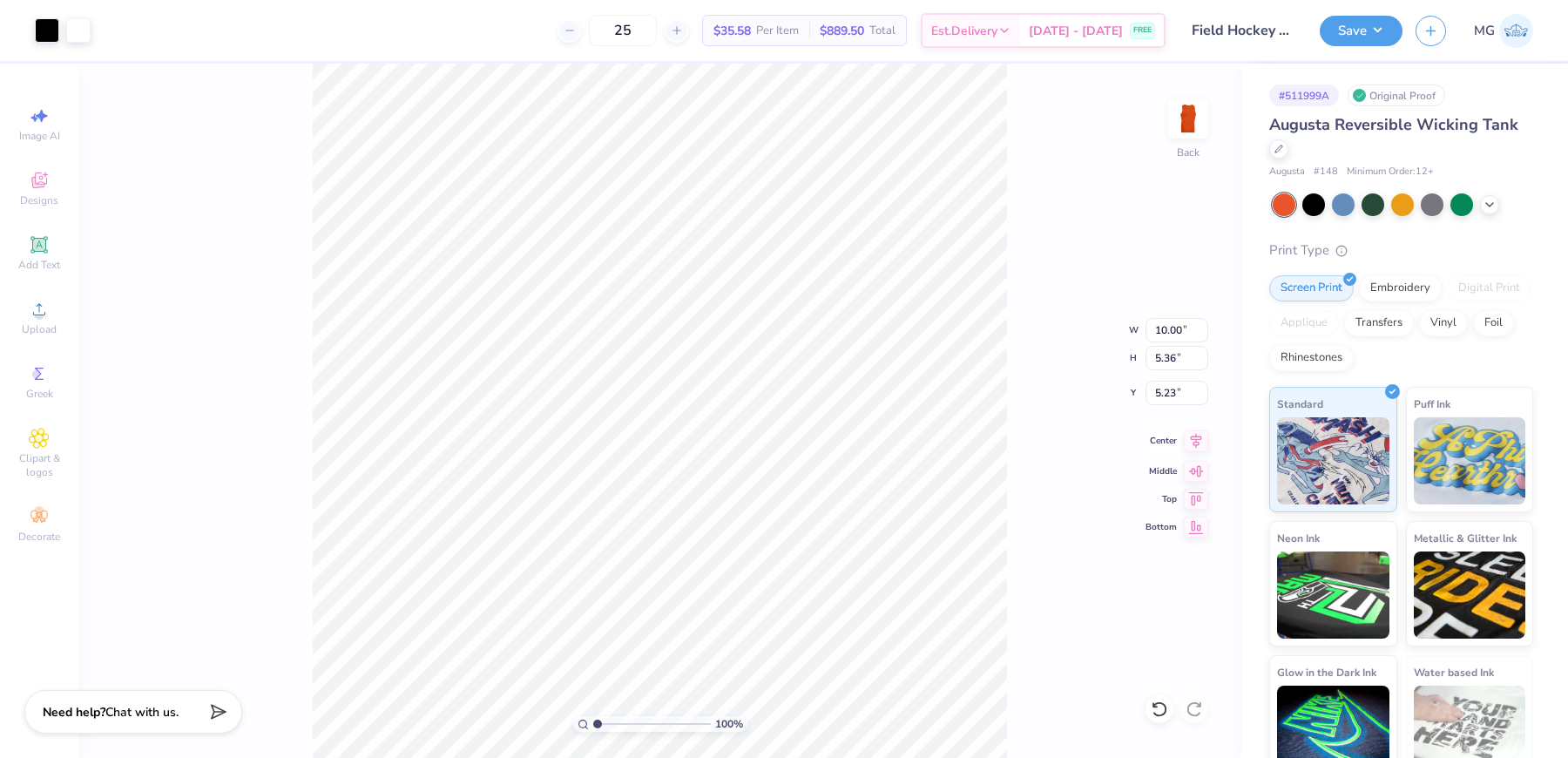
click at [1195, 440] on icon at bounding box center [1196, 440] width 24 height 20
click at [1173, 397] on input "4.81" at bounding box center [1177, 392] width 62 height 24
type input "4"
type input "3.00"
click at [1364, 22] on button "Save" at bounding box center [1360, 29] width 83 height 30
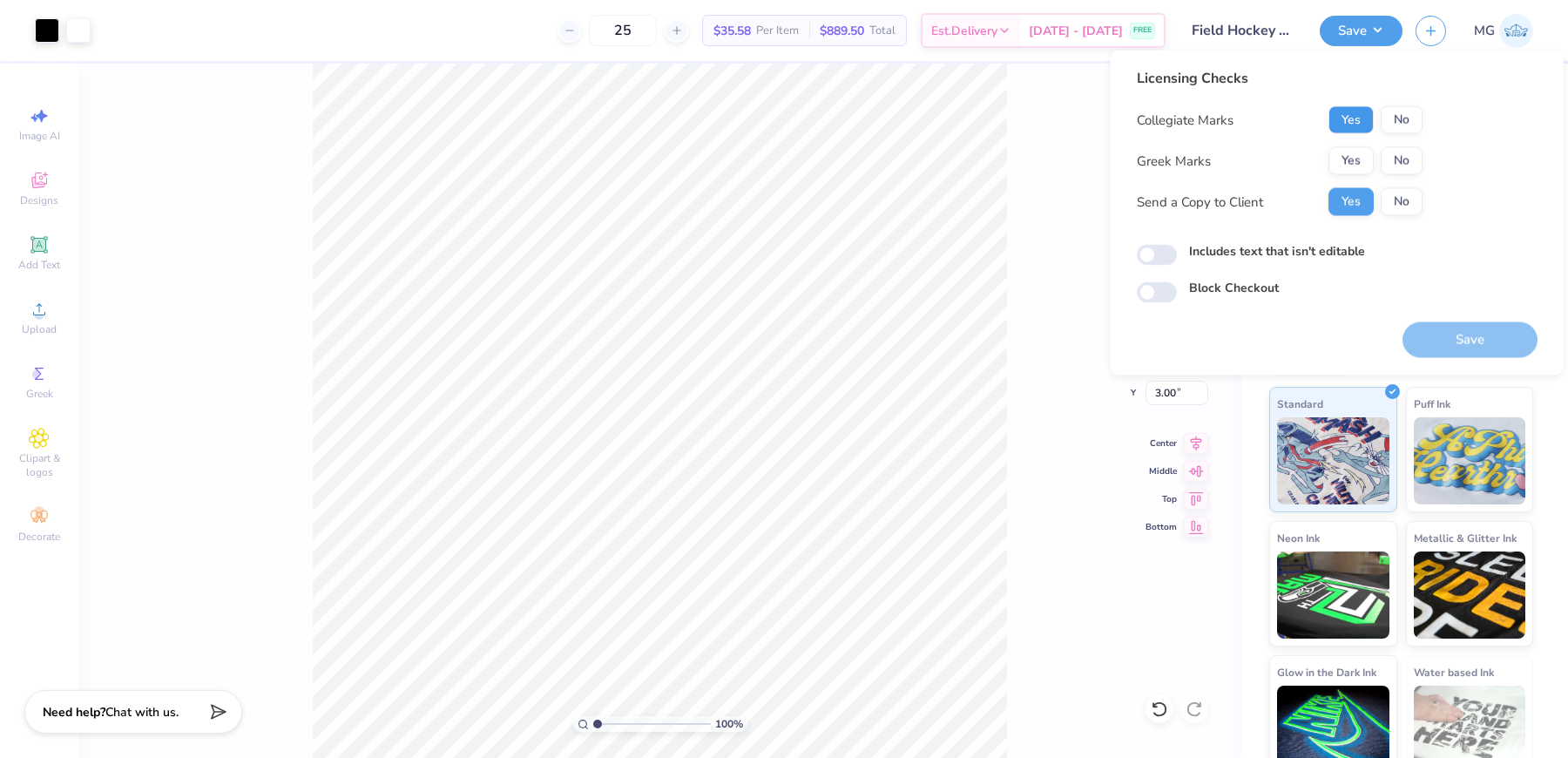
click at [1359, 121] on button "Yes" at bounding box center [1351, 119] width 45 height 28
click at [1392, 166] on button "No" at bounding box center [1401, 160] width 42 height 28
click at [1249, 247] on label "Includes text that isn't editable" at bounding box center [1278, 251] width 176 height 19
click at [1177, 247] on input "Includes text that isn't editable" at bounding box center [1156, 255] width 40 height 20
checkbox input "true"
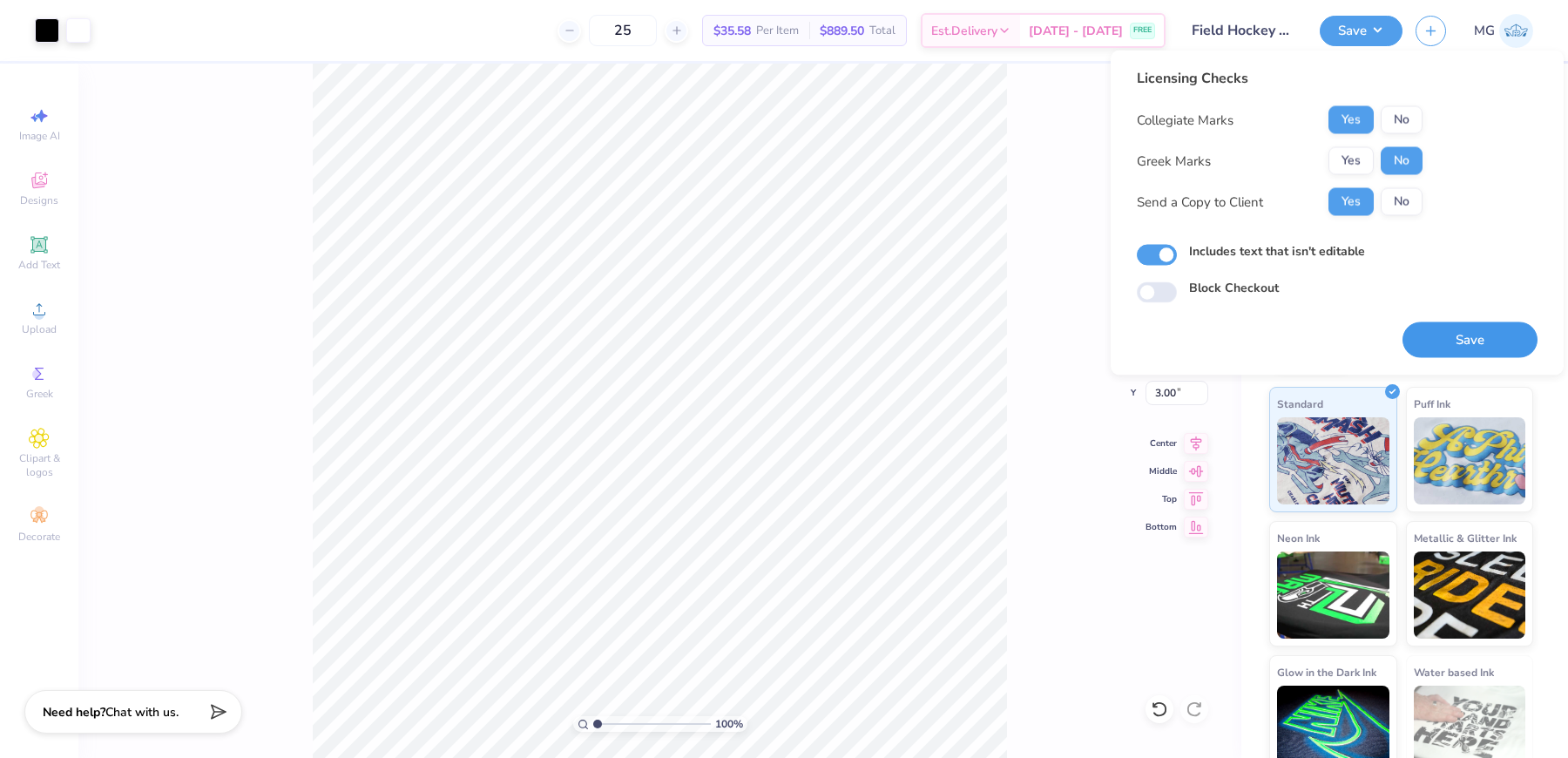
click at [1446, 334] on button "Save" at bounding box center [1470, 340] width 135 height 36
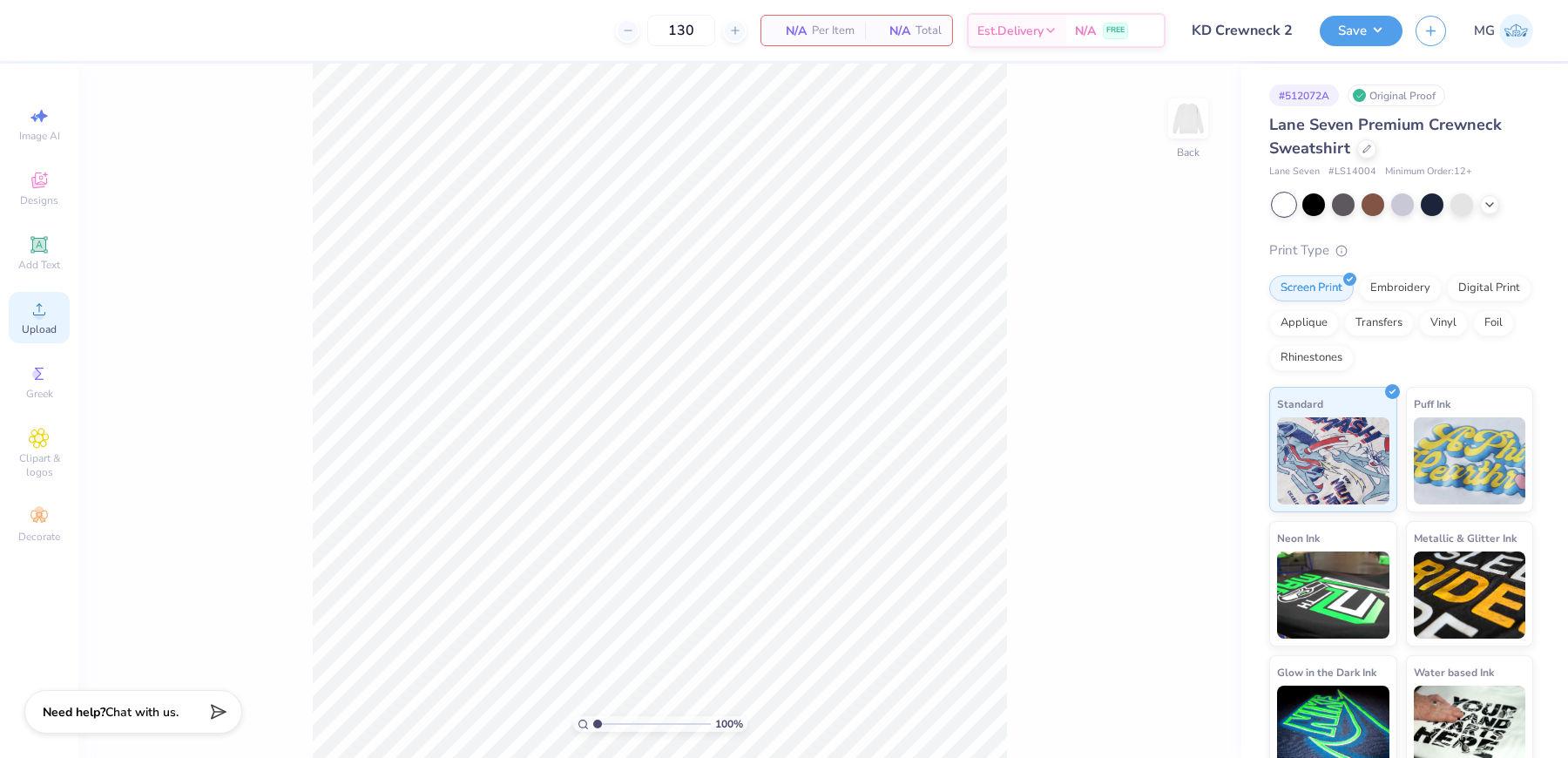
click at [47, 317] on icon at bounding box center [38, 308] width 20 height 20
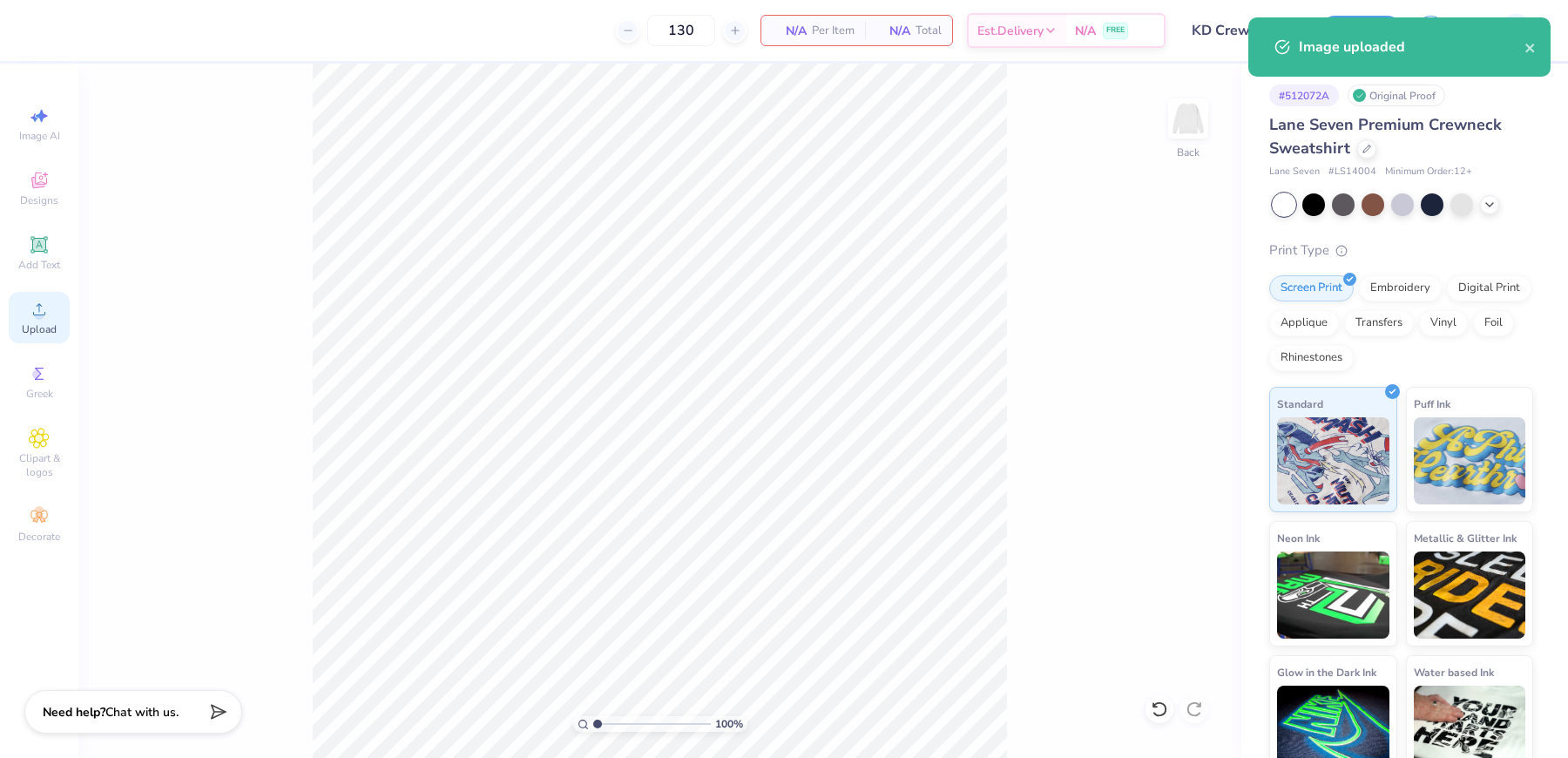
click at [37, 330] on span "Upload" at bounding box center [38, 330] width 35 height 14
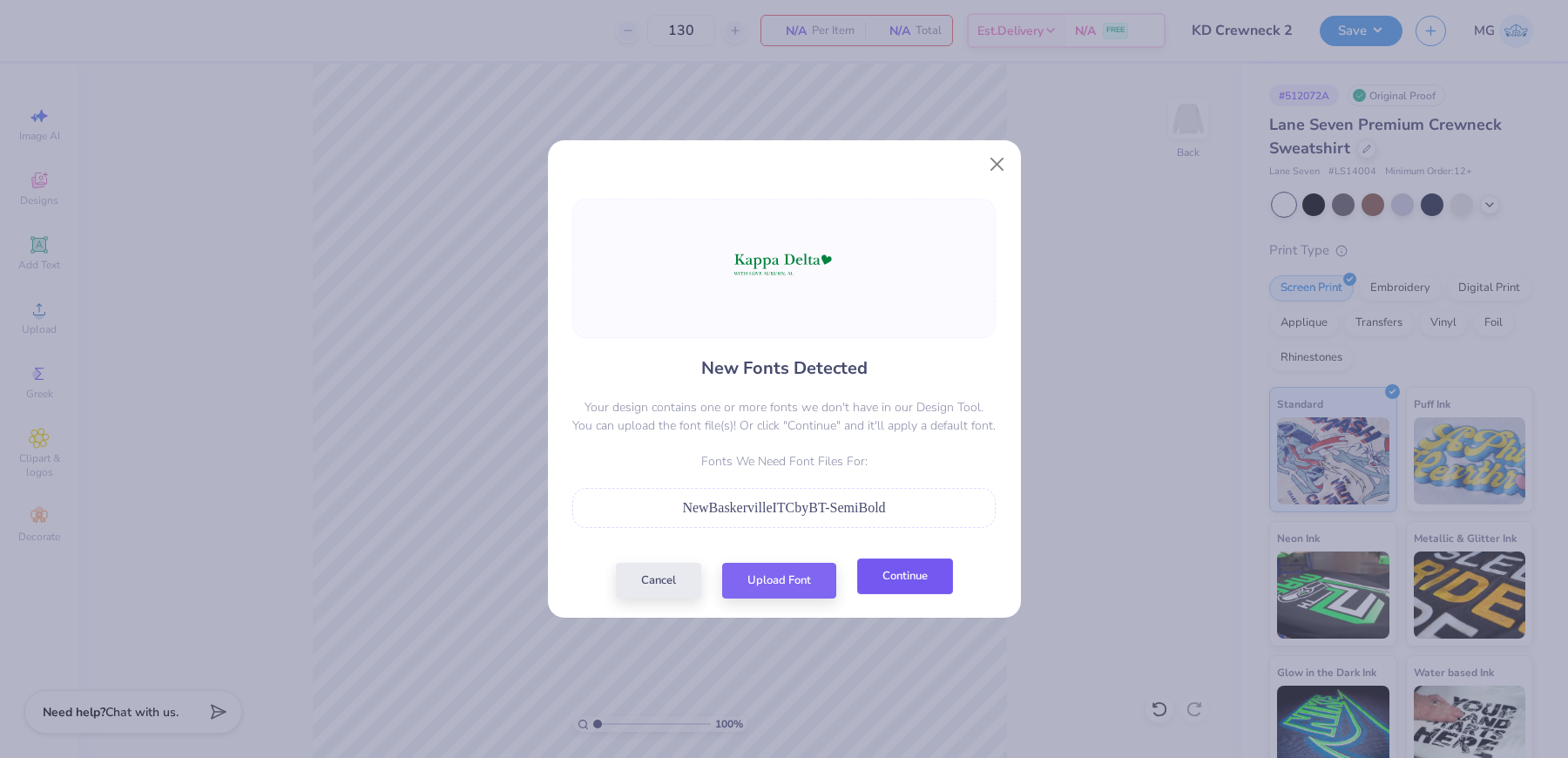
click at [919, 578] on button "Continue" at bounding box center [905, 576] width 96 height 36
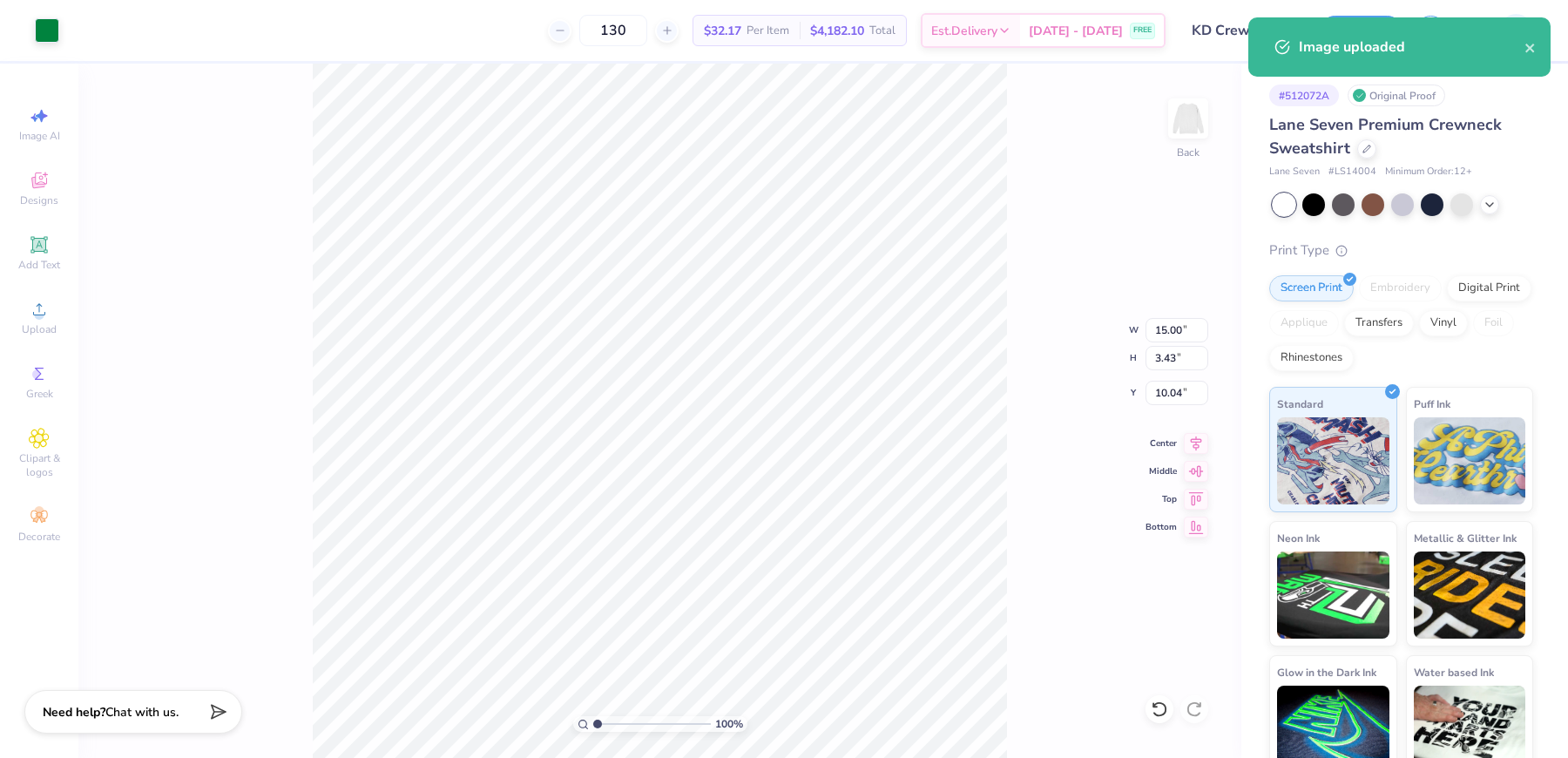
type input "3.99"
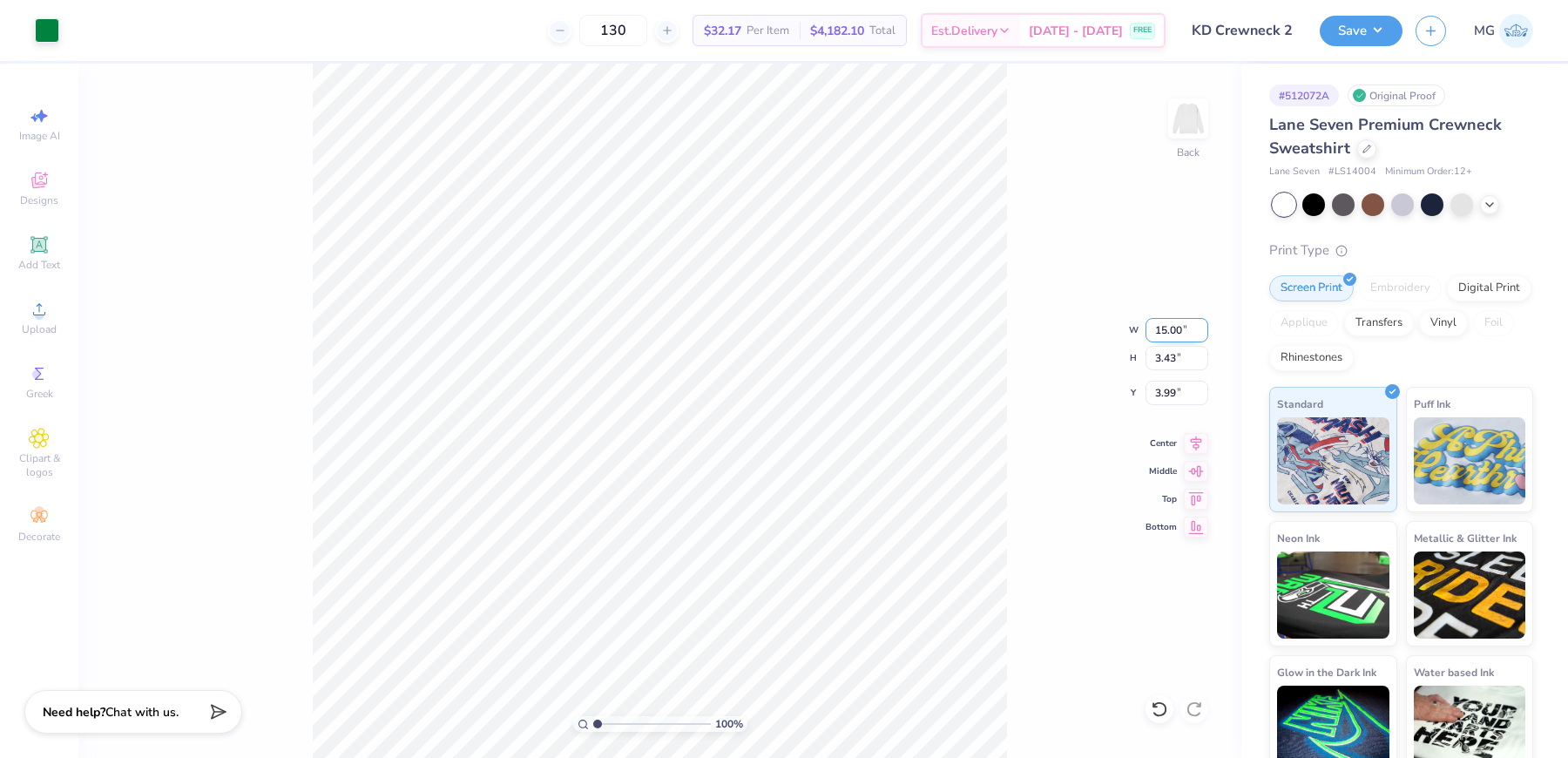
click at [1165, 326] on input "15.00" at bounding box center [1177, 330] width 62 height 24
type input "11.00"
type input "2.51"
type input "4.45"
click at [1011, 328] on div "100 % Back W 11.00 11.00 " H 2.51 2.51 " Y 4.45 4.45 " Center Middle Top Bottom" at bounding box center [659, 410] width 1163 height 694
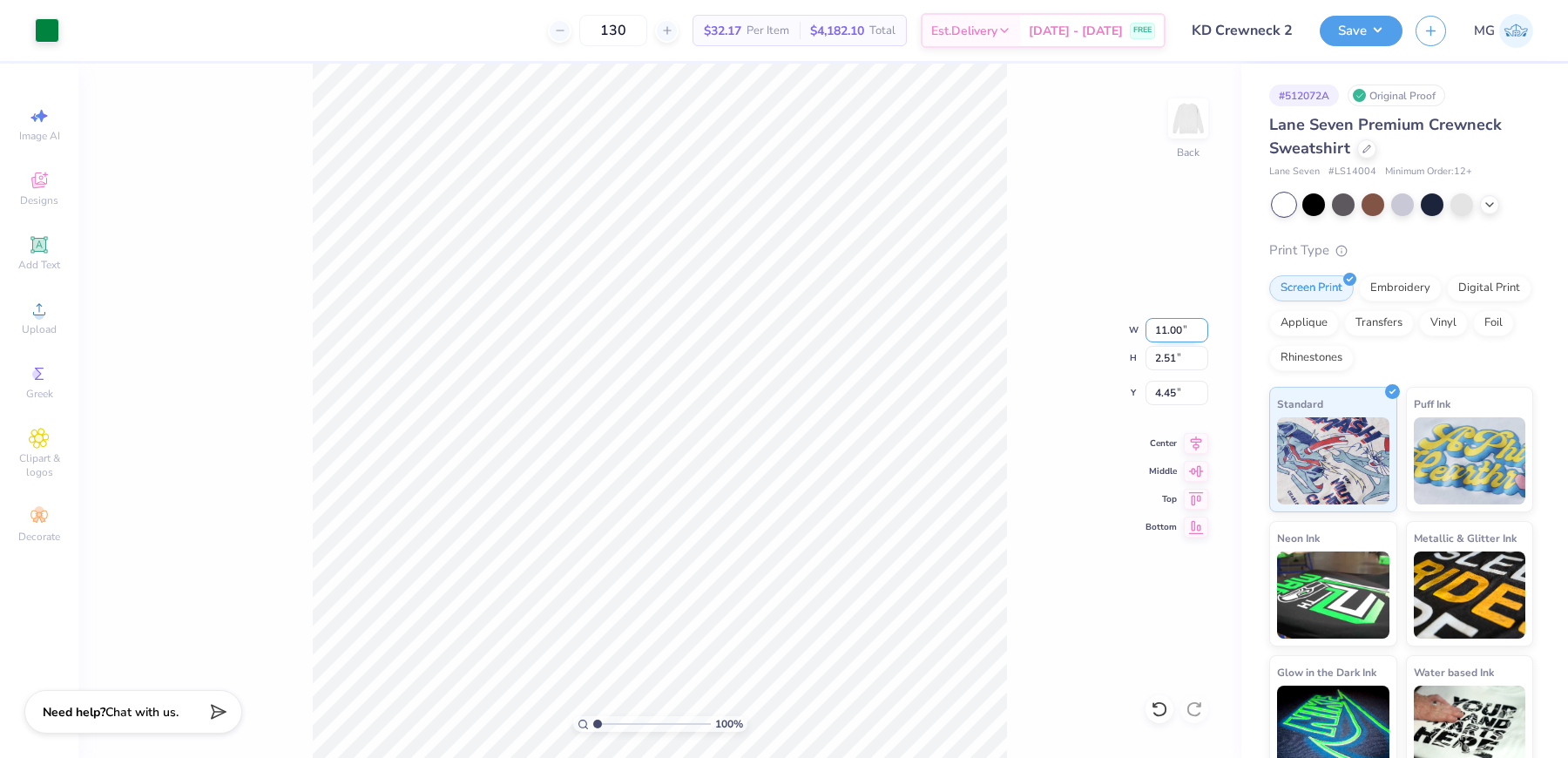
click at [1166, 333] on input "11.00" at bounding box center [1177, 330] width 62 height 24
type input "12.00"
type input "2.74"
type input "4.34"
click at [1172, 388] on input "4.34" at bounding box center [1177, 392] width 62 height 24
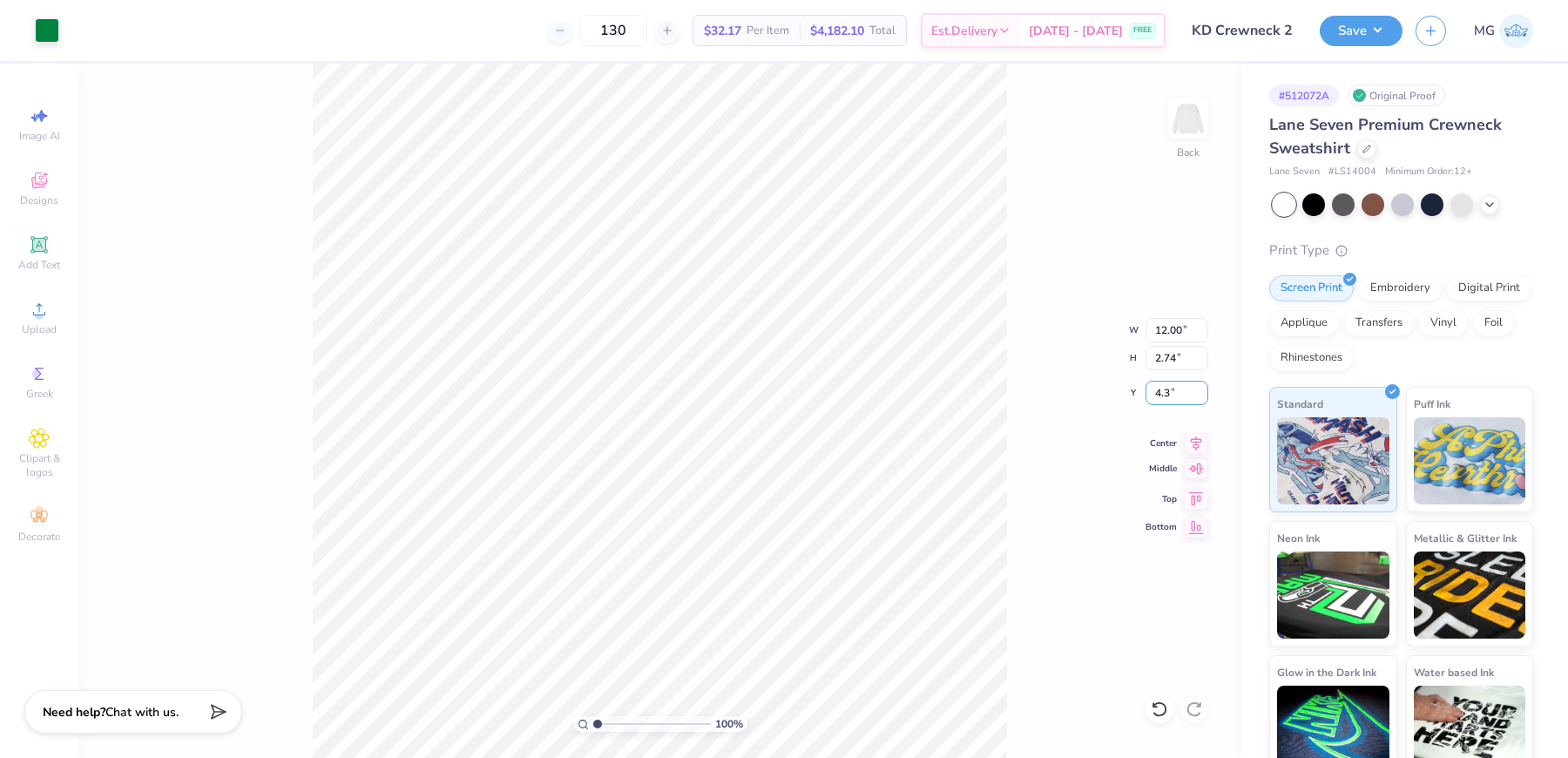
type input "4"
type input "3.00"
click at [1090, 369] on div "100 % Back W 12.00 12.00 " H 2.74 2.74 " Y 3.00 3.00 " Center Middle Top Bottom" at bounding box center [659, 410] width 1163 height 694
click at [608, 724] on input "range" at bounding box center [652, 724] width 118 height 16
drag, startPoint x: 605, startPoint y: 721, endPoint x: 551, endPoint y: 702, distance: 57.2
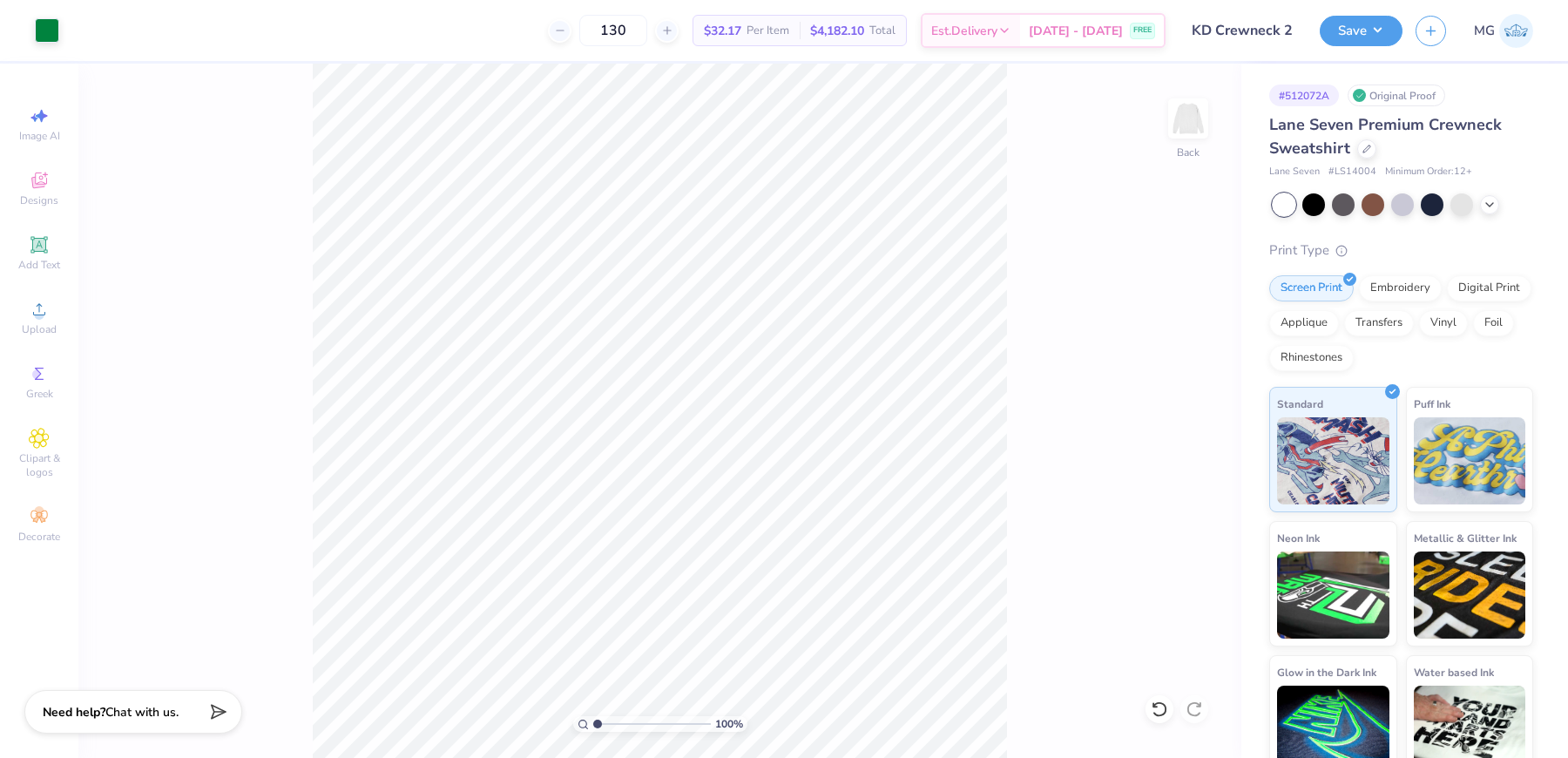
click at [593, 716] on input "range" at bounding box center [652, 724] width 118 height 16
type input "3.6"
click at [627, 721] on input "range" at bounding box center [652, 724] width 118 height 16
type input "3.00"
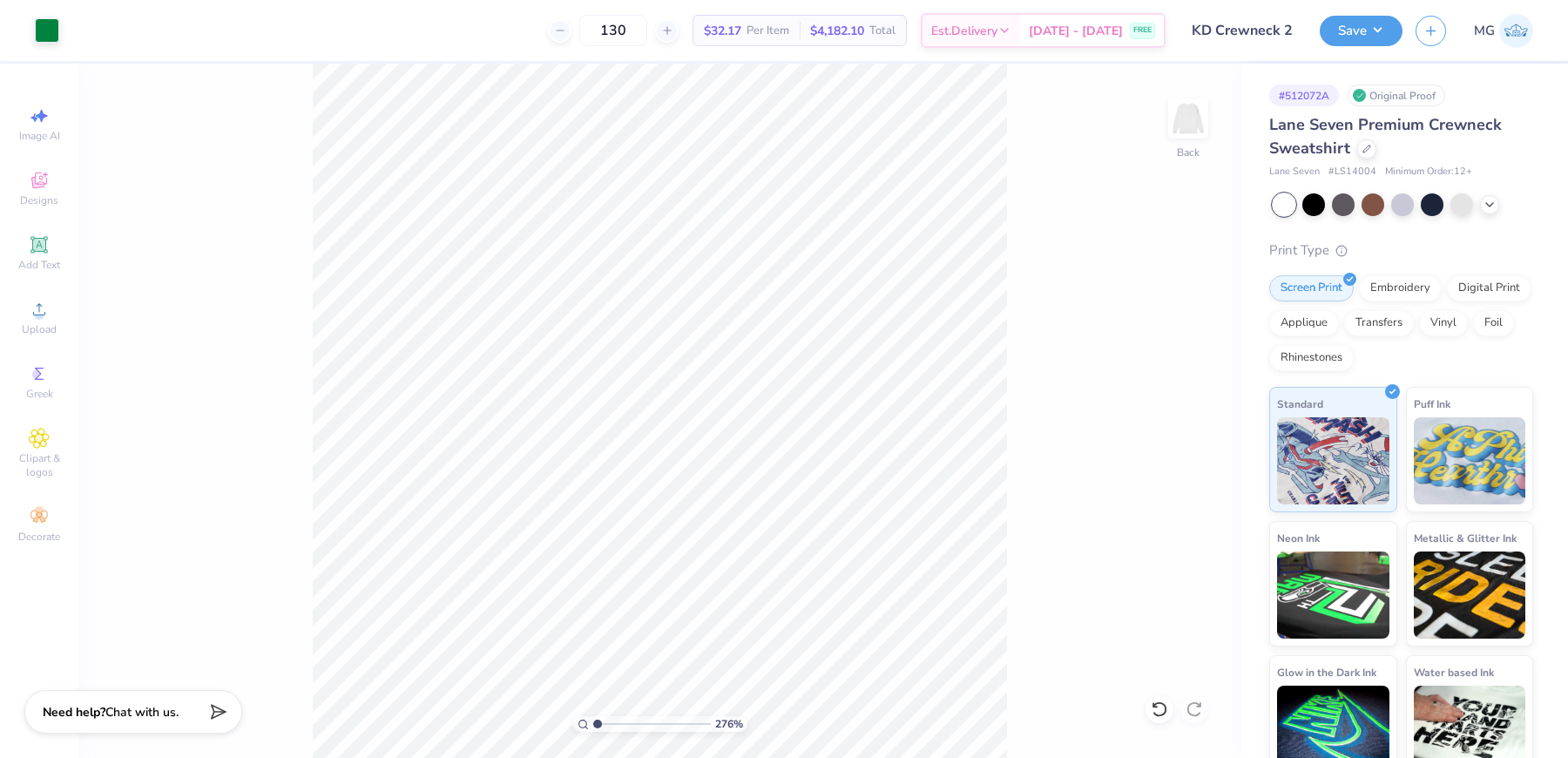
drag, startPoint x: 623, startPoint y: 722, endPoint x: 568, endPoint y: 718, distance: 55.1
click at [593, 718] on input "range" at bounding box center [652, 724] width 118 height 16
click at [608, 720] on input "range" at bounding box center [652, 724] width 118 height 16
drag, startPoint x: 610, startPoint y: 729, endPoint x: 579, endPoint y: 722, distance: 31.8
type input "1"
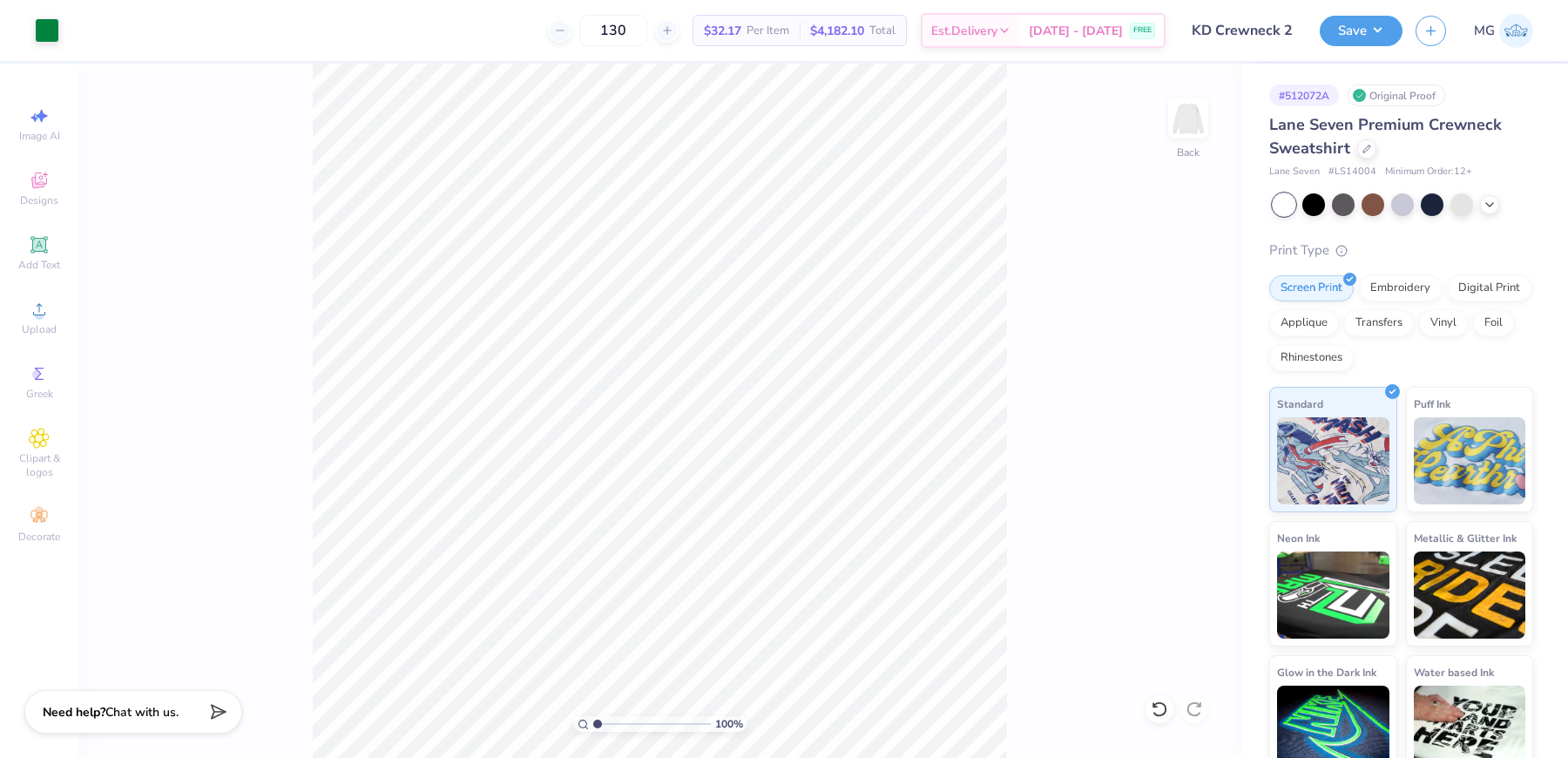
click at [593, 723] on input "range" at bounding box center [652, 724] width 118 height 16
click at [1008, 210] on div "100 % Back" at bounding box center [659, 410] width 1163 height 694
drag, startPoint x: 1179, startPoint y: 330, endPoint x: 1076, endPoint y: 317, distance: 103.8
click at [1076, 318] on div "100 % Back W 11.92 11.92 " H 2.74 2.74 " Y 3.00 3.00 " Center Middle Top Bottom" at bounding box center [659, 410] width 1163 height 694
click at [1183, 331] on input "11.92" at bounding box center [1177, 330] width 62 height 24
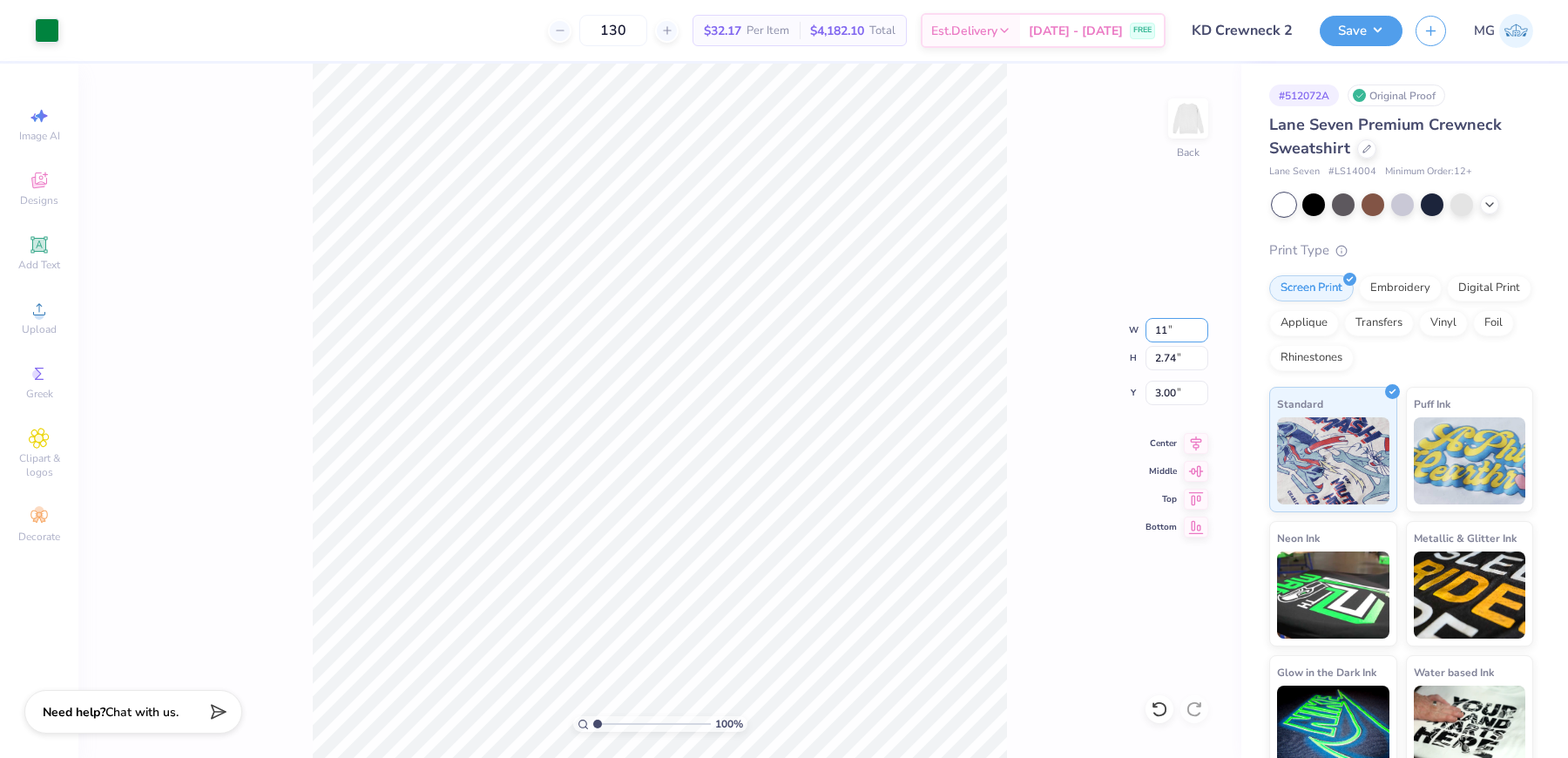
type input "1"
type input "12.50"
type input "2.88"
type input "2.93"
drag, startPoint x: 1174, startPoint y: 395, endPoint x: 1137, endPoint y: 394, distance: 37.0
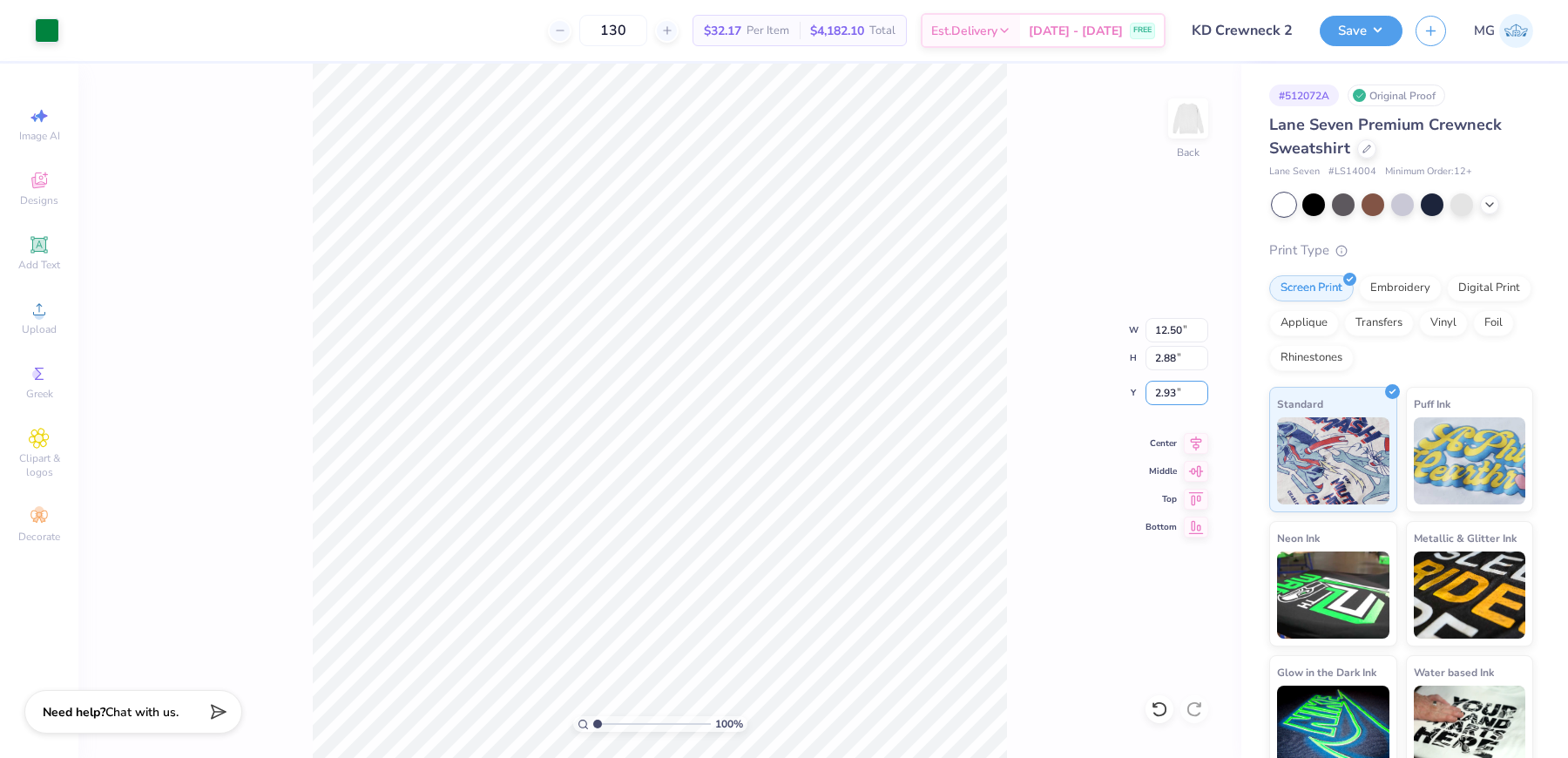
click at [1137, 394] on div "100 % Back W 12.50 12.50 " H 2.88 2.88 " Y 2.93 2.93 " Center Middle Top Bottom" at bounding box center [659, 410] width 1163 height 694
click at [1175, 394] on input "2.93" at bounding box center [1177, 392] width 62 height 24
type input "2"
type input "3.00"
click at [1009, 303] on div "100 % Back W 12.50 12.50 " H 2.88 2.88 " Y 3.00 3.00 " Center Middle Top Bottom" at bounding box center [659, 410] width 1163 height 694
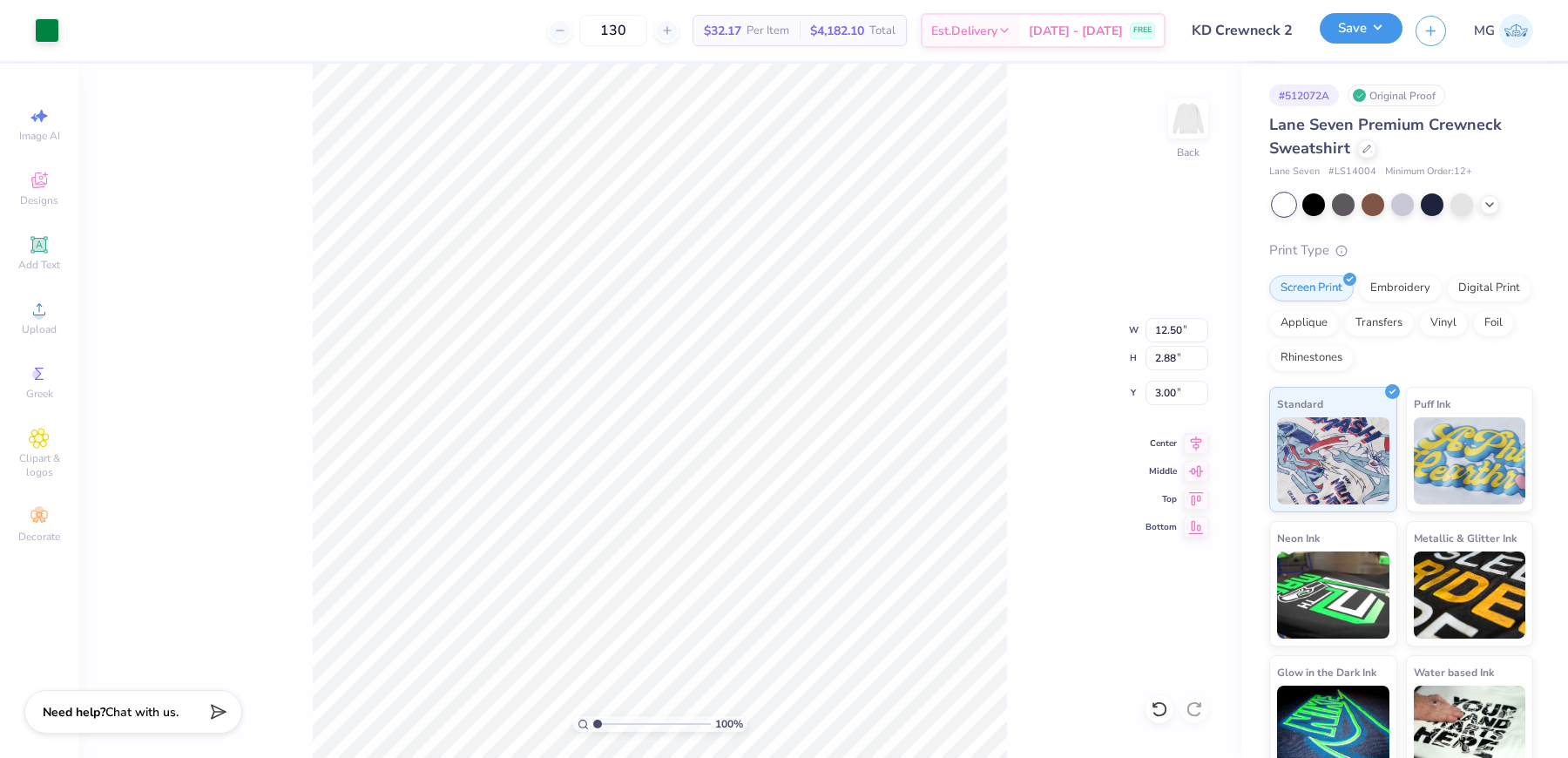
click at [1368, 29] on button "Save" at bounding box center [1360, 29] width 83 height 30
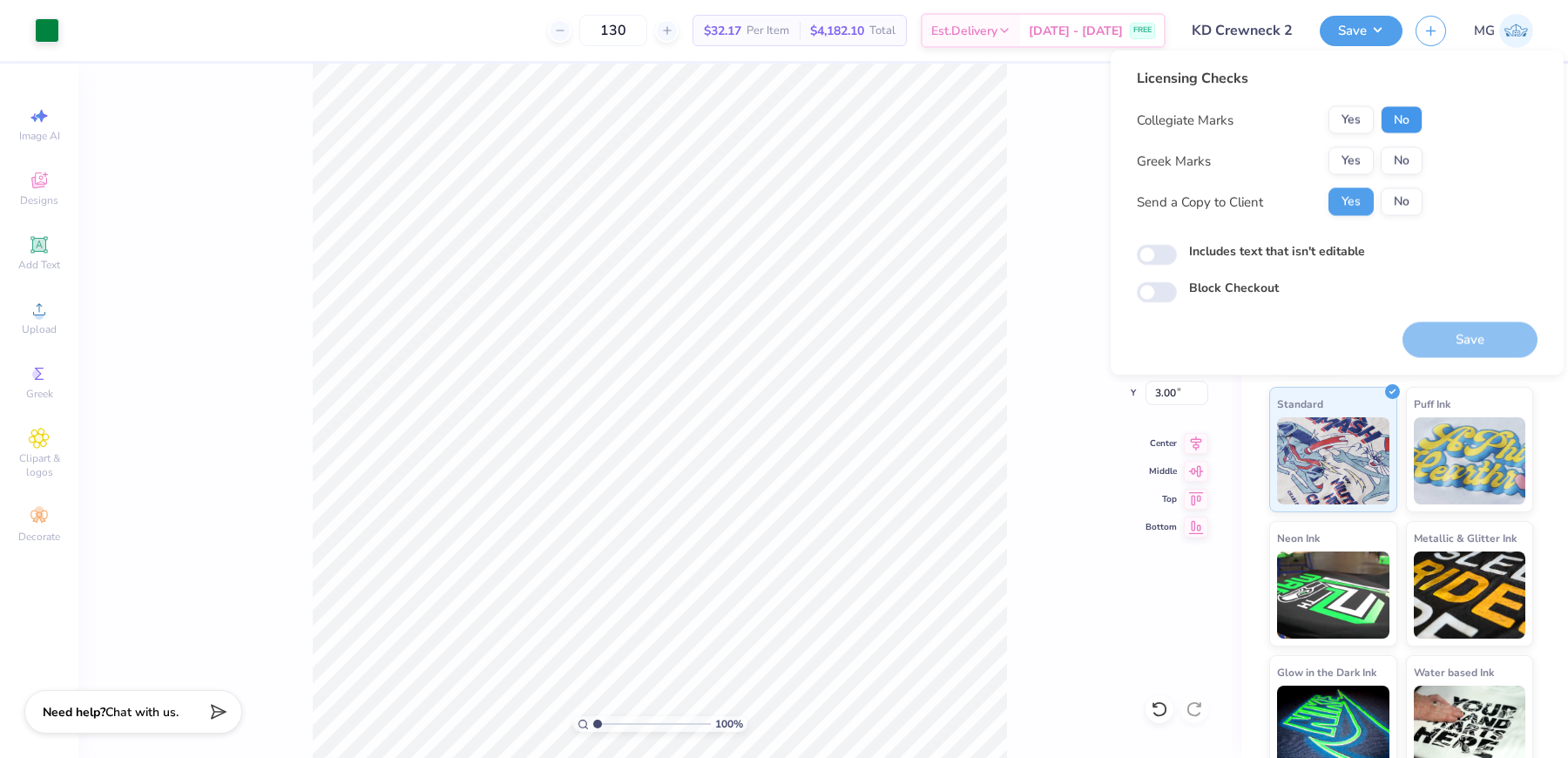
click at [1396, 121] on button "No" at bounding box center [1401, 119] width 42 height 28
click at [1360, 156] on button "Yes" at bounding box center [1351, 160] width 45 height 28
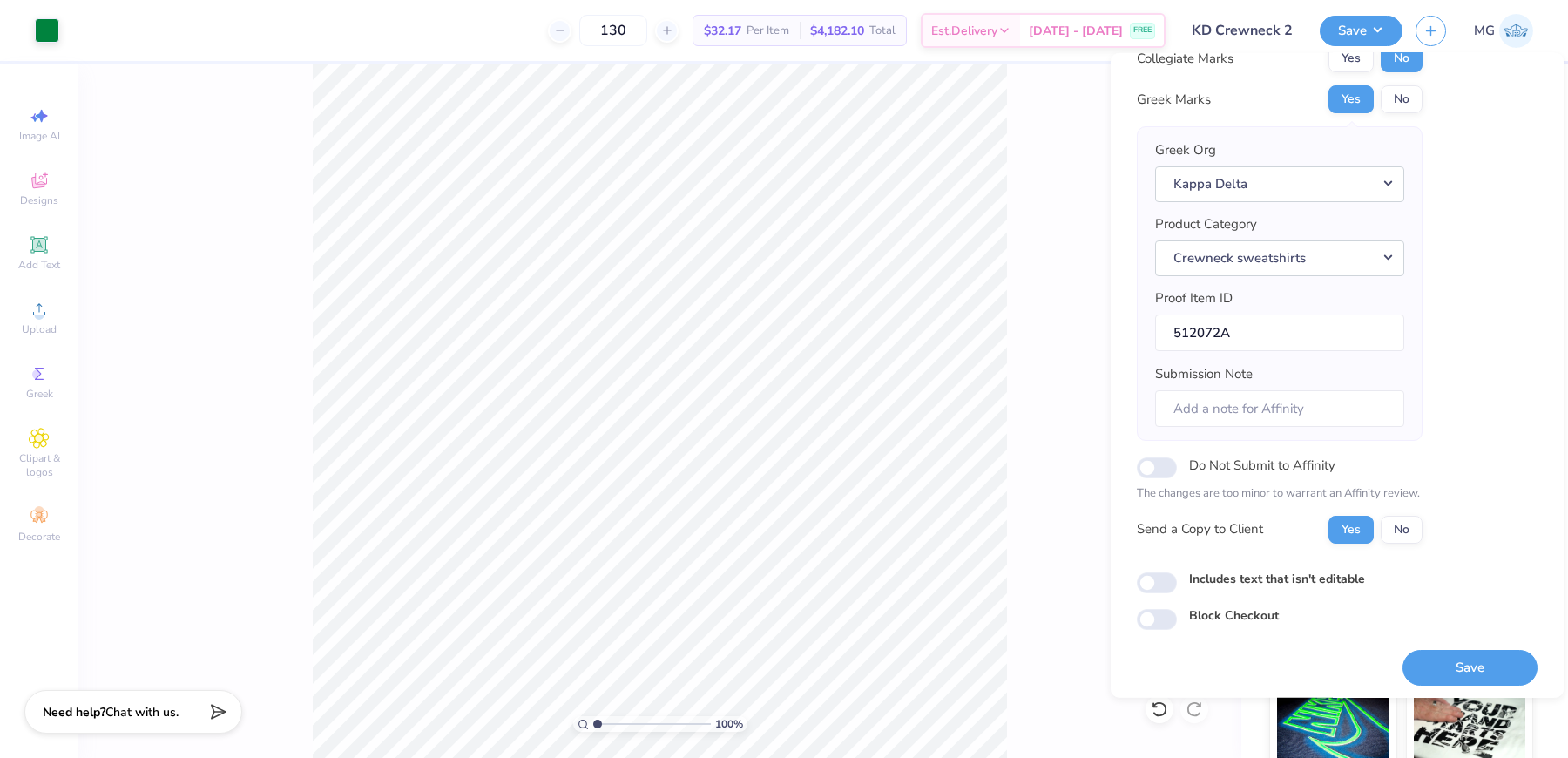
scroll to position [65, 0]
click at [1155, 578] on input "Includes text that isn't editable" at bounding box center [1156, 581] width 40 height 20
checkbox input "true"
drag, startPoint x: 1427, startPoint y: 655, endPoint x: 1362, endPoint y: 642, distance: 66.3
click at [1362, 642] on div "Licensing Checks Collegiate Marks Yes No Greek Marks Yes No Greek Org Kappa Del…" at bounding box center [1337, 345] width 401 height 679
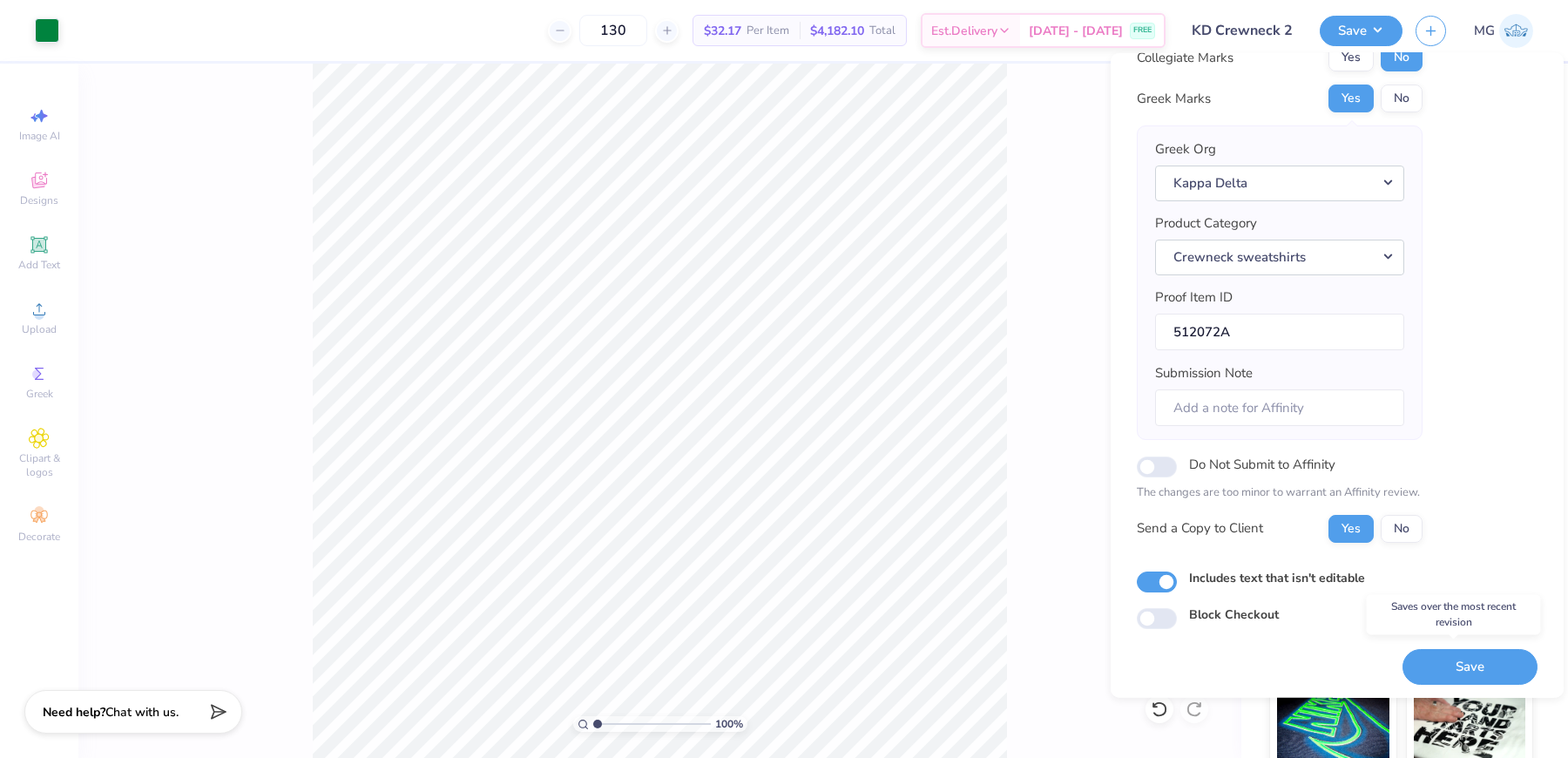
drag, startPoint x: 1468, startPoint y: 662, endPoint x: 1445, endPoint y: 534, distance: 130.0
click at [1468, 662] on button "Save" at bounding box center [1470, 666] width 135 height 36
